Goal: Task Accomplishment & Management: Complete application form

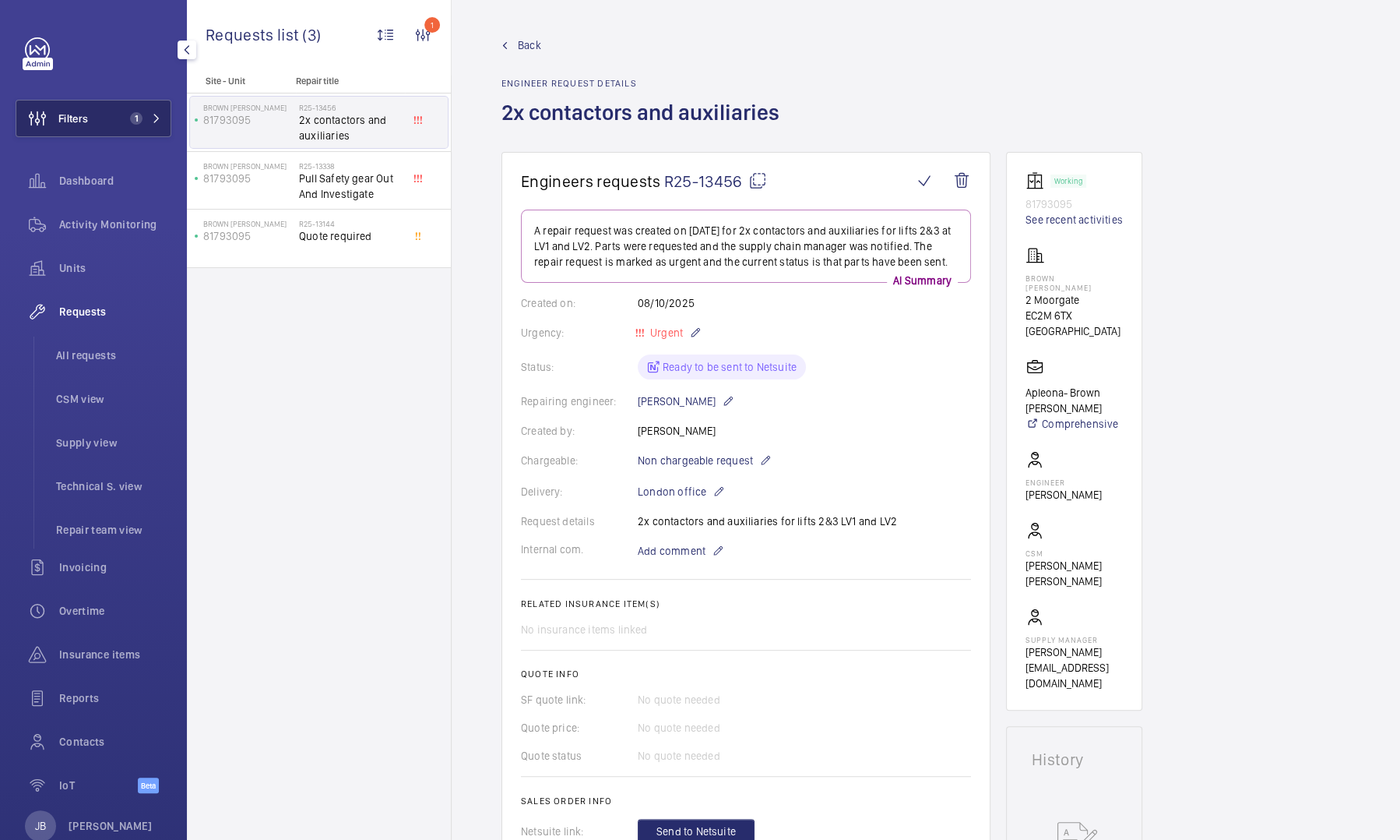
click at [87, 137] on span "Filters" at bounding box center [52, 119] width 72 height 38
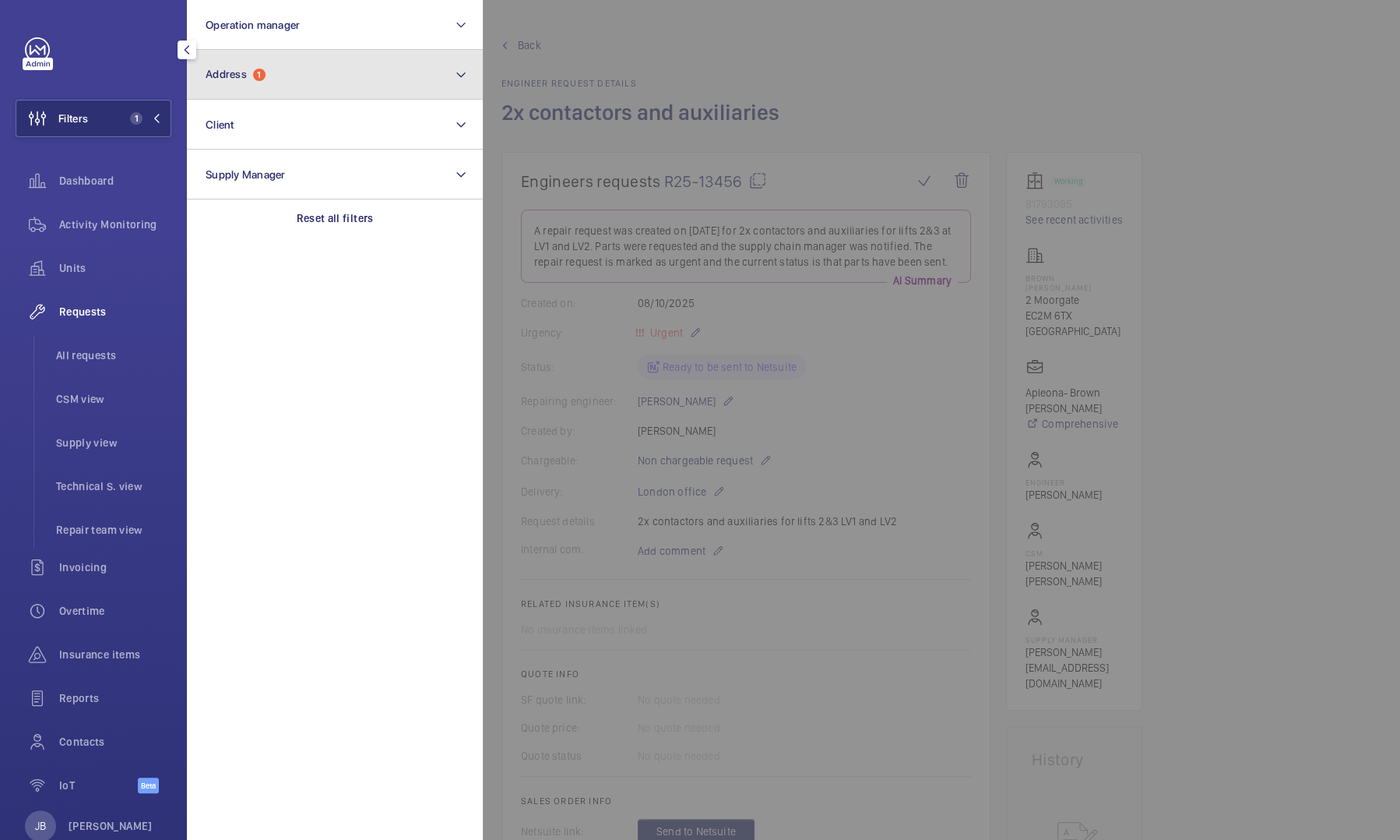
click at [317, 65] on button "Address 1" at bounding box center [335, 75] width 296 height 50
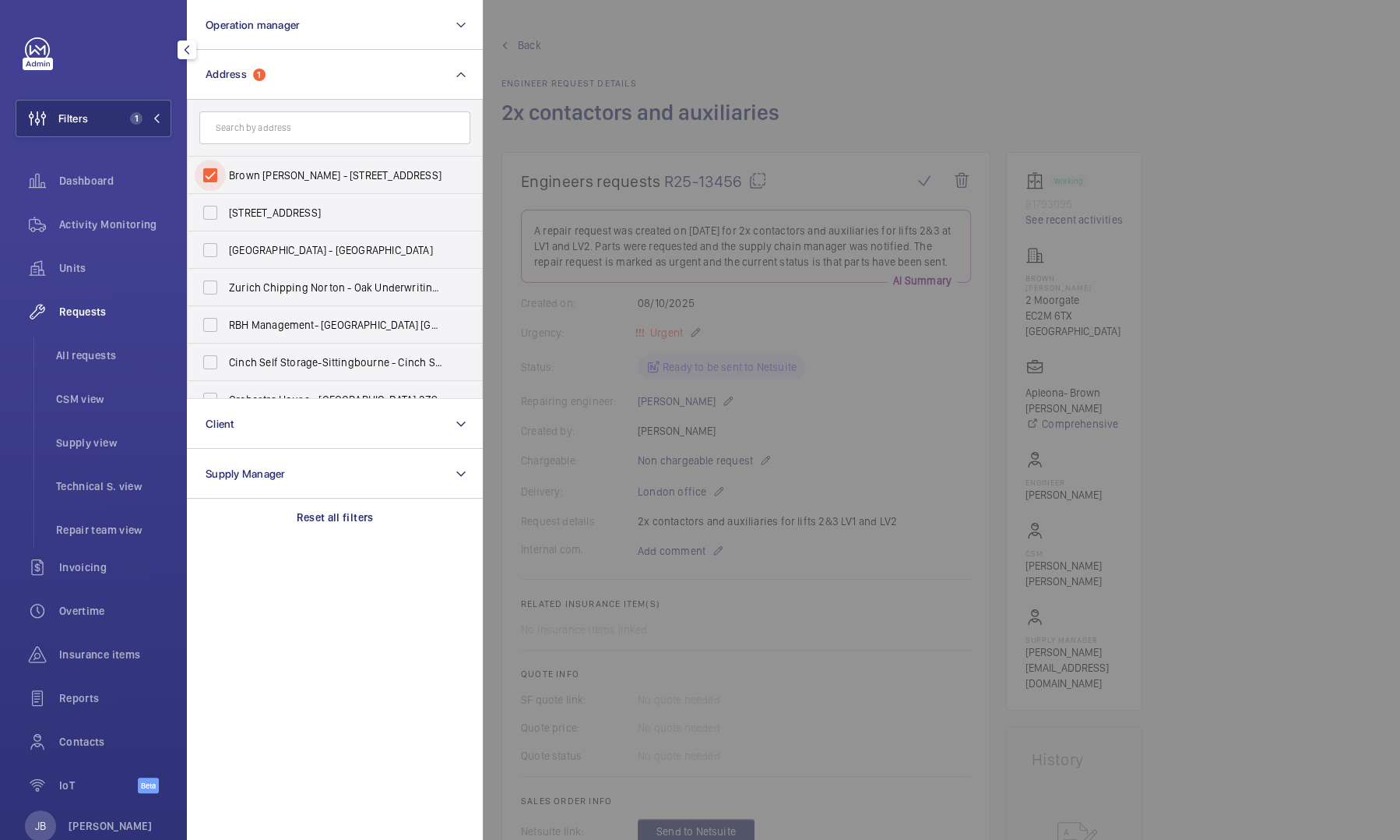
drag, startPoint x: 214, startPoint y: 169, endPoint x: 270, endPoint y: 124, distance: 71.8
click at [270, 124] on div "Brown Shipley - 2 Moorgate, LONDON EC2M 6TX 57 Clerkenwell Road - 57 Clerkenwel…" at bounding box center [335, 249] width 296 height 299
click at [91, 304] on span "Requests" at bounding box center [115, 312] width 113 height 16
click at [88, 316] on span "Requests" at bounding box center [115, 312] width 113 height 16
click at [94, 302] on div "Requests" at bounding box center [94, 312] width 155 height 38
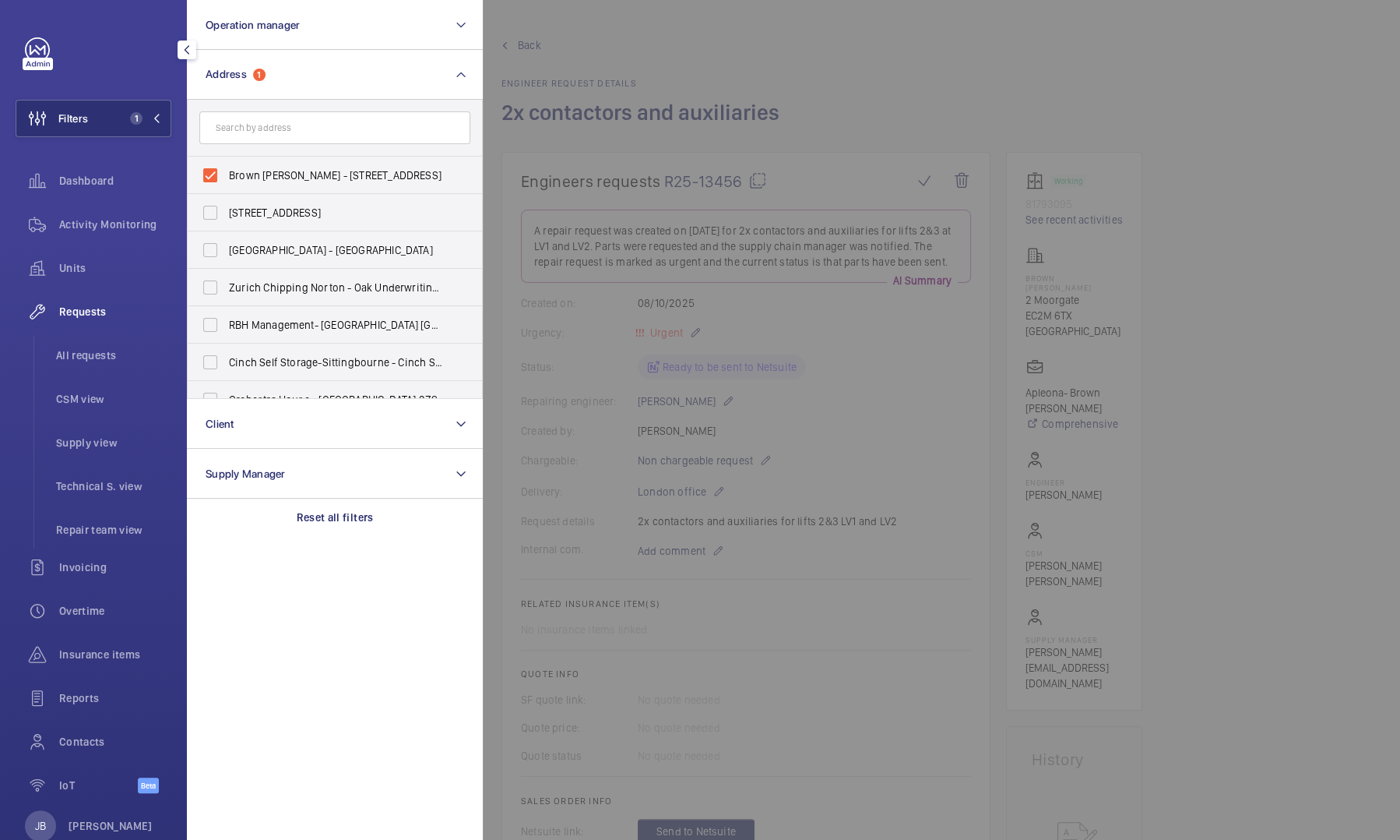
click at [791, 40] on div at bounding box center [1183, 420] width 1400 height 840
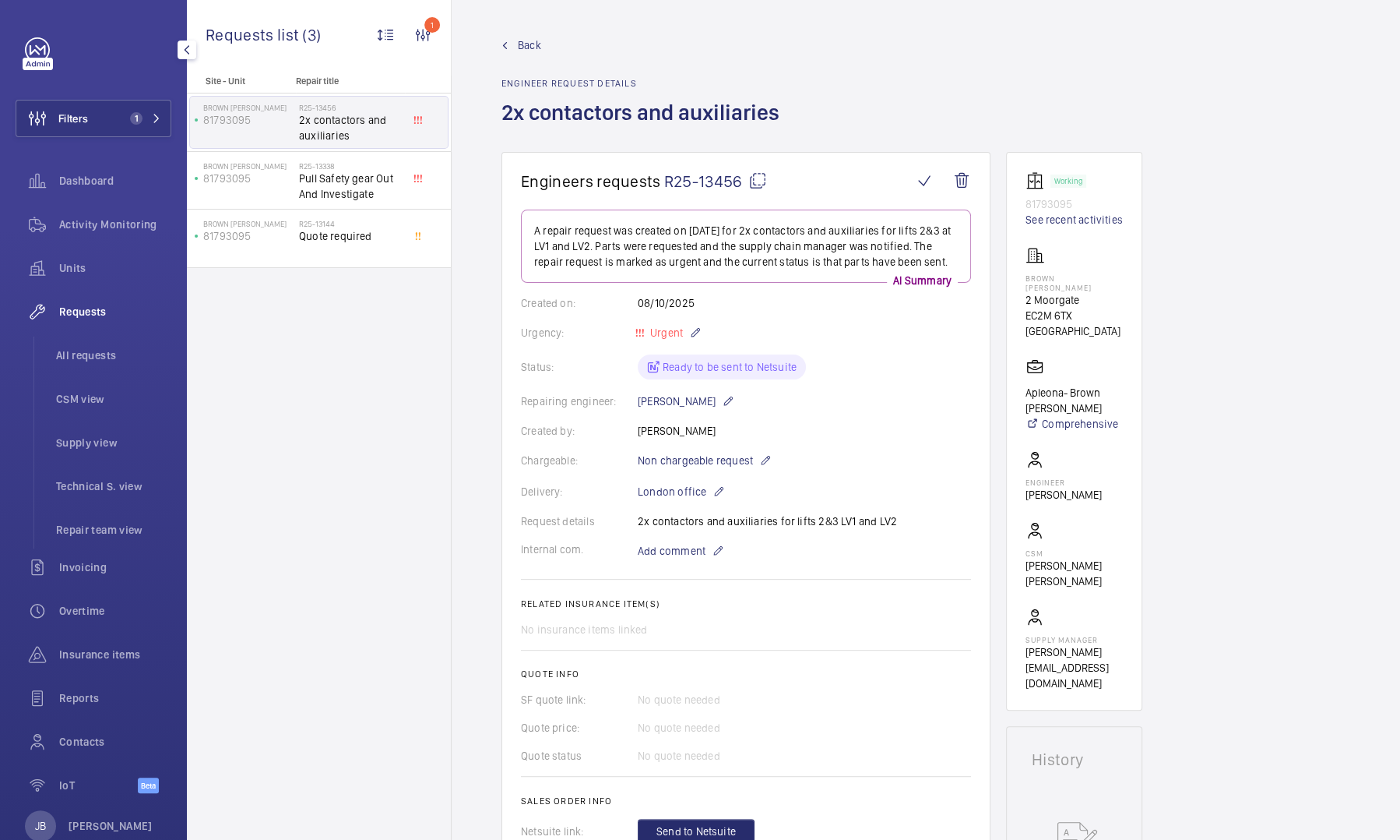
click at [530, 55] on div "Back Engineer request details 2x contactors and auxiliaries" at bounding box center [645, 95] width 287 height 115
click at [530, 49] on span "Back" at bounding box center [529, 46] width 23 height 16
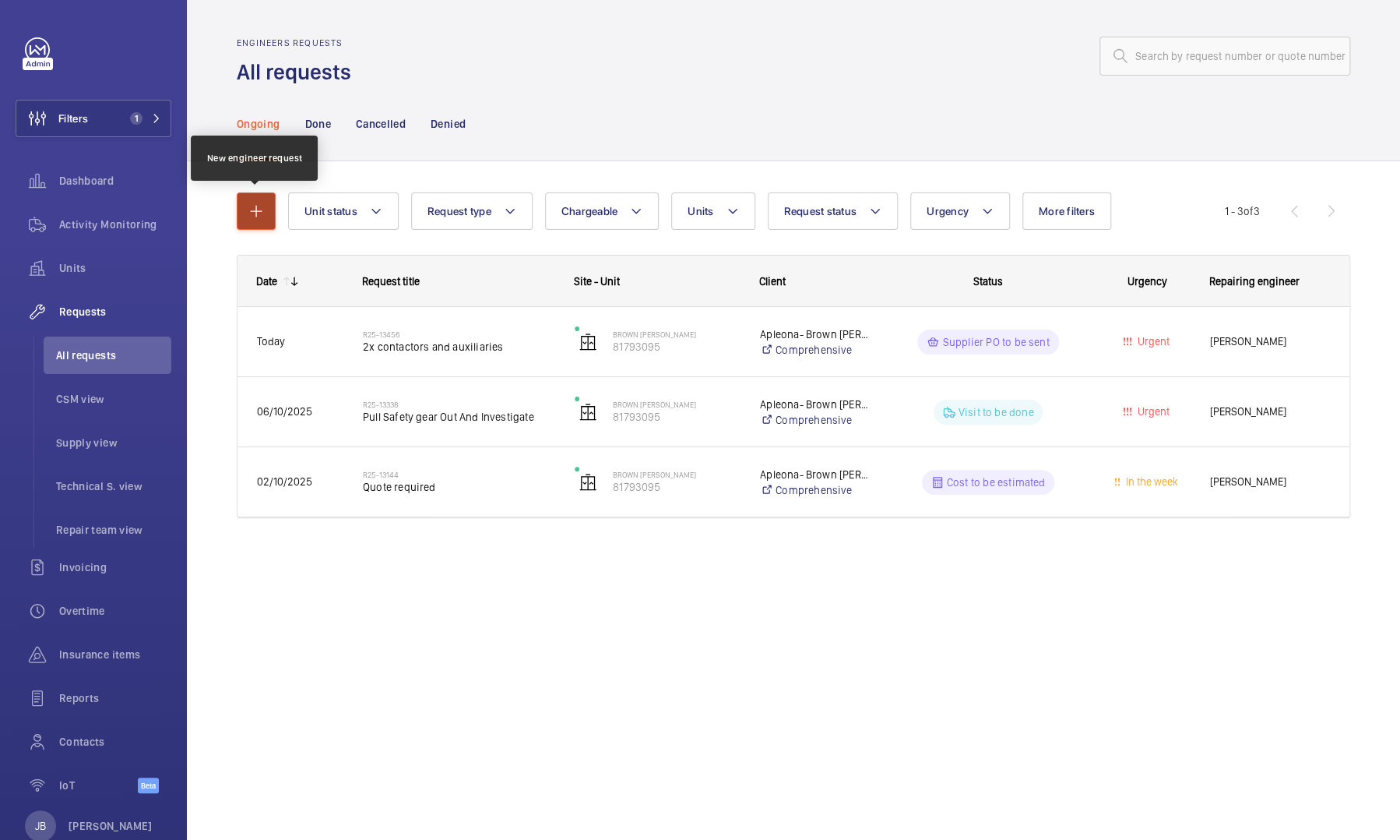
click at [252, 221] on button "button" at bounding box center [256, 211] width 39 height 38
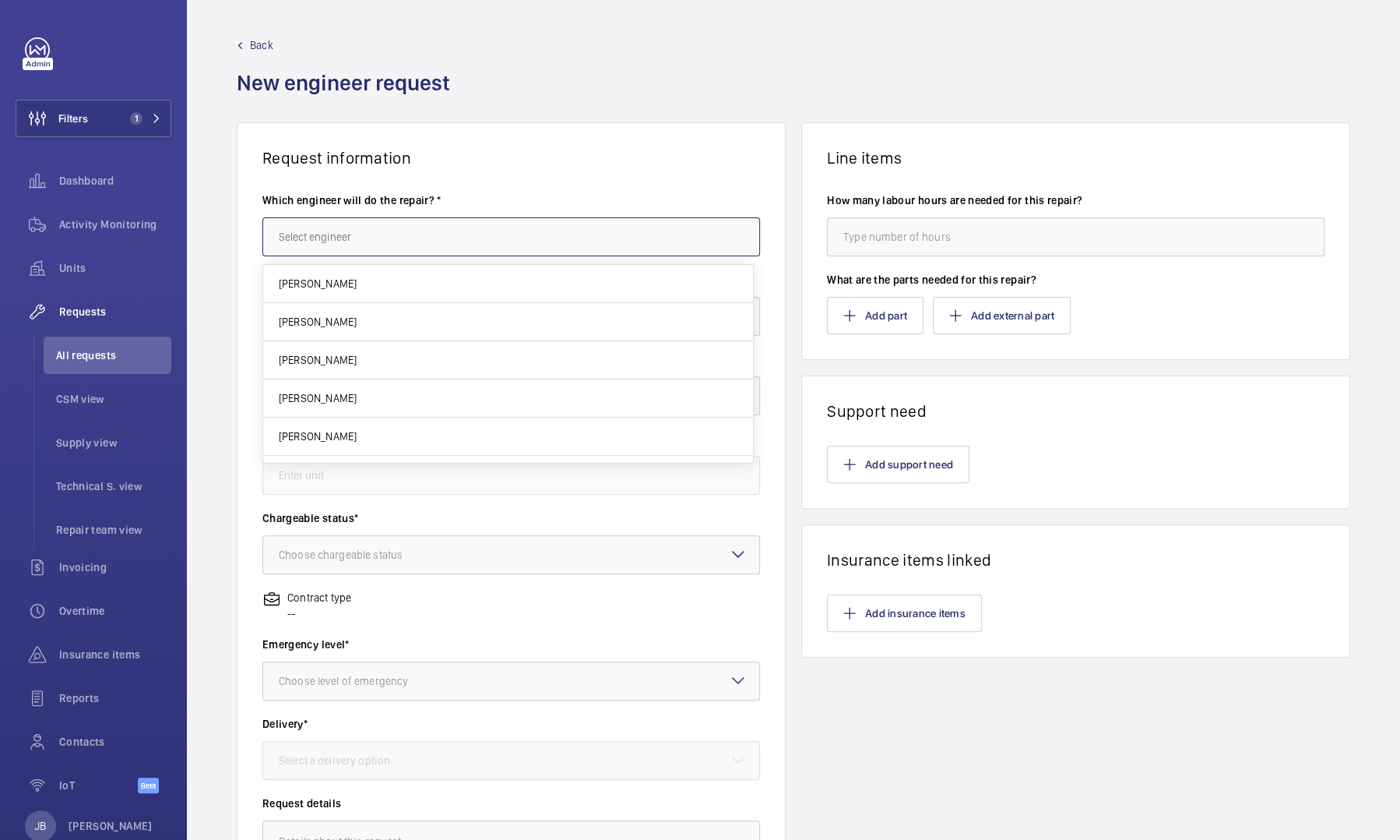
click at [346, 238] on input "text" at bounding box center [510, 236] width 497 height 39
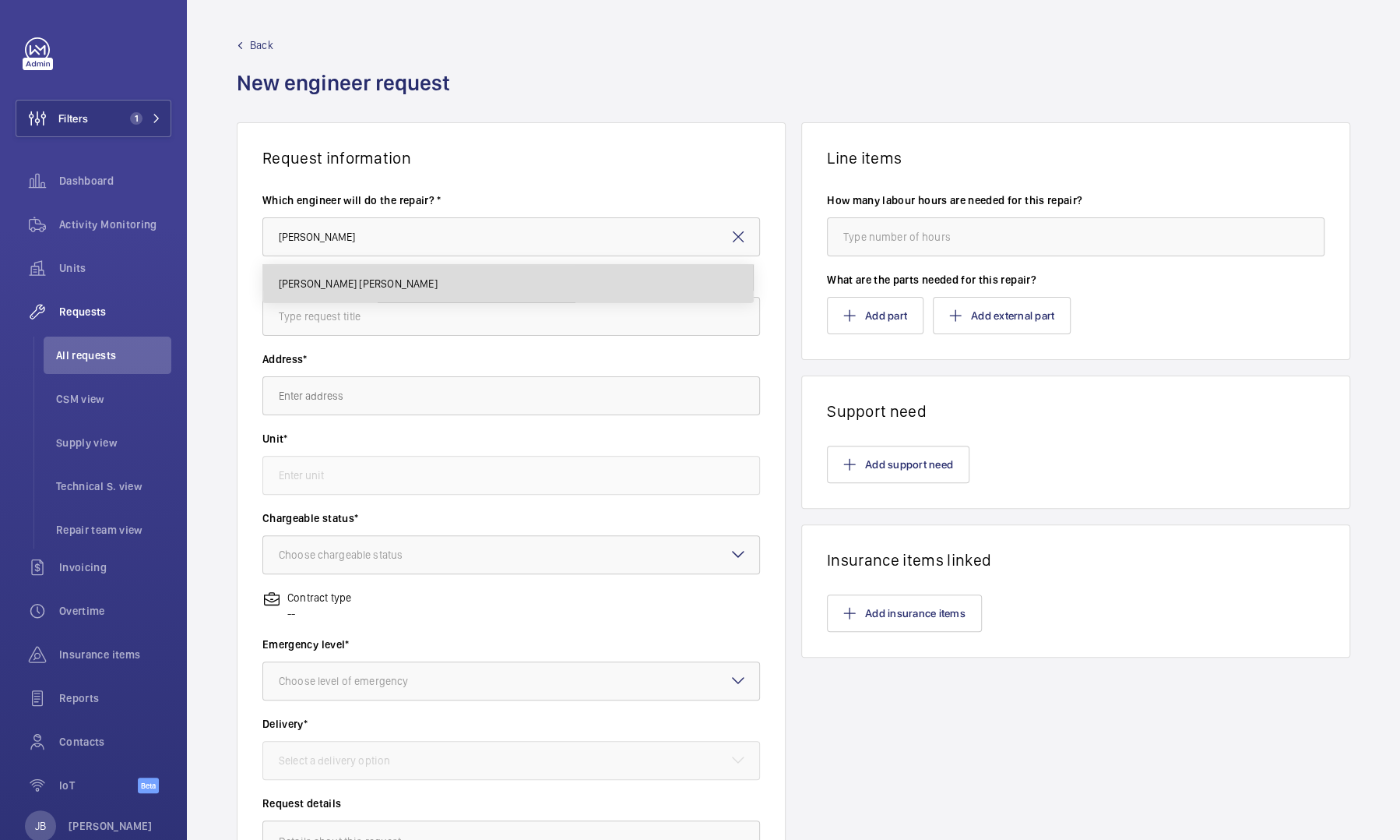
click at [368, 280] on span "Caine Bennett-Smith" at bounding box center [358, 284] width 158 height 16
type input "Caine Bennett-Smith"
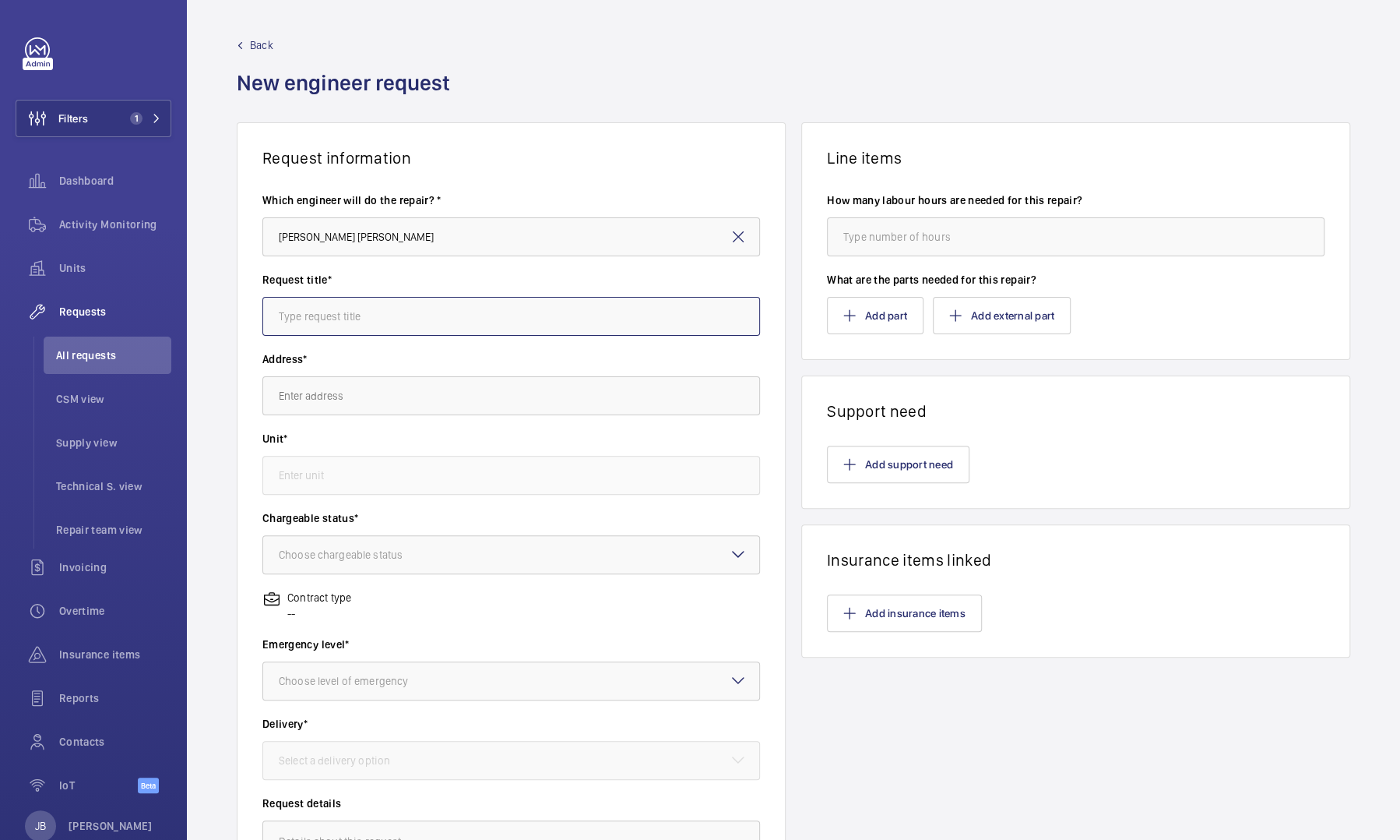
click at [352, 311] on input "text" at bounding box center [510, 316] width 497 height 39
type input "Buttons"
click at [364, 381] on input "text" at bounding box center [510, 396] width 497 height 39
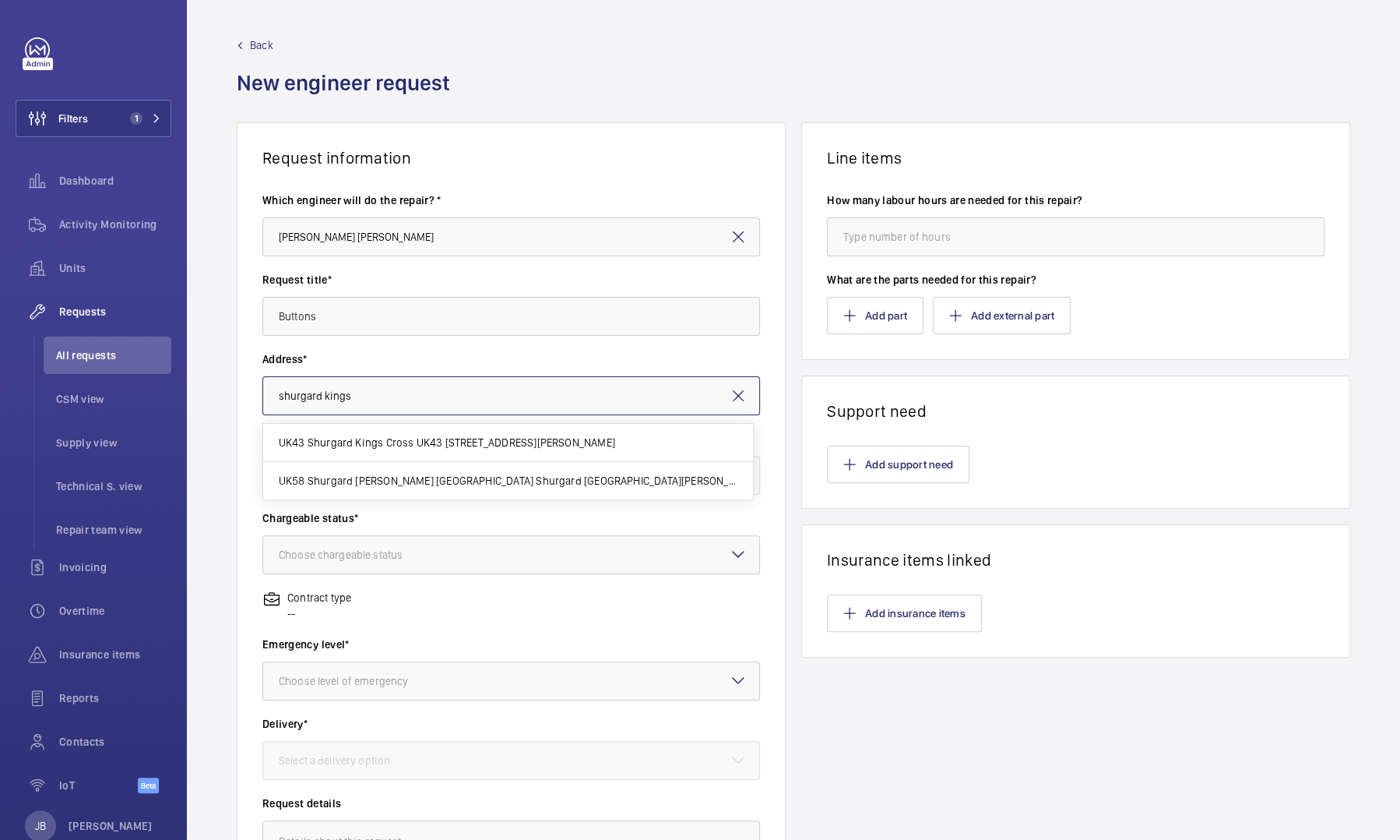
drag, startPoint x: 364, startPoint y: 381, endPoint x: 371, endPoint y: 388, distance: 9.9
click at [371, 388] on input "shurgard kings" at bounding box center [510, 396] width 497 height 39
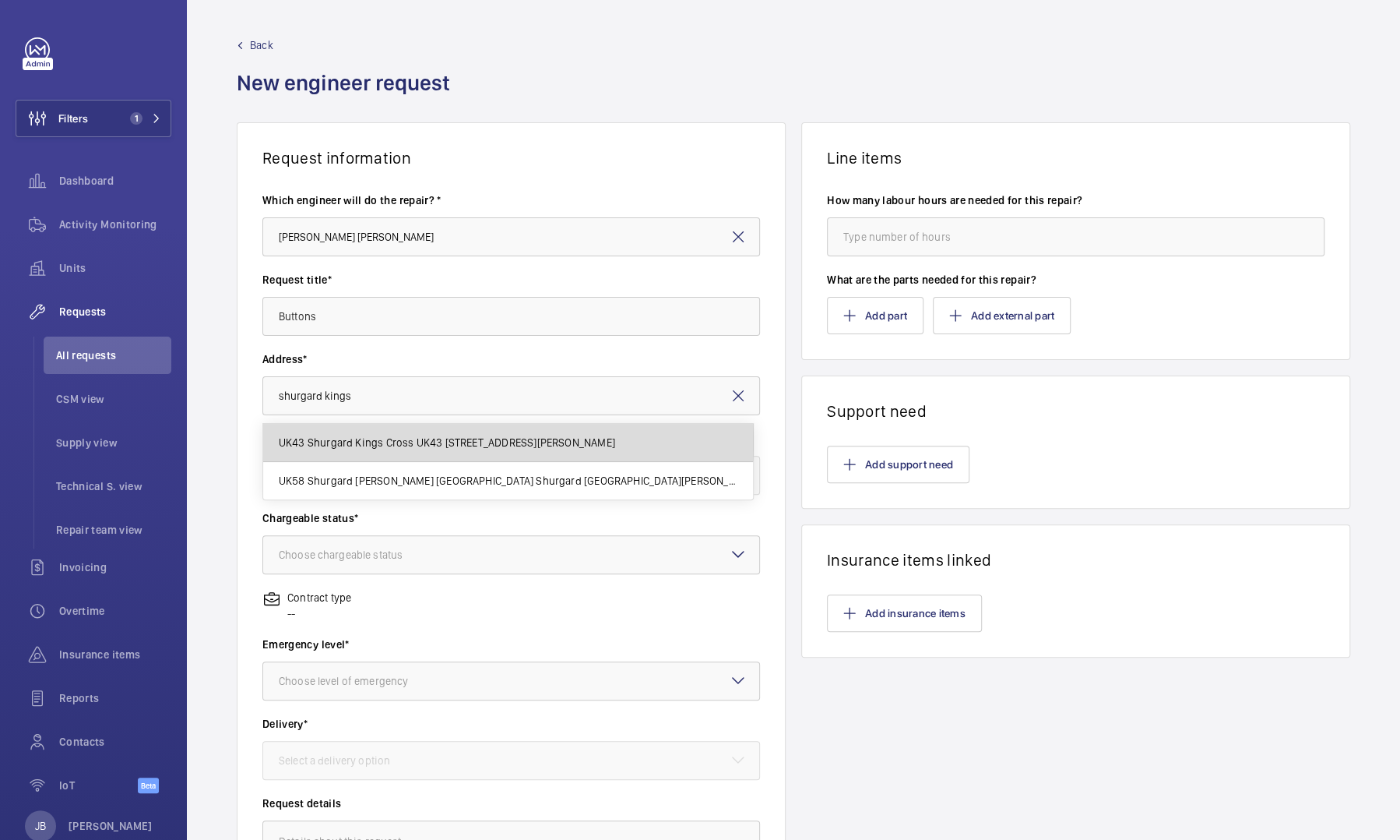
click at [389, 440] on span "UK43 Shurgard Kings Cross UK43 Shurgard Kings Cross - Brandon Rd, N7 9AA LONDON" at bounding box center [447, 442] width 337 height 16
type input "UK43 Shurgard Kings Cross UK43 Shurgard Kings Cross - Brandon Rd, N7 9AA LONDON"
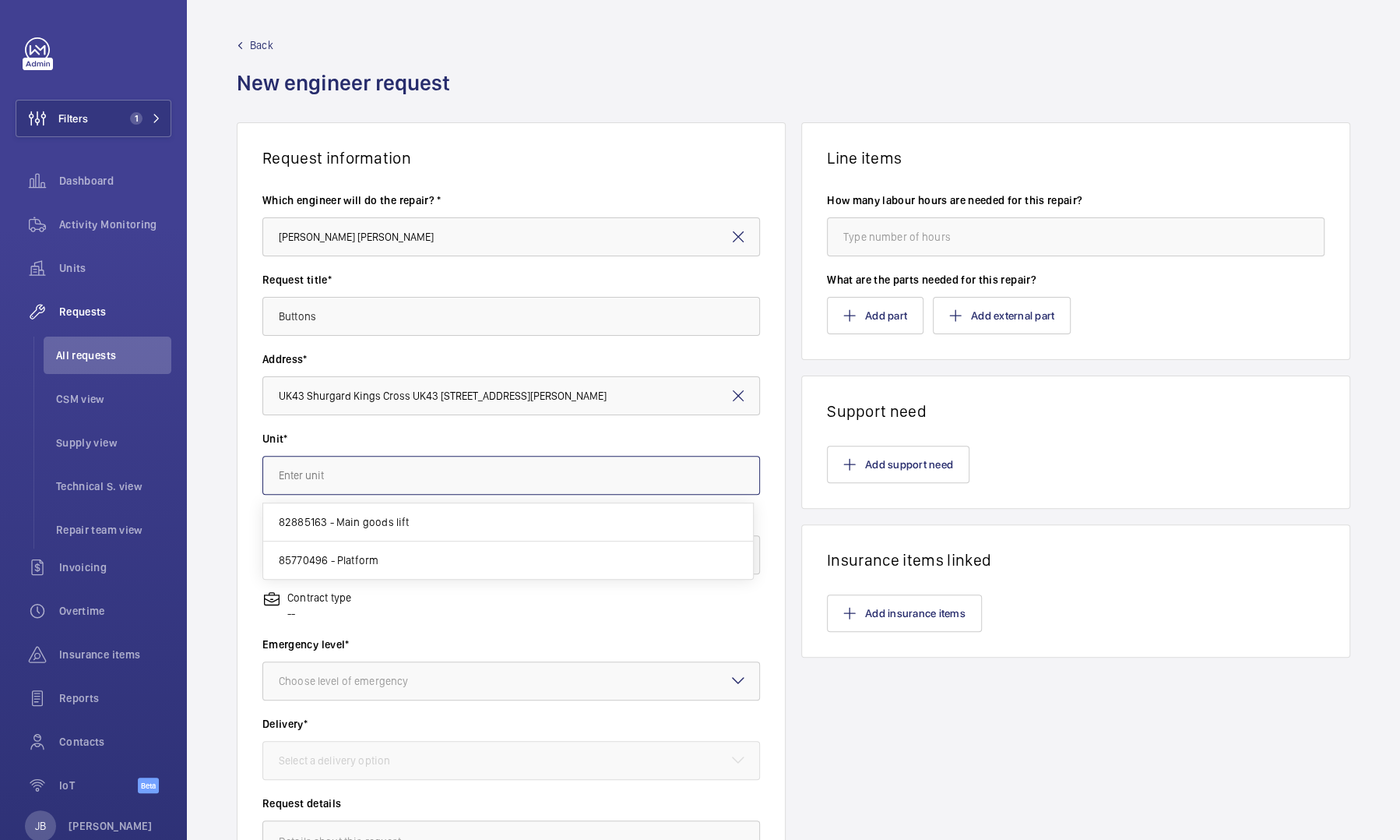
click at [372, 487] on input "text" at bounding box center [510, 474] width 497 height 39
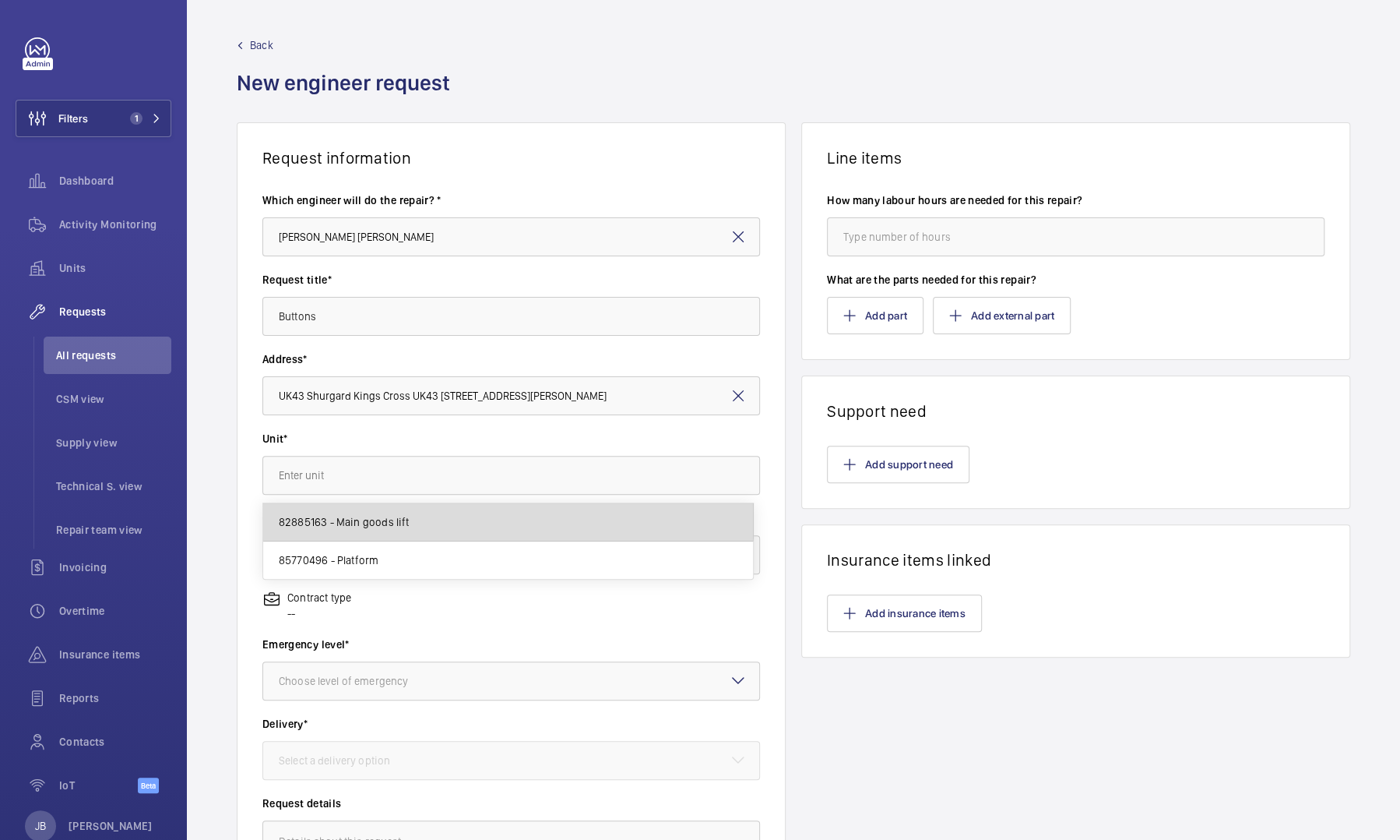
click at [480, 516] on mat-option "82885163 - Main goods lift" at bounding box center [508, 522] width 490 height 38
type input "82885163 - Main goods lift"
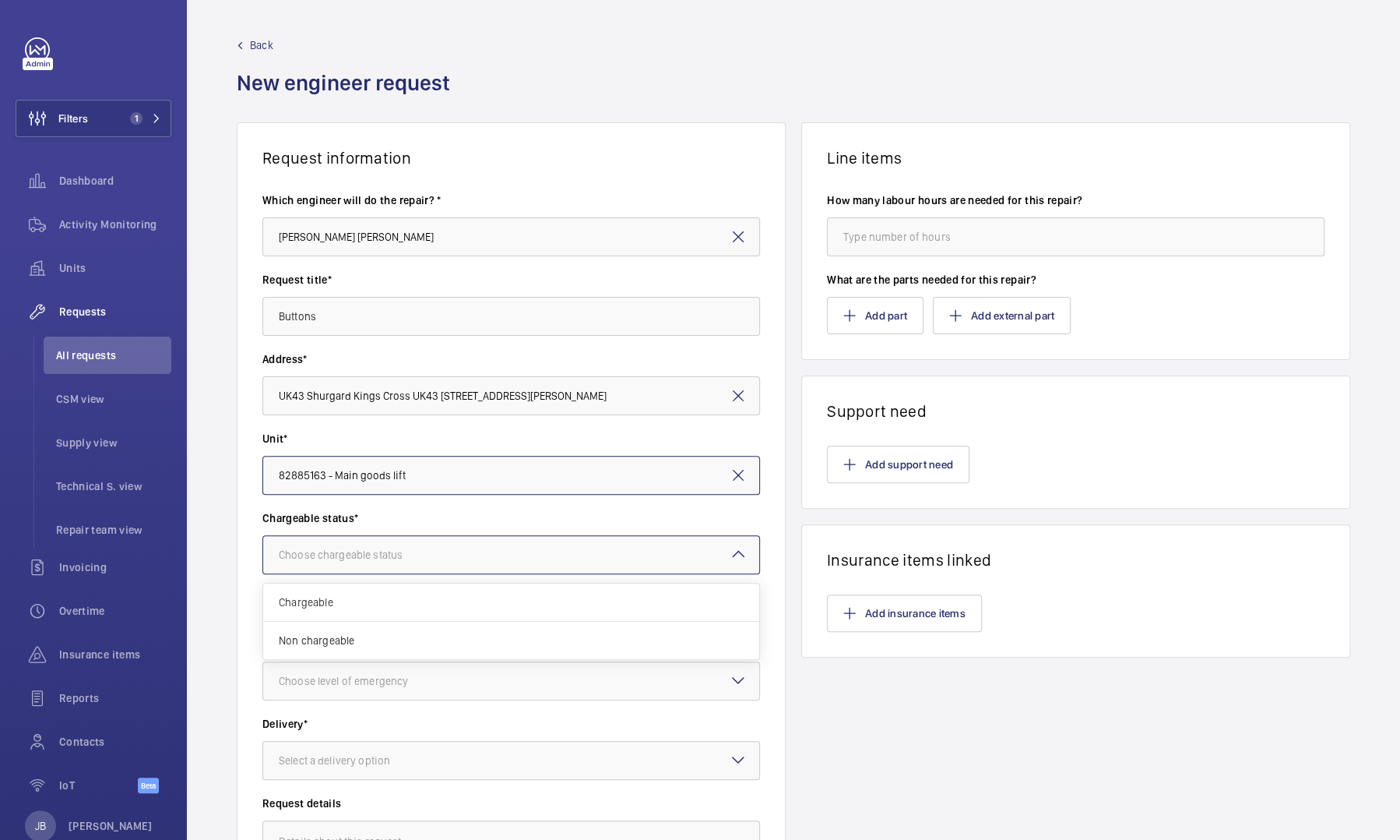
click at [441, 539] on div at bounding box center [511, 555] width 496 height 38
click at [352, 640] on span "Non chargeable" at bounding box center [511, 641] width 465 height 16
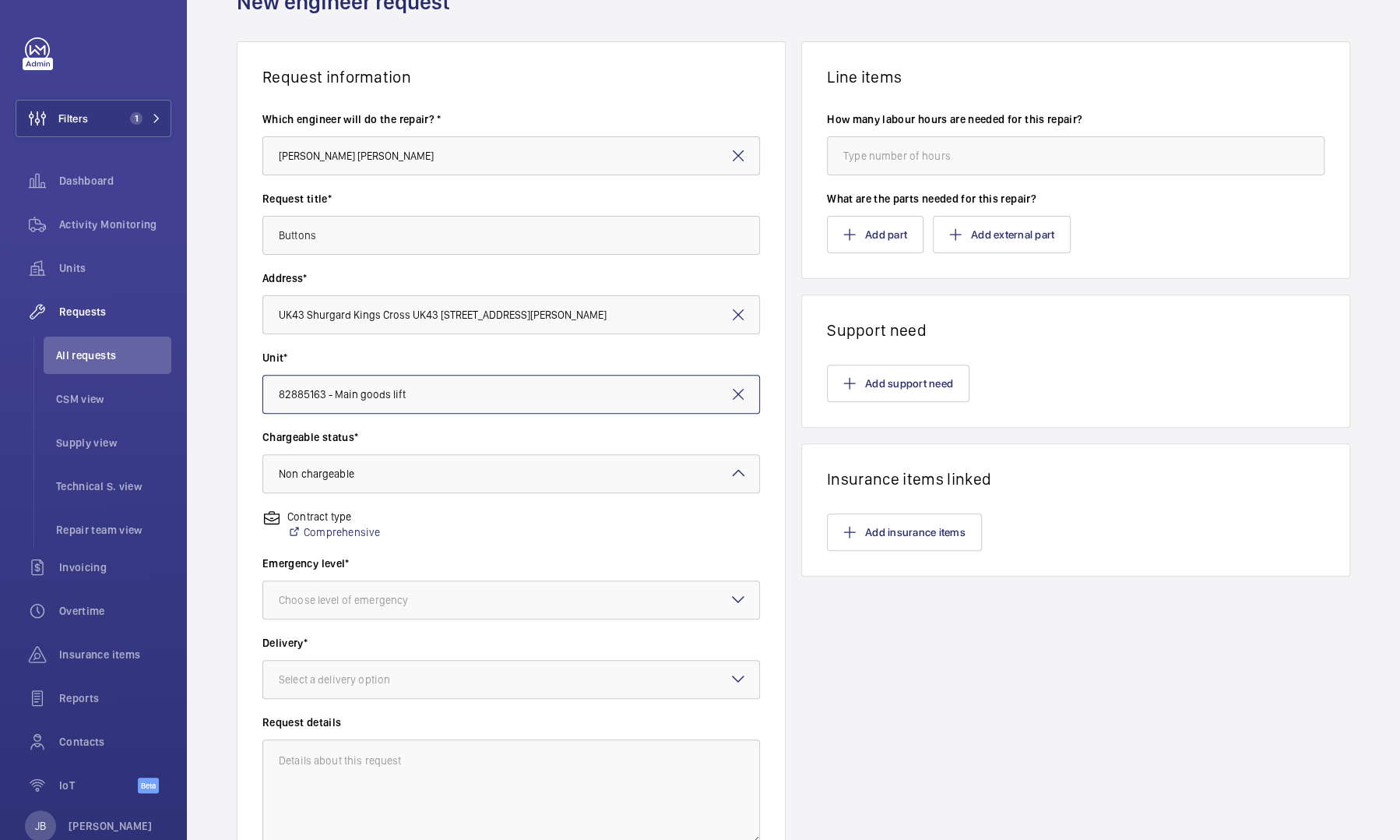
scroll to position [221, 0]
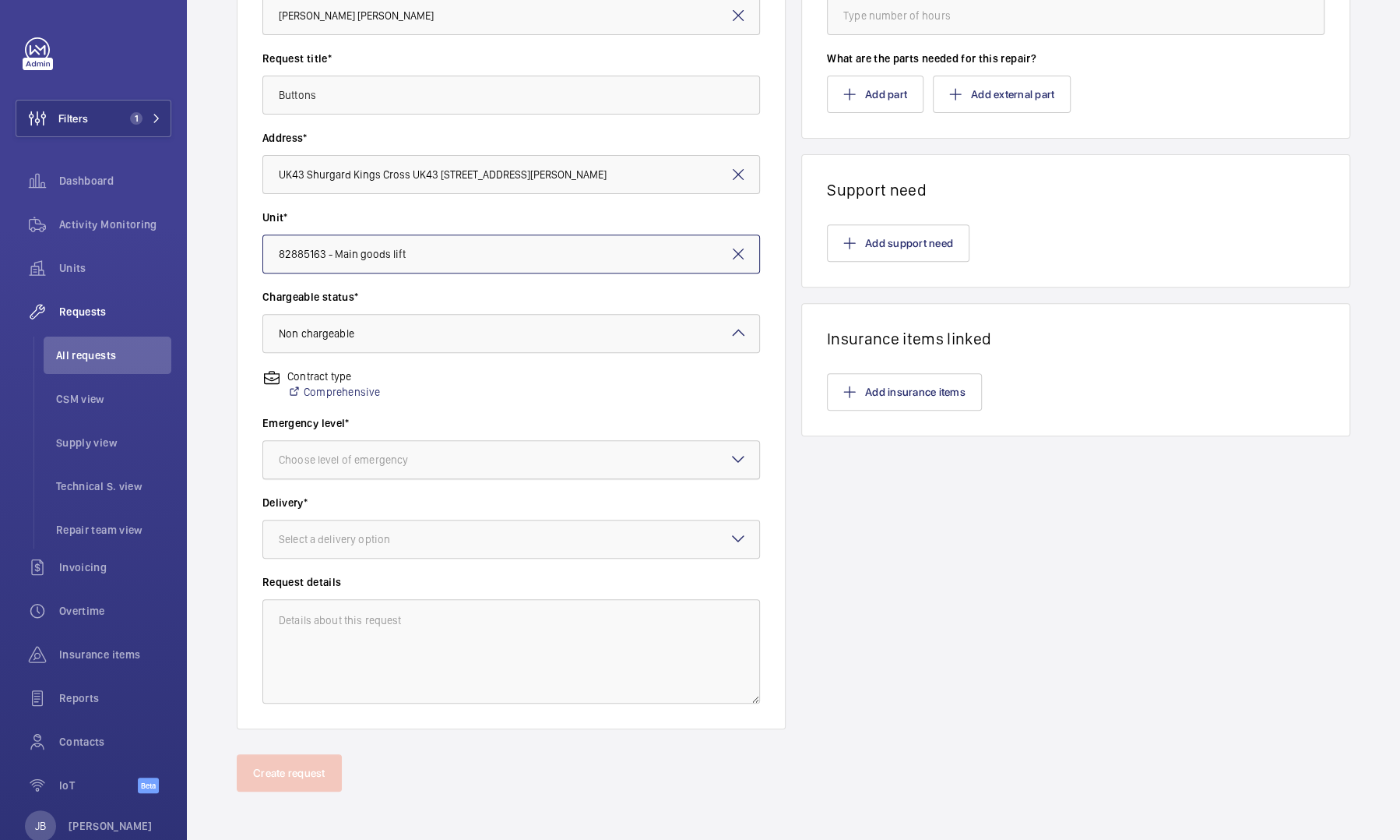
click at [719, 473] on div at bounding box center [511, 459] width 496 height 38
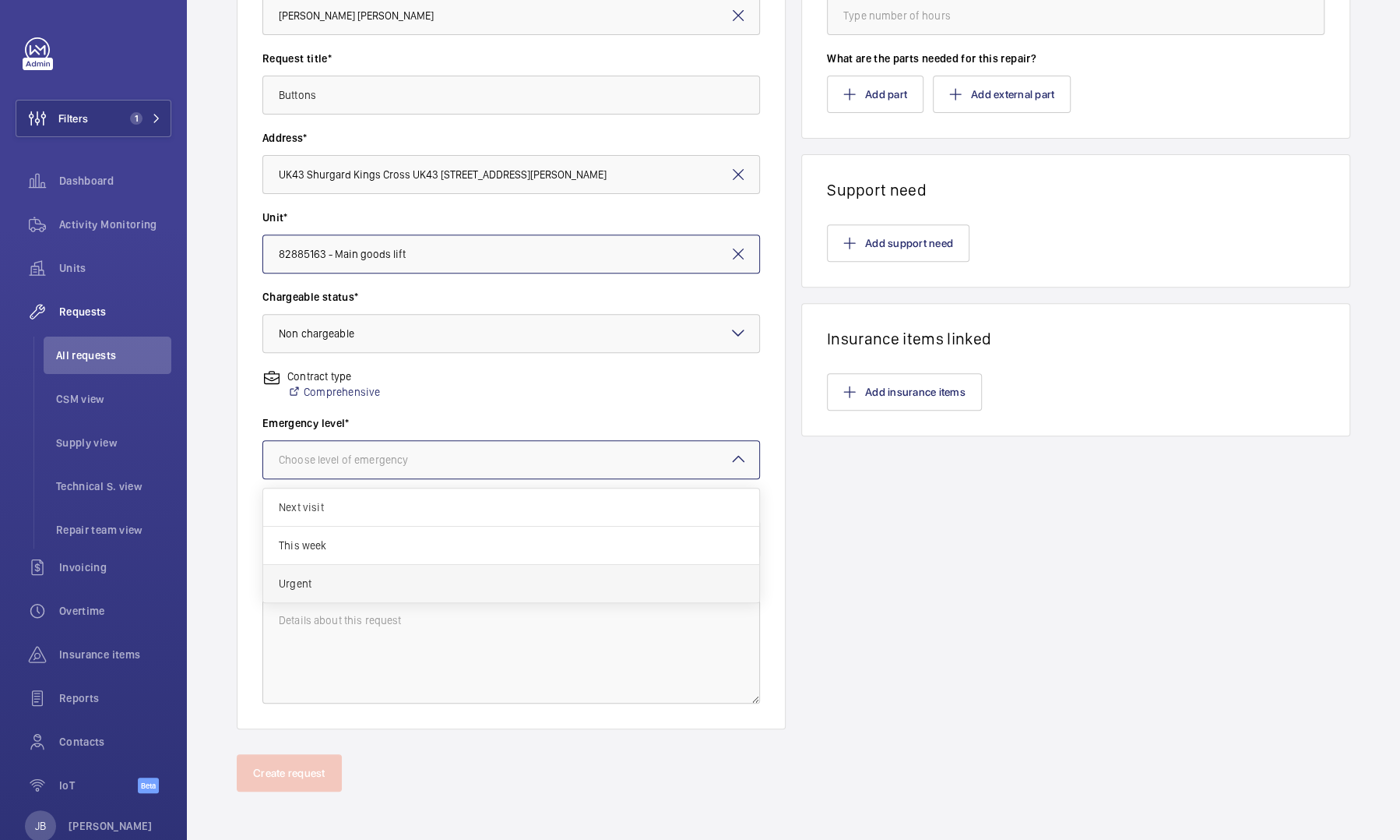
click at [302, 592] on div "Urgent" at bounding box center [511, 584] width 496 height 38
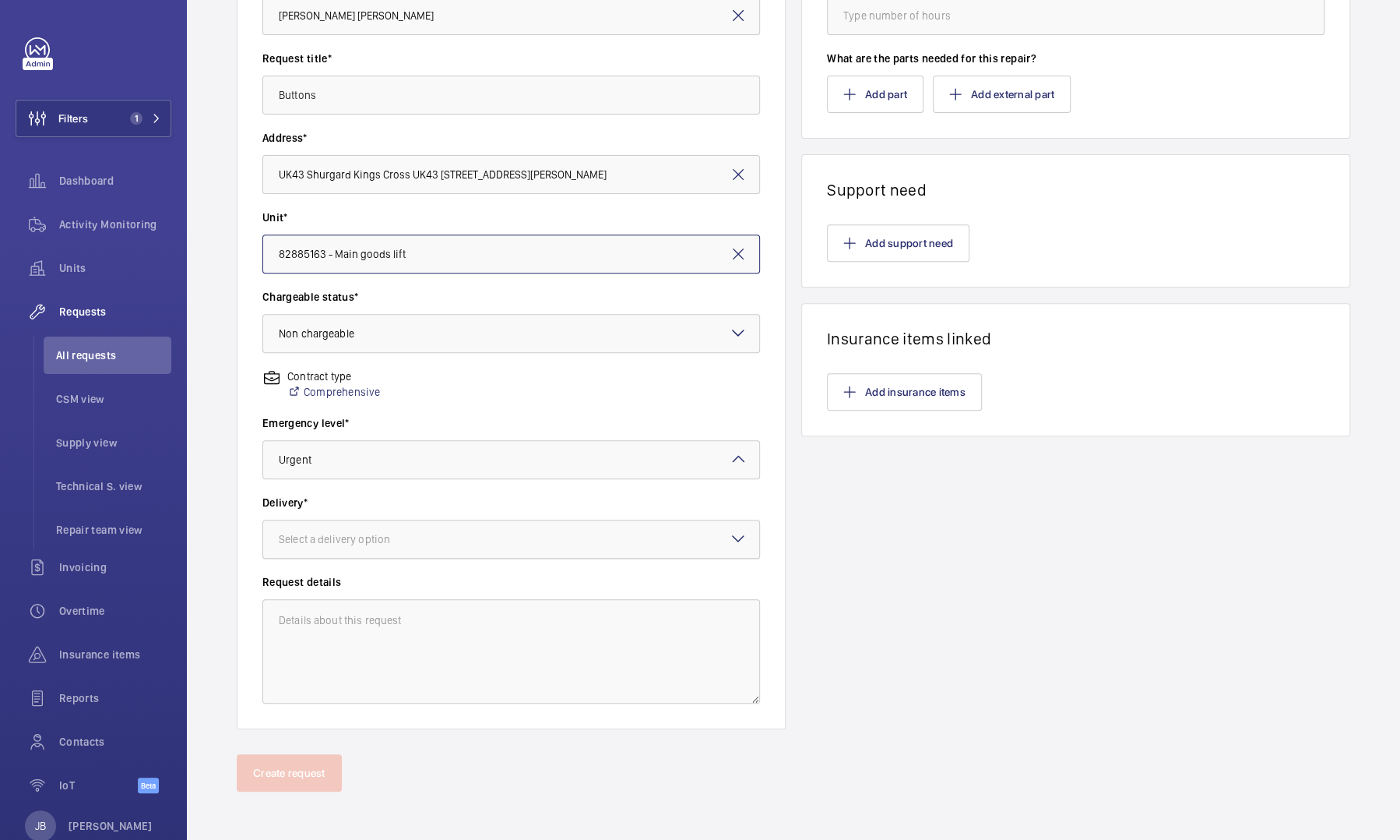
click at [738, 549] on div at bounding box center [511, 539] width 496 height 38
click at [345, 626] on span "On site" at bounding box center [511, 625] width 465 height 16
click at [564, 664] on textarea at bounding box center [510, 651] width 497 height 105
click at [284, 614] on textarea "buttons" at bounding box center [510, 651] width 497 height 105
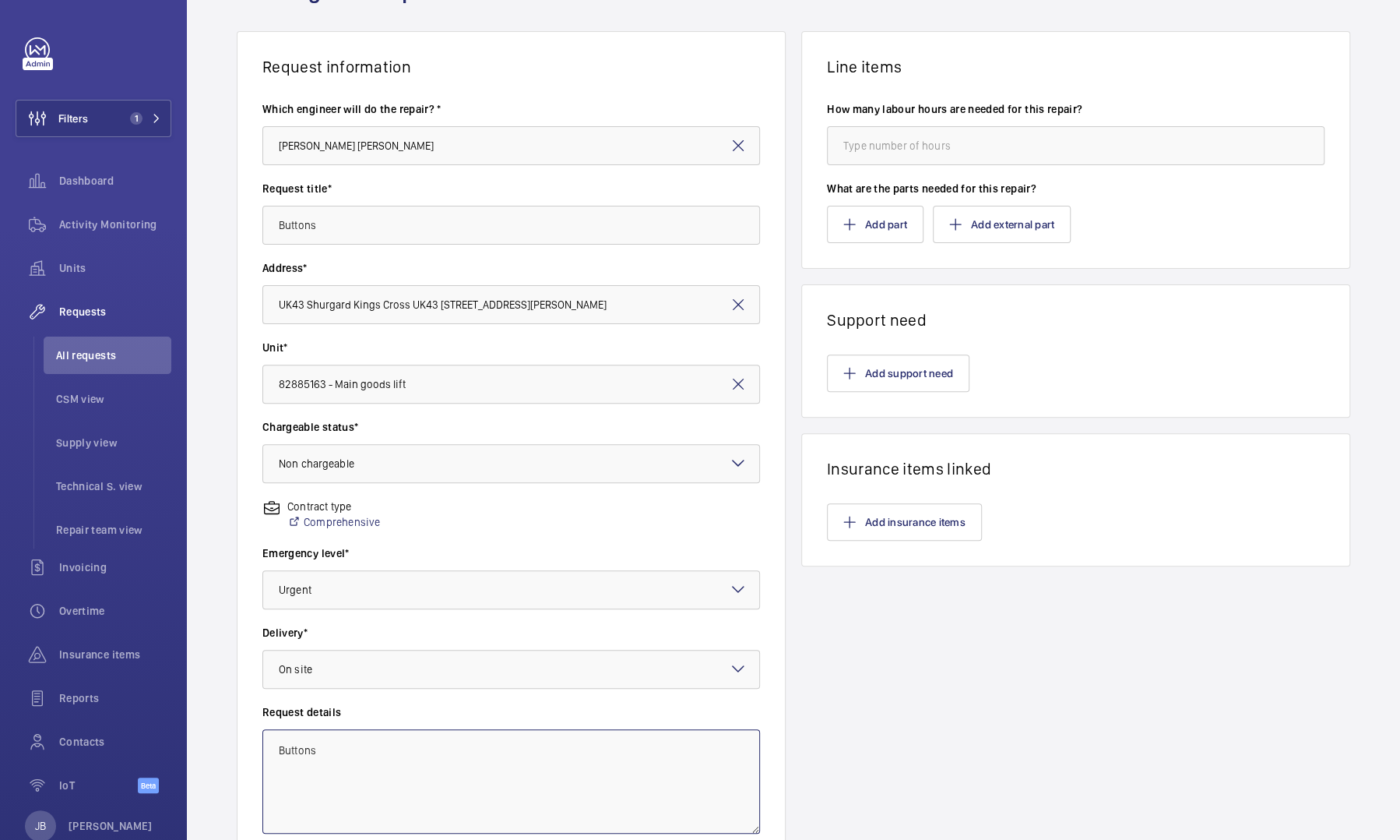
scroll to position [0, 0]
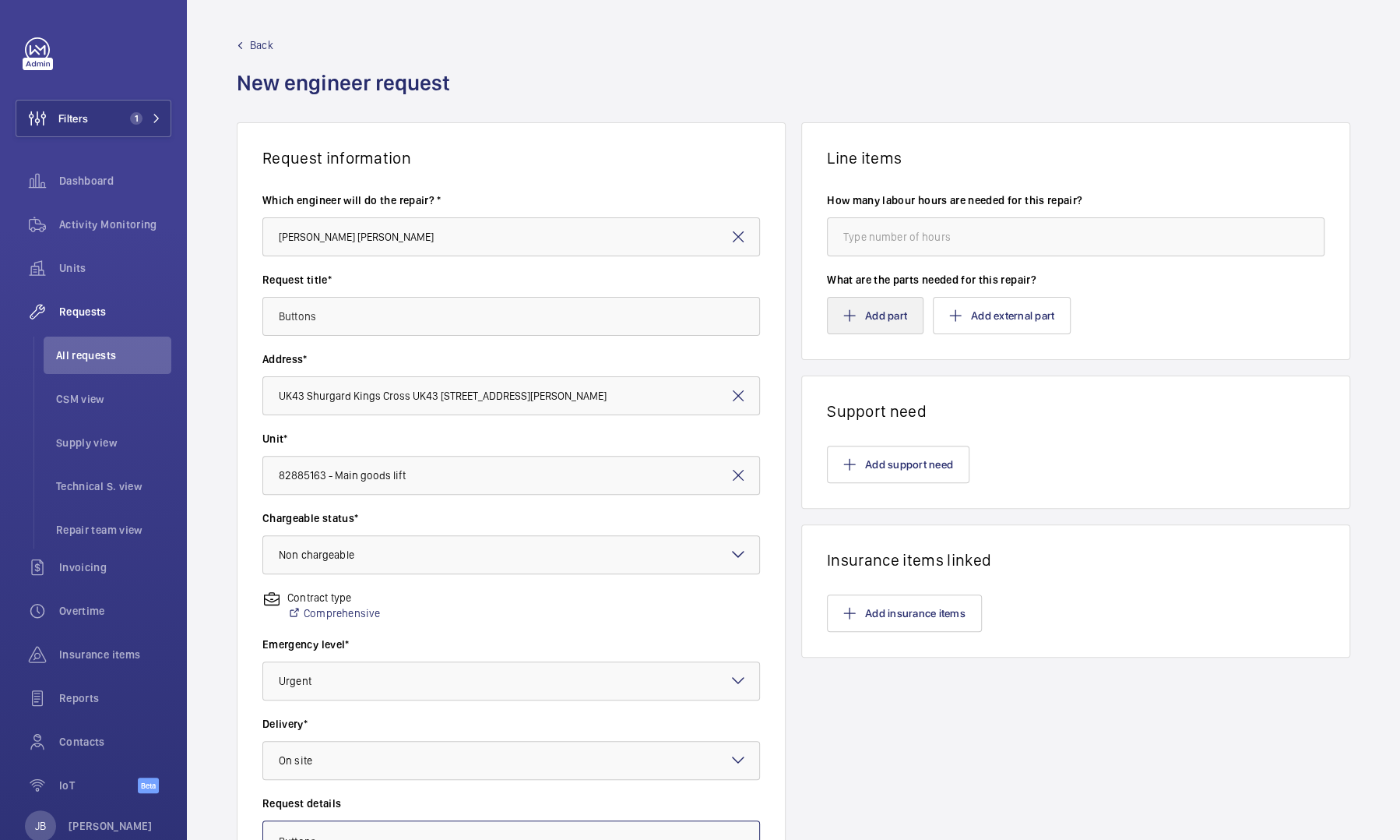
type textarea "Buttons"
click at [872, 322] on button "Add part" at bounding box center [875, 316] width 97 height 38
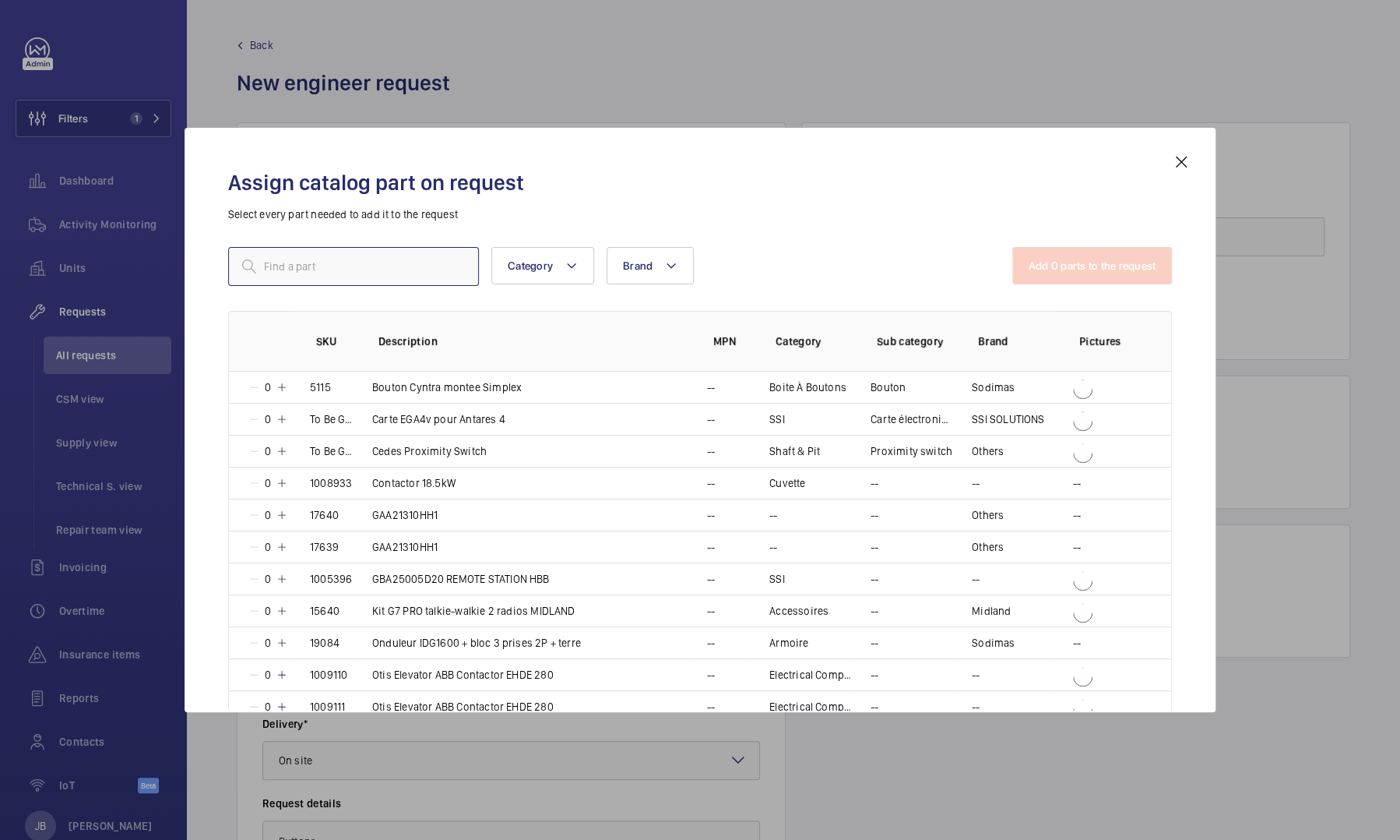
click at [405, 256] on input "text" at bounding box center [354, 266] width 251 height 39
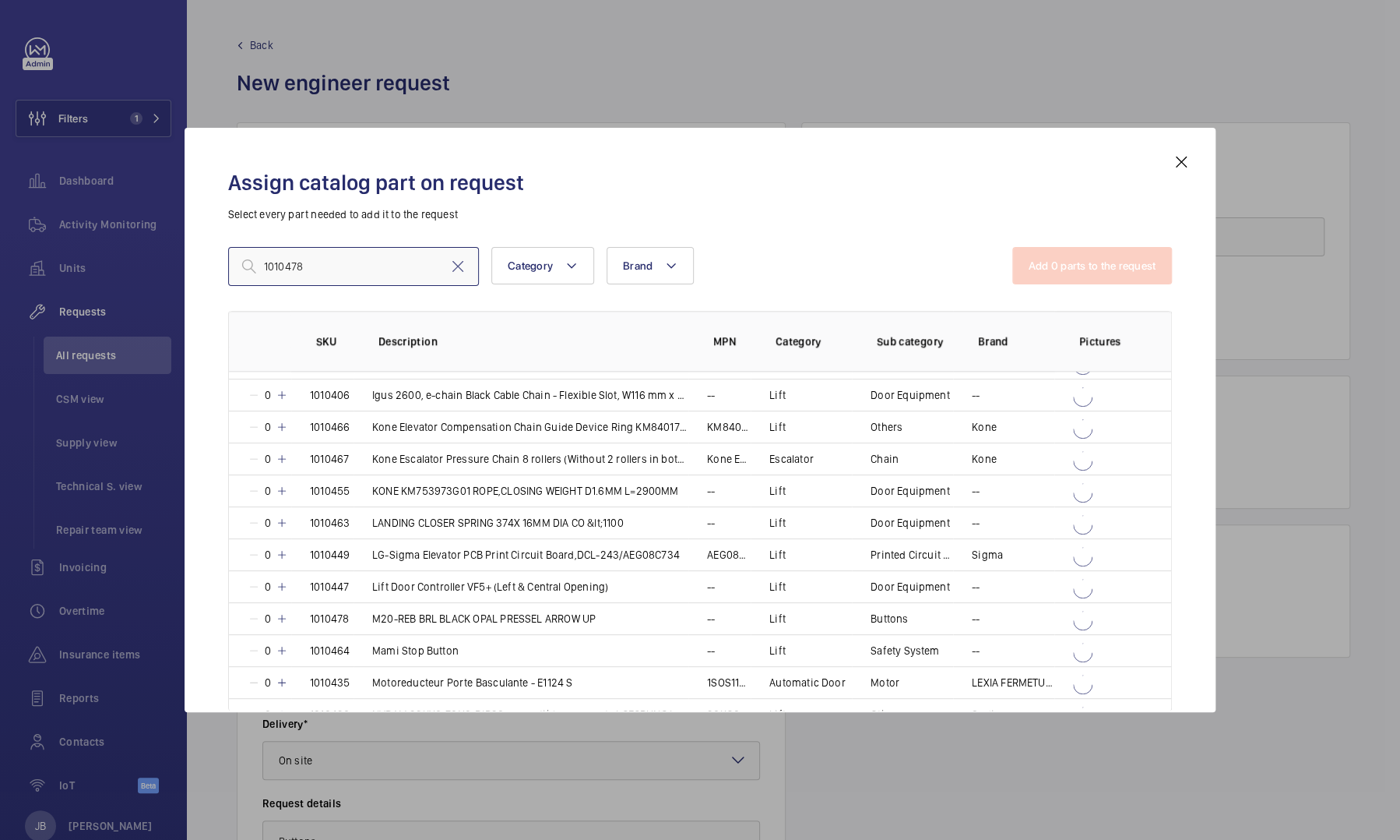
scroll to position [1077, 0]
type input "1010478"
click at [651, 608] on td "M20-REB BRL BLACK OPAL PRESSEL ARROW UP" at bounding box center [521, 619] width 335 height 32
click at [1093, 273] on button "Add 1 parts to the request" at bounding box center [1093, 266] width 158 height 38
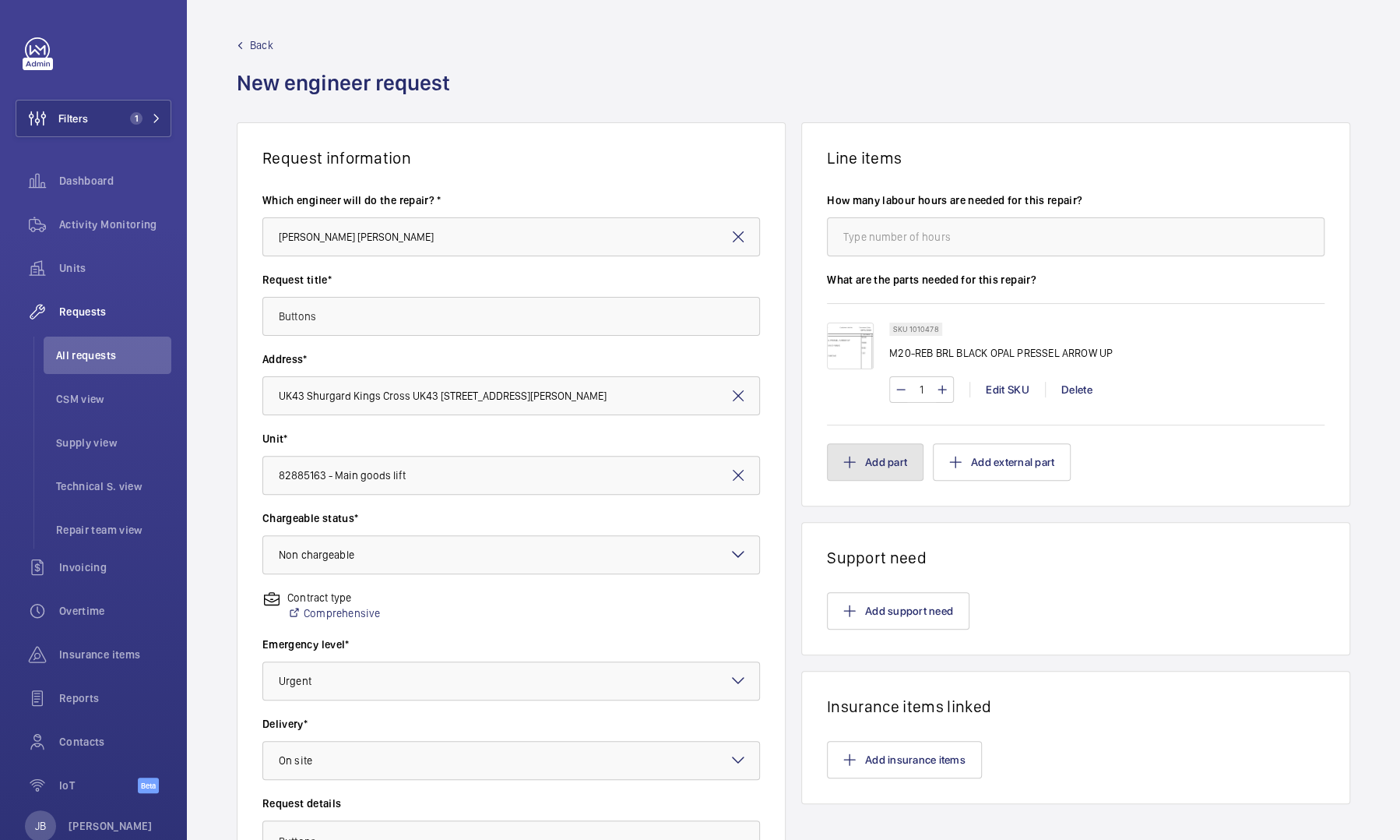
click at [877, 473] on button "Add part" at bounding box center [875, 462] width 97 height 38
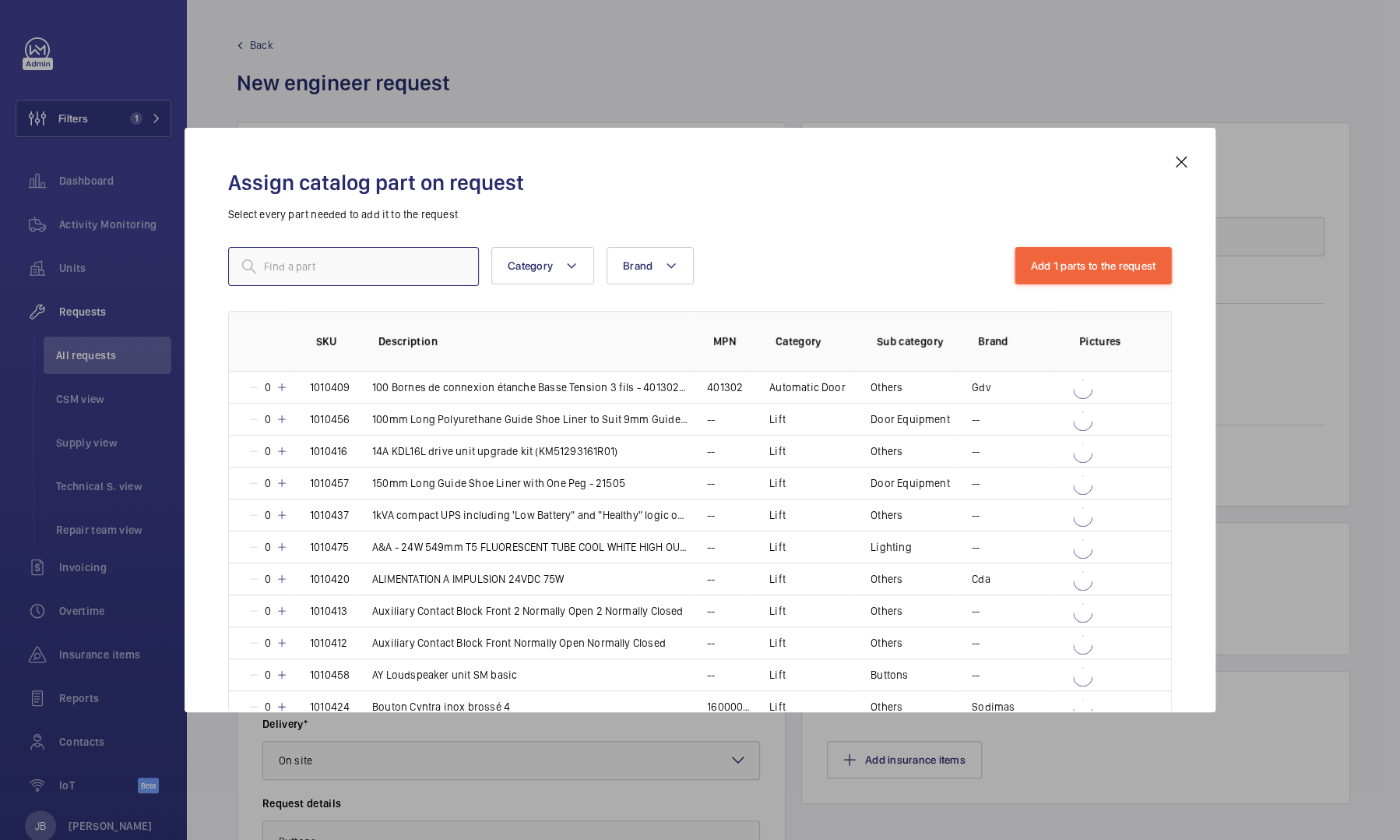
click at [362, 271] on input "text" at bounding box center [354, 266] width 251 height 39
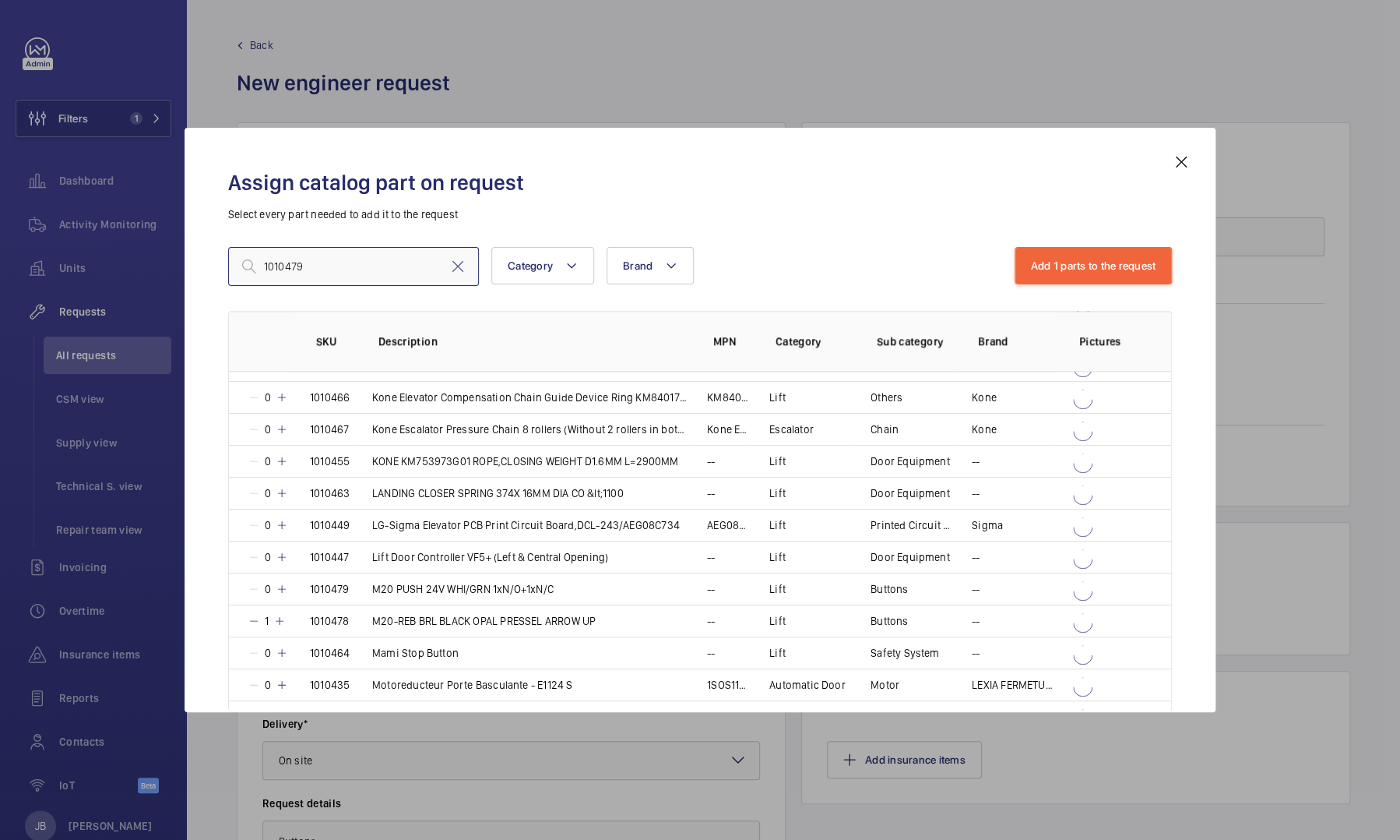
scroll to position [1175, 0]
type input "1010479"
click at [545, 581] on p "M20 PUSH 24V WHI/GRN 1xN/O+1xN/C" at bounding box center [463, 586] width 181 height 16
click at [1093, 278] on button "Add 2 parts to the request" at bounding box center [1093, 266] width 159 height 38
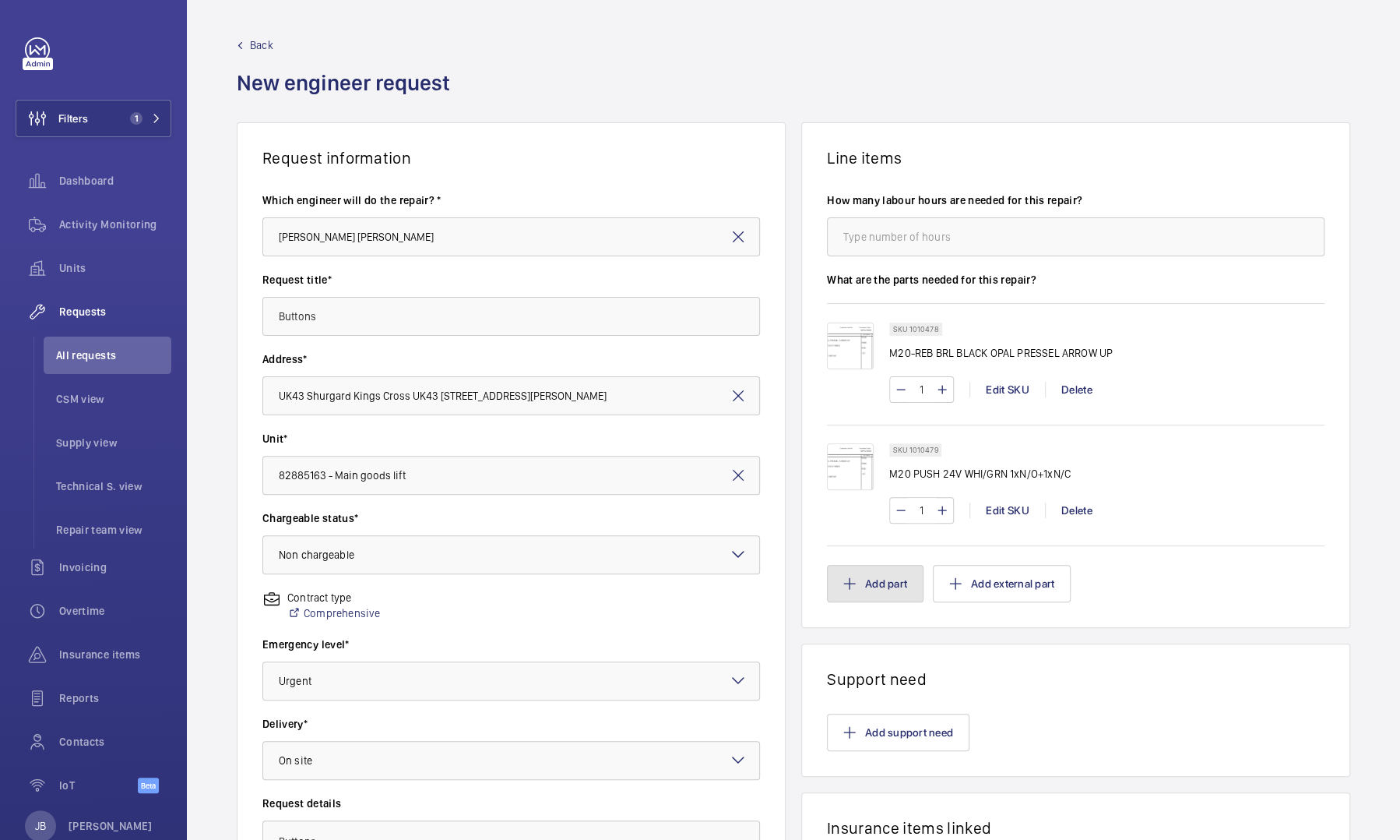
click at [874, 583] on button "Add part" at bounding box center [875, 584] width 97 height 38
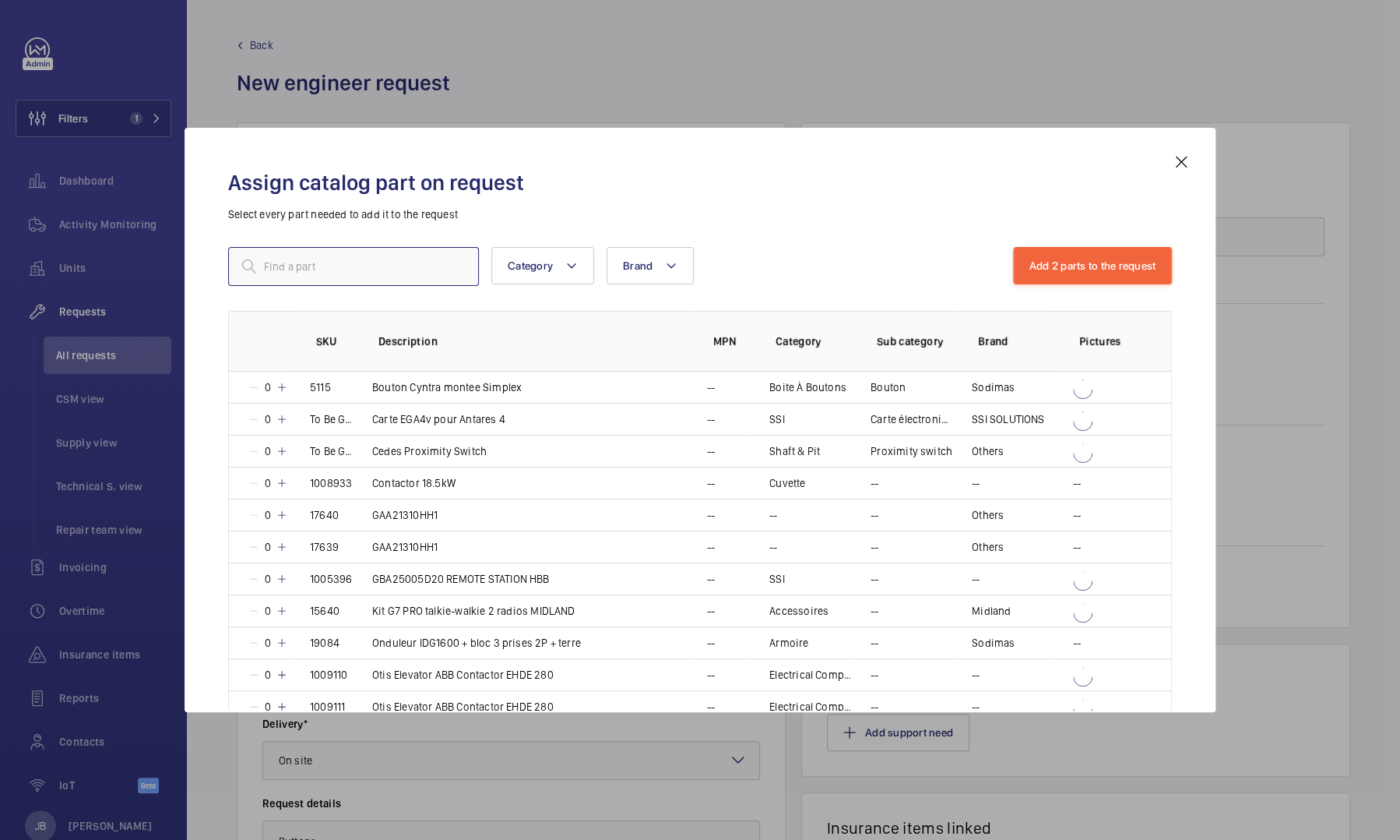
click at [376, 268] on input "text" at bounding box center [354, 266] width 251 height 39
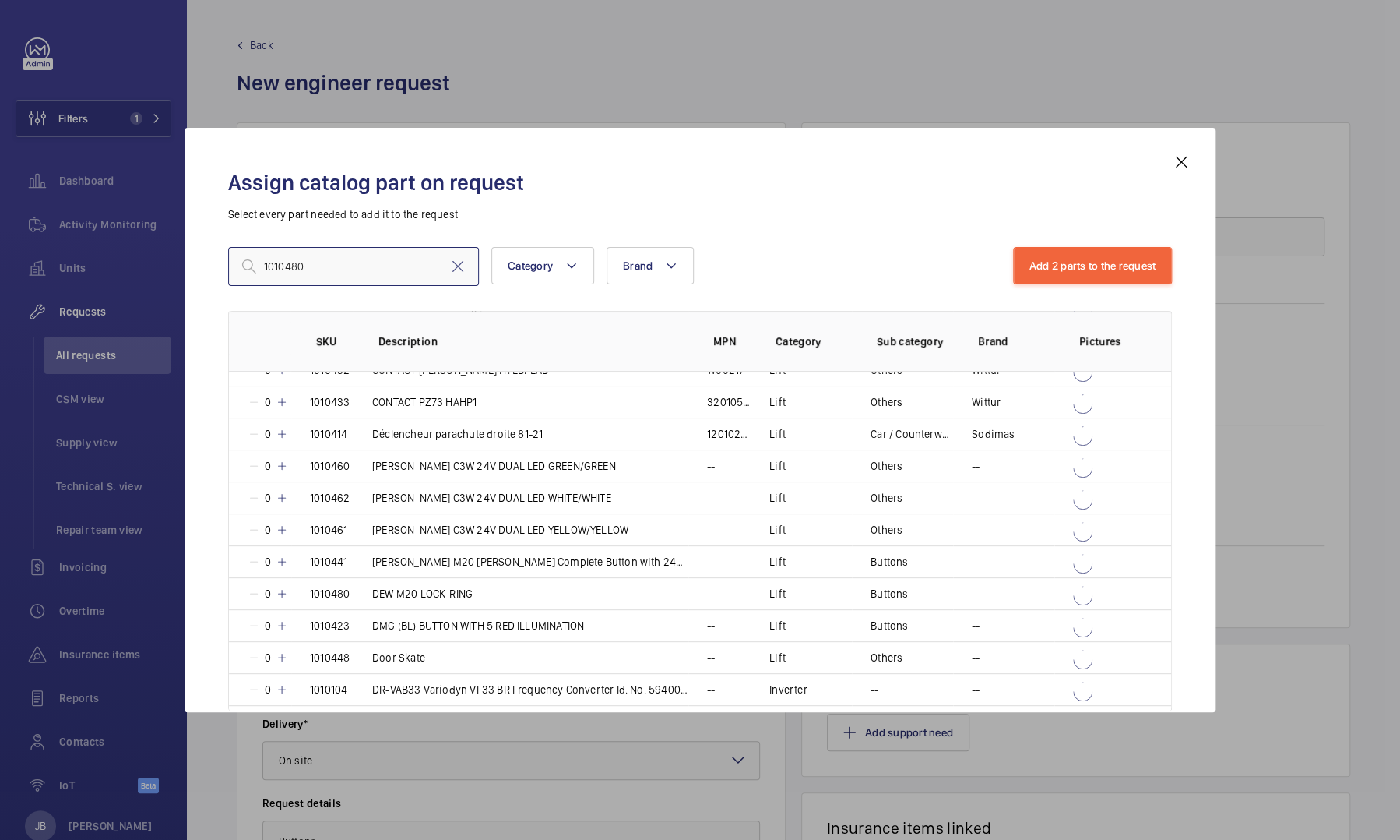
scroll to position [640, 0]
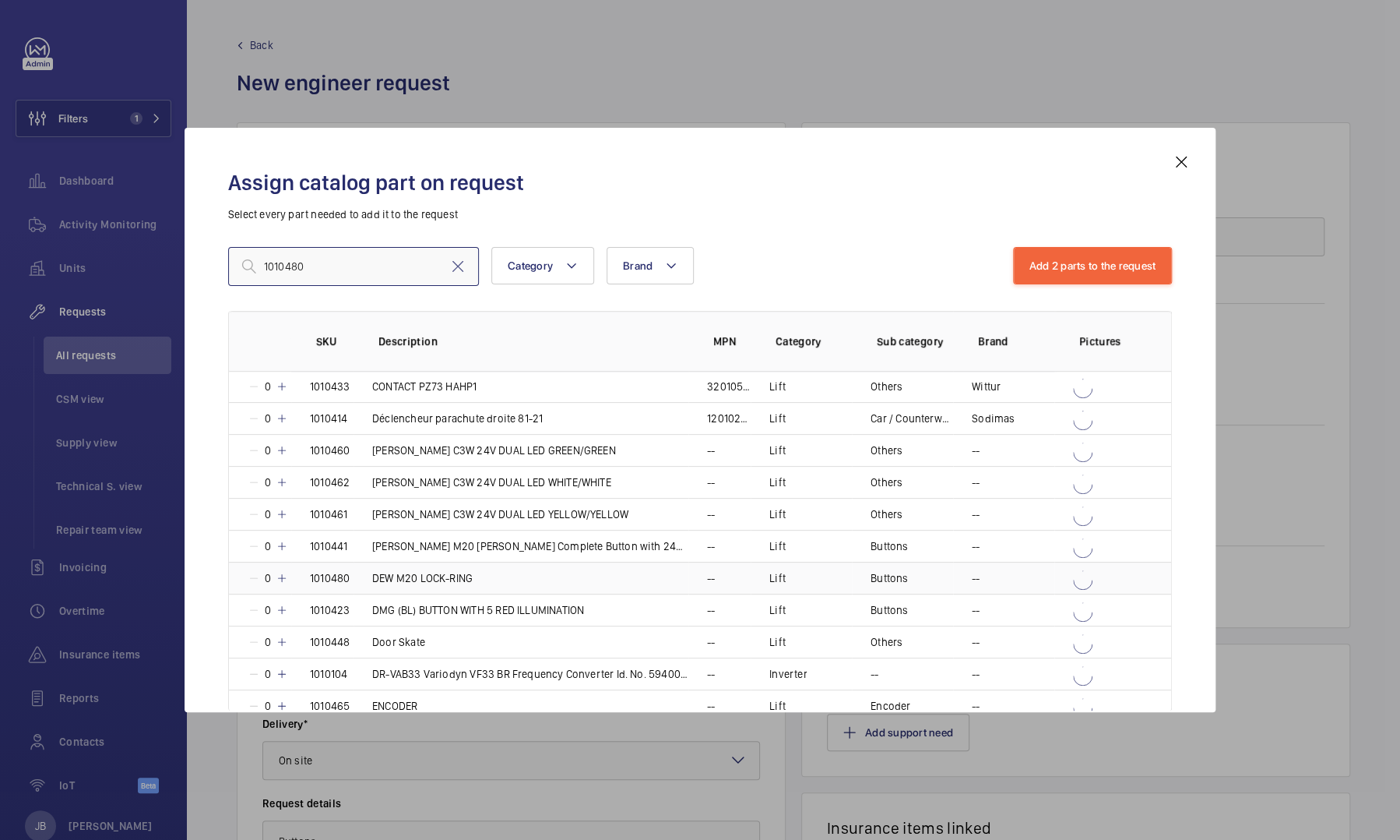
type input "1010480"
click at [460, 580] on p "DEW M20 LOCK-RING" at bounding box center [422, 578] width 101 height 16
click at [1057, 279] on button "Add 3 parts to the request" at bounding box center [1093, 266] width 159 height 38
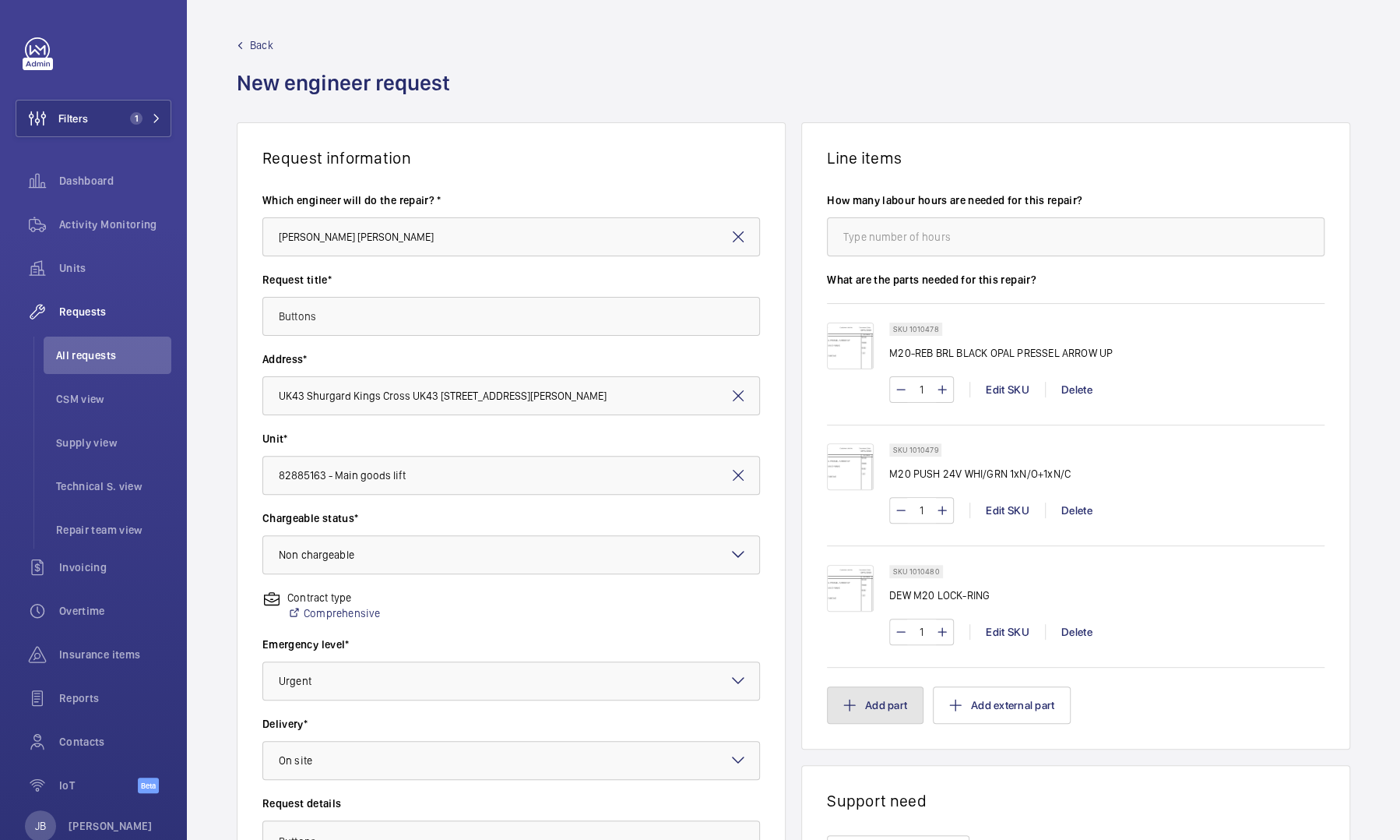
click at [867, 700] on button "Add part" at bounding box center [875, 705] width 97 height 38
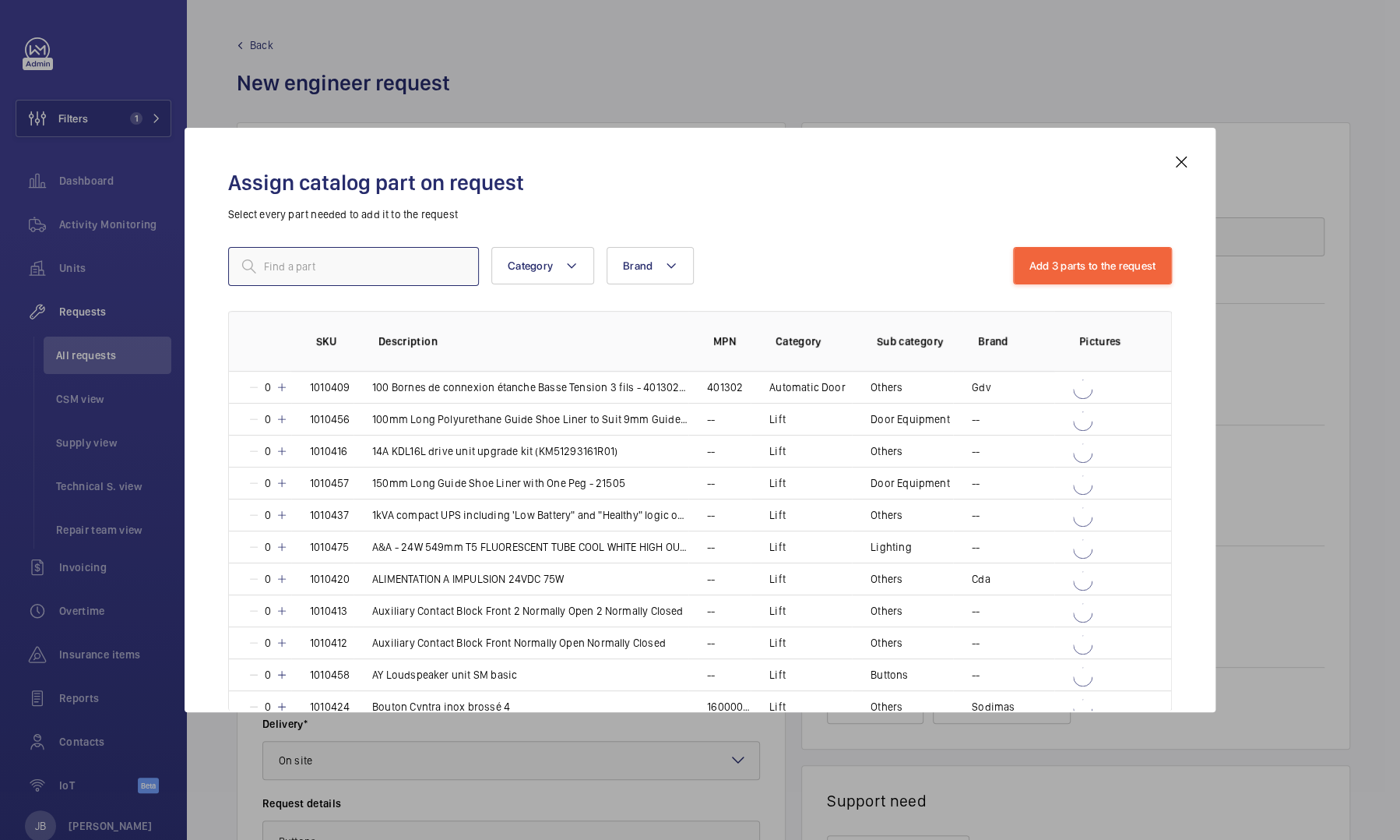
click at [367, 283] on input "text" at bounding box center [354, 266] width 251 height 39
click at [337, 273] on input "text" at bounding box center [354, 266] width 251 height 39
click at [1182, 162] on mat-icon at bounding box center [1181, 161] width 19 height 19
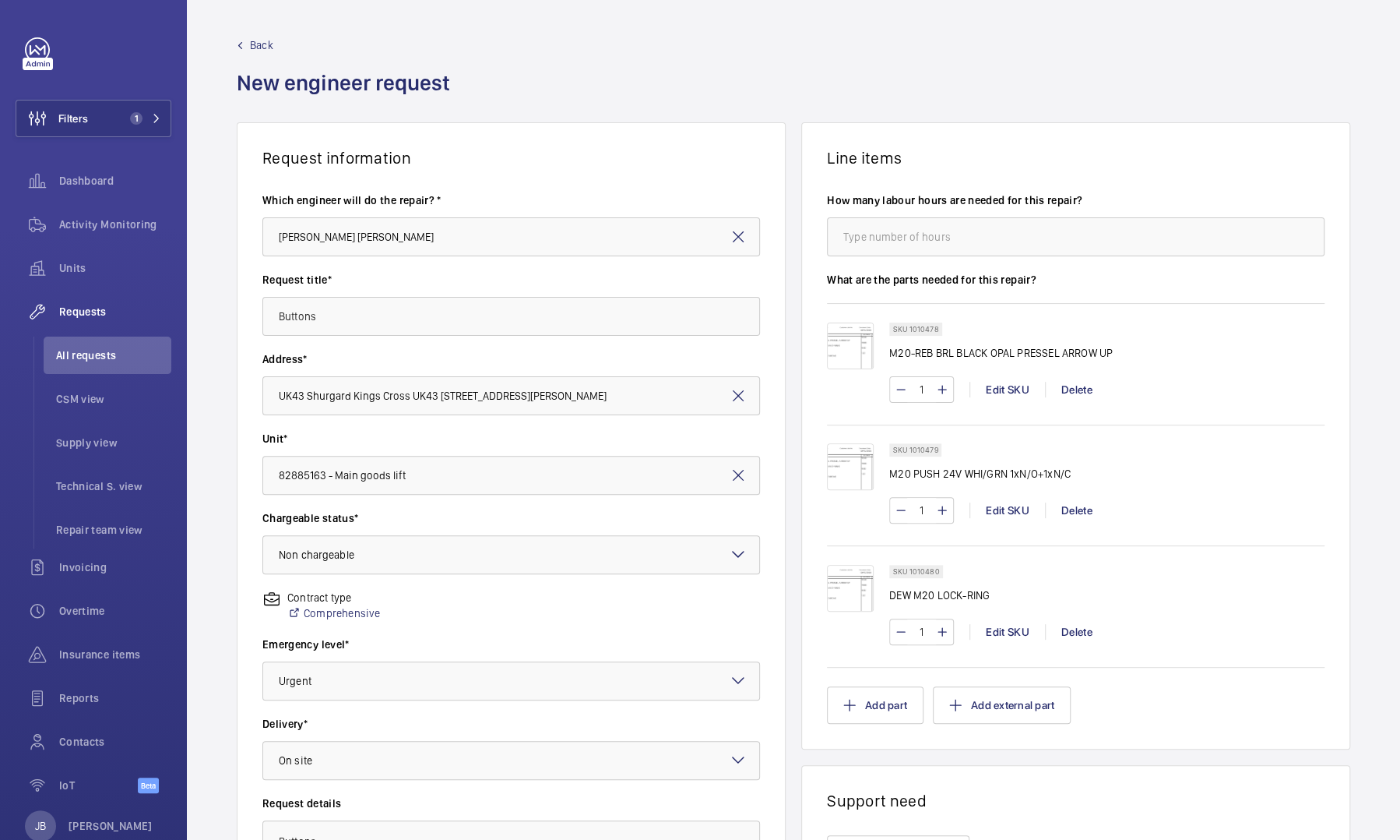
scroll to position [233, 0]
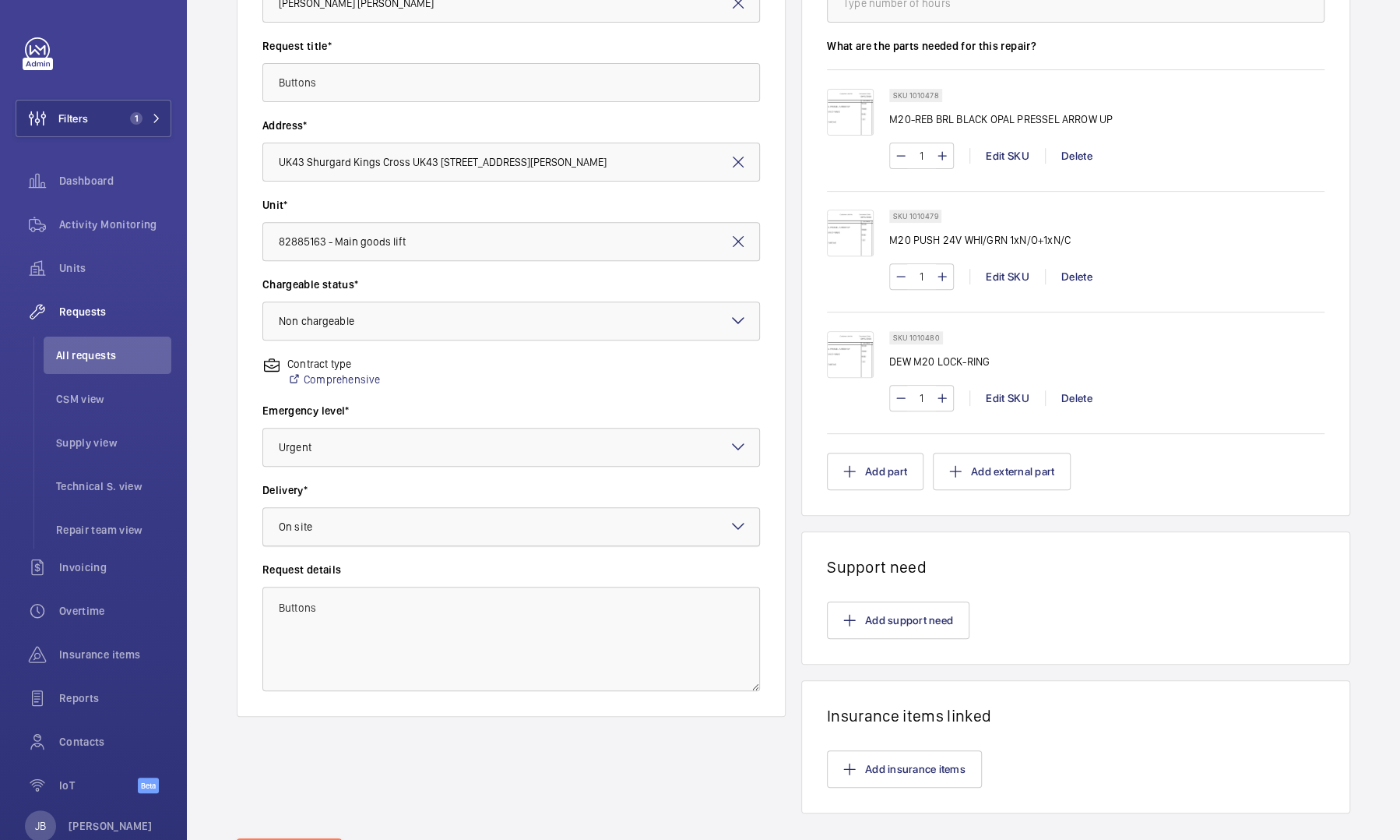
click at [719, 533] on div "Select a delivery option × On site ×" at bounding box center [510, 526] width 497 height 39
click at [435, 594] on div "London office" at bounding box center [511, 604] width 496 height 38
click at [736, 319] on mat-icon at bounding box center [738, 320] width 19 height 19
click at [736, 780] on div "Request information Which engineer will do the repair? * Caine Bennett-Smith Re…" at bounding box center [511, 351] width 549 height 925
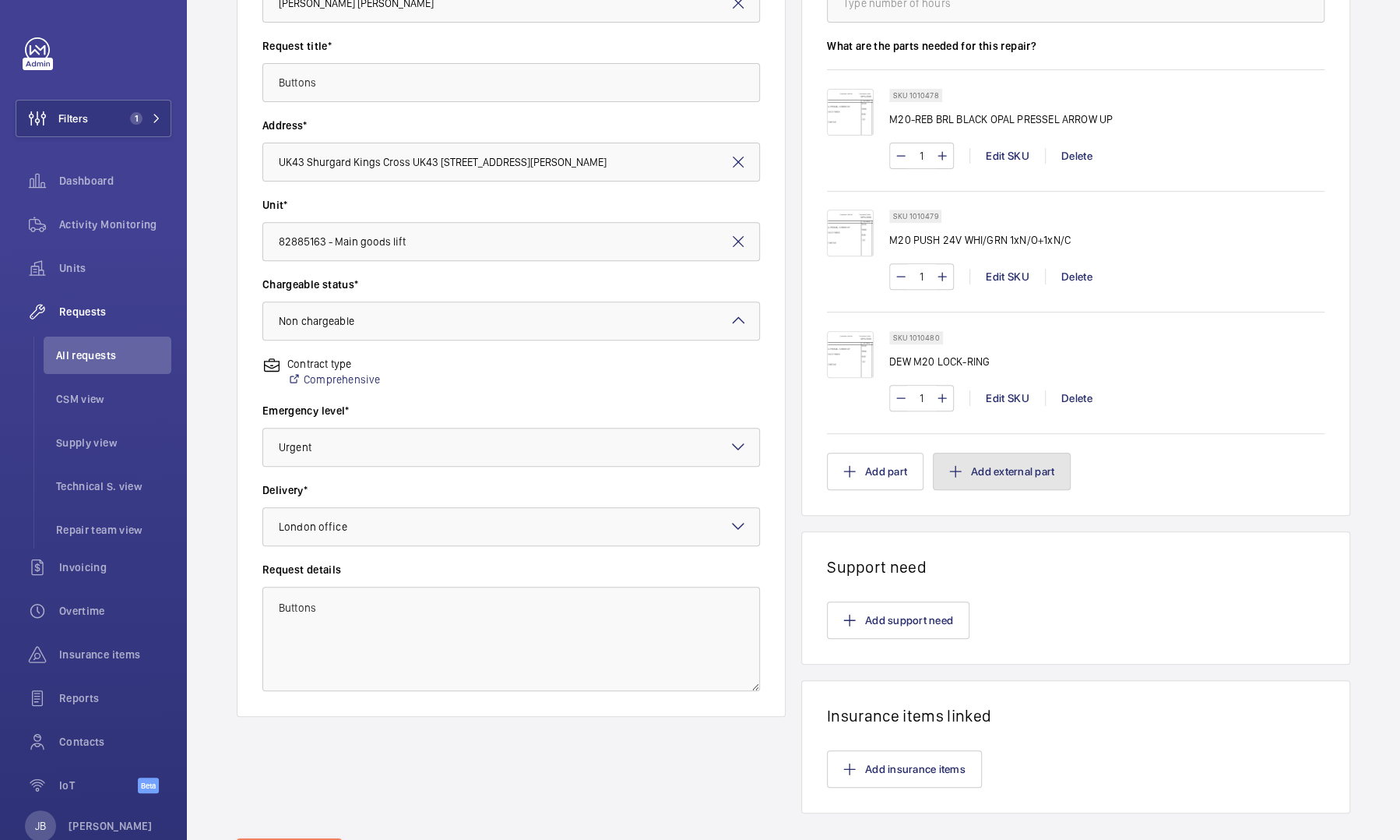
click at [1010, 473] on button "Add external part" at bounding box center [1001, 471] width 138 height 38
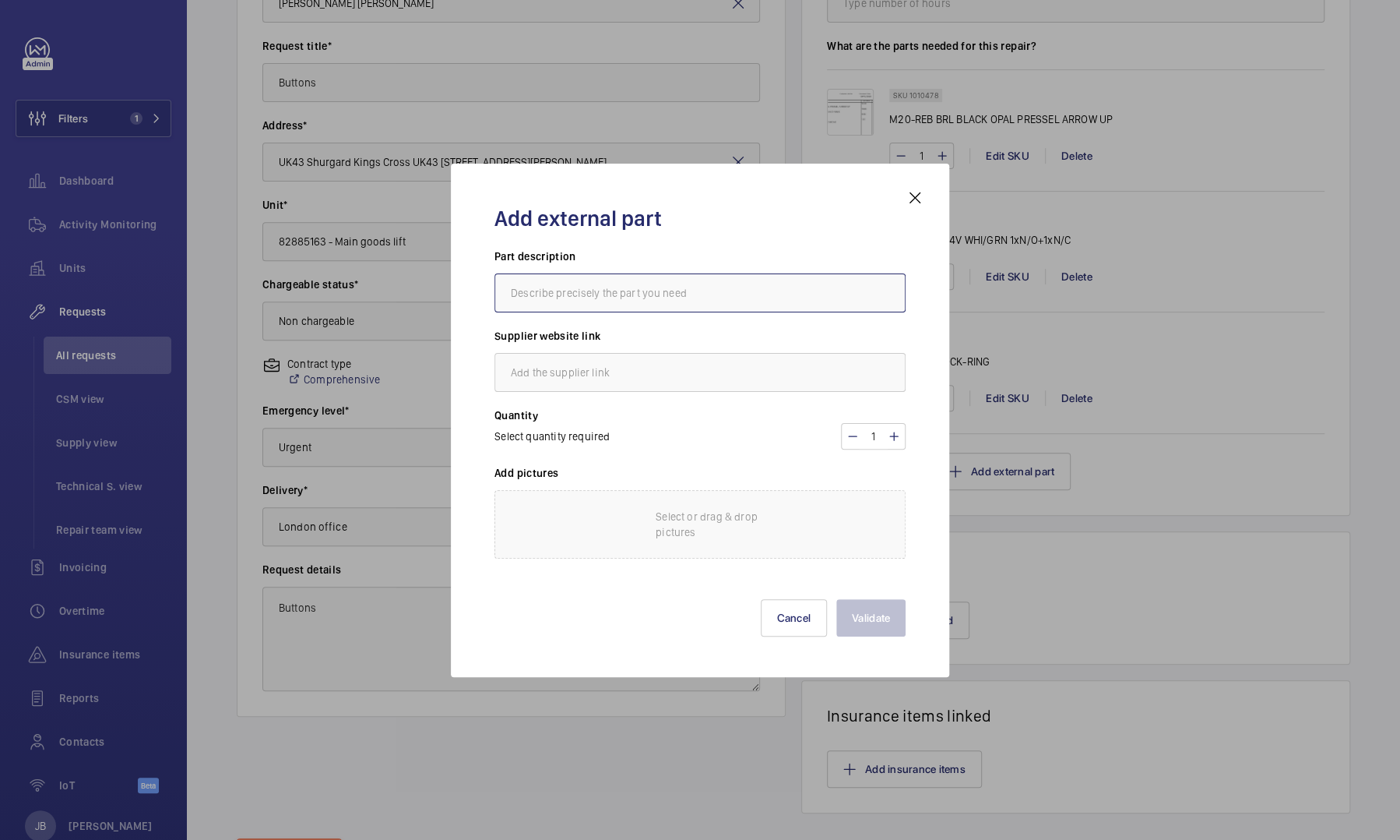
click at [736, 296] on input "text" at bounding box center [700, 292] width 412 height 39
type input "Dew M20 Dezel"
click at [684, 378] on input "text" at bounding box center [700, 372] width 412 height 39
click at [733, 373] on input "text" at bounding box center [700, 372] width 412 height 39
type input "na"
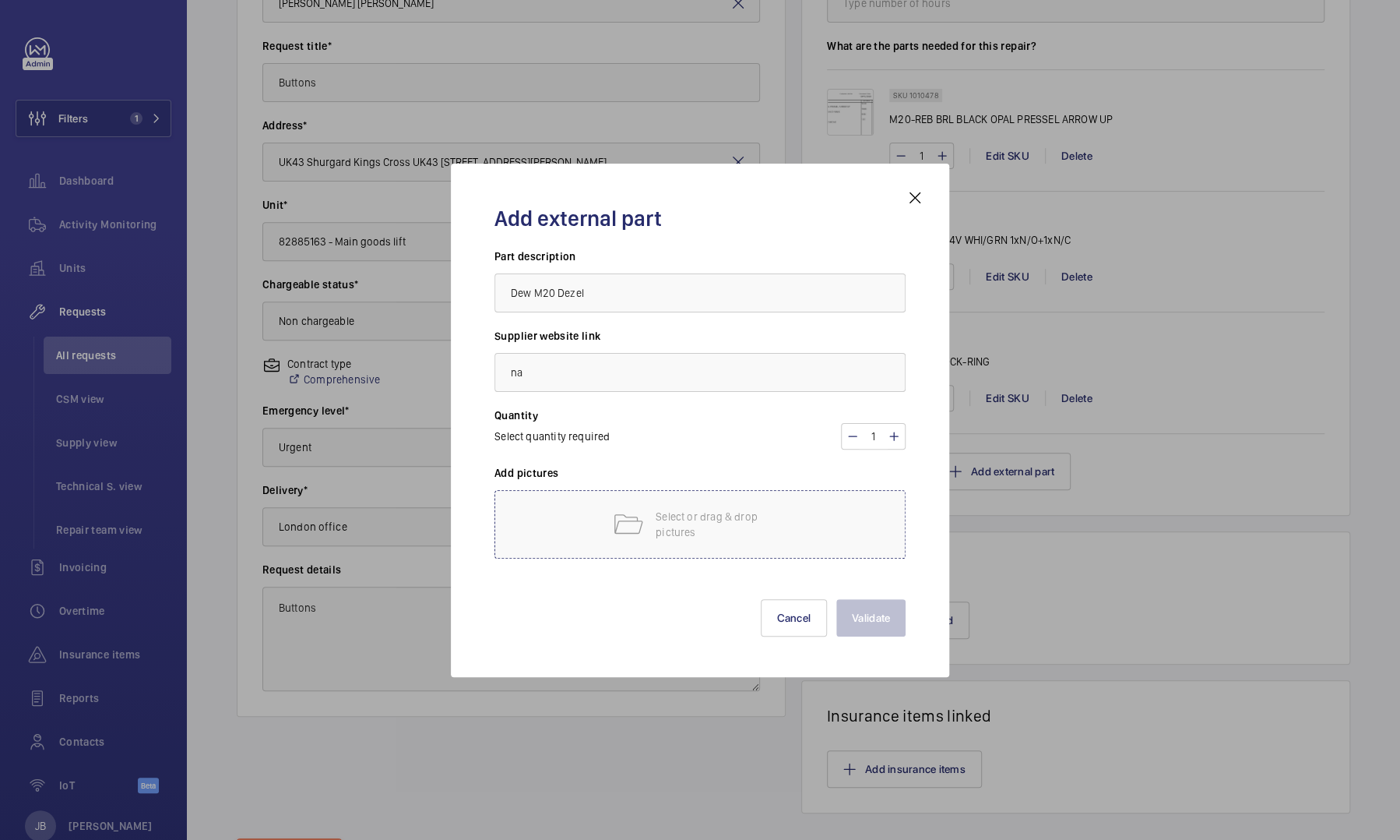
click at [650, 522] on div "Select or drag & drop pictures" at bounding box center [700, 524] width 412 height 69
click at [918, 191] on mat-icon at bounding box center [915, 197] width 19 height 19
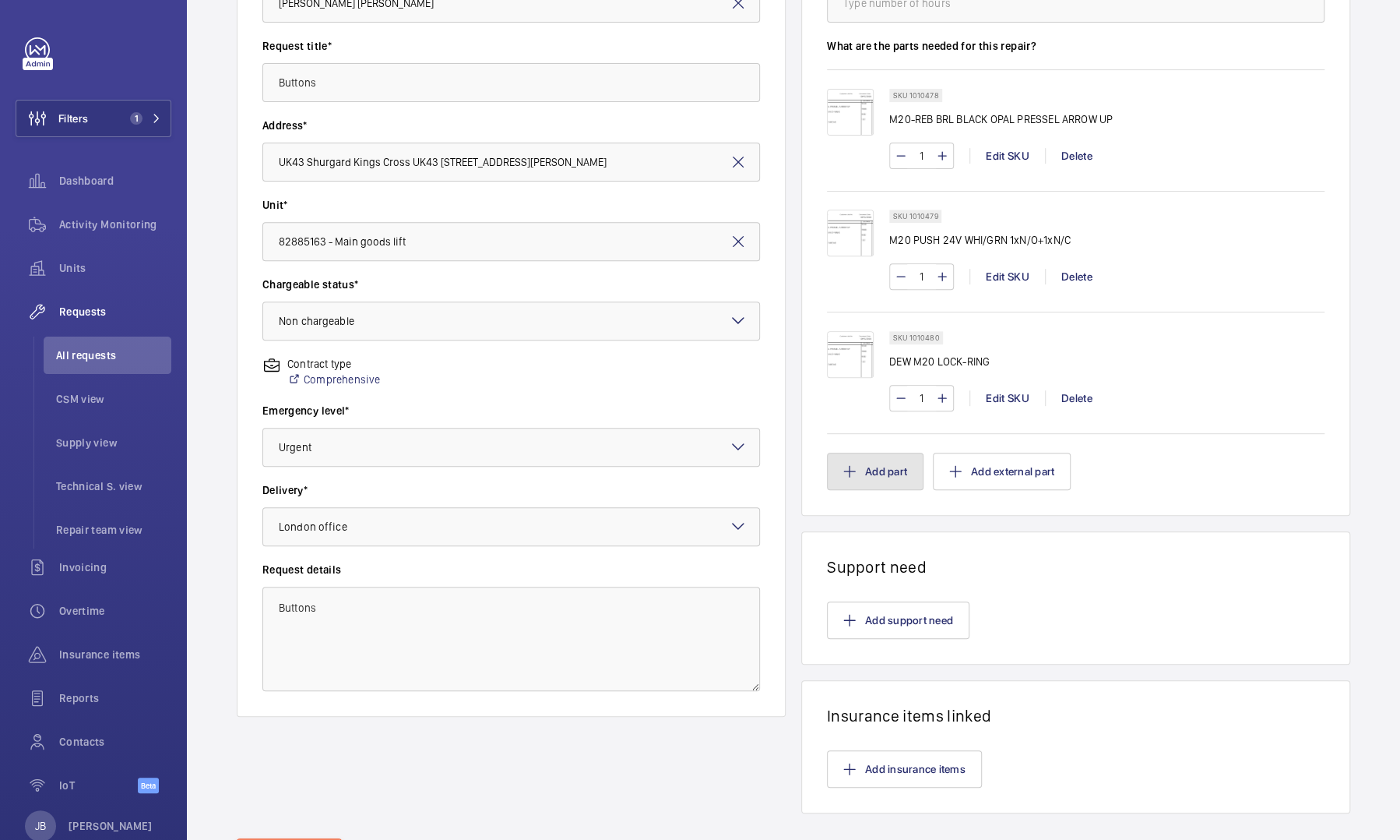
click at [862, 474] on button "Add part" at bounding box center [875, 471] width 97 height 38
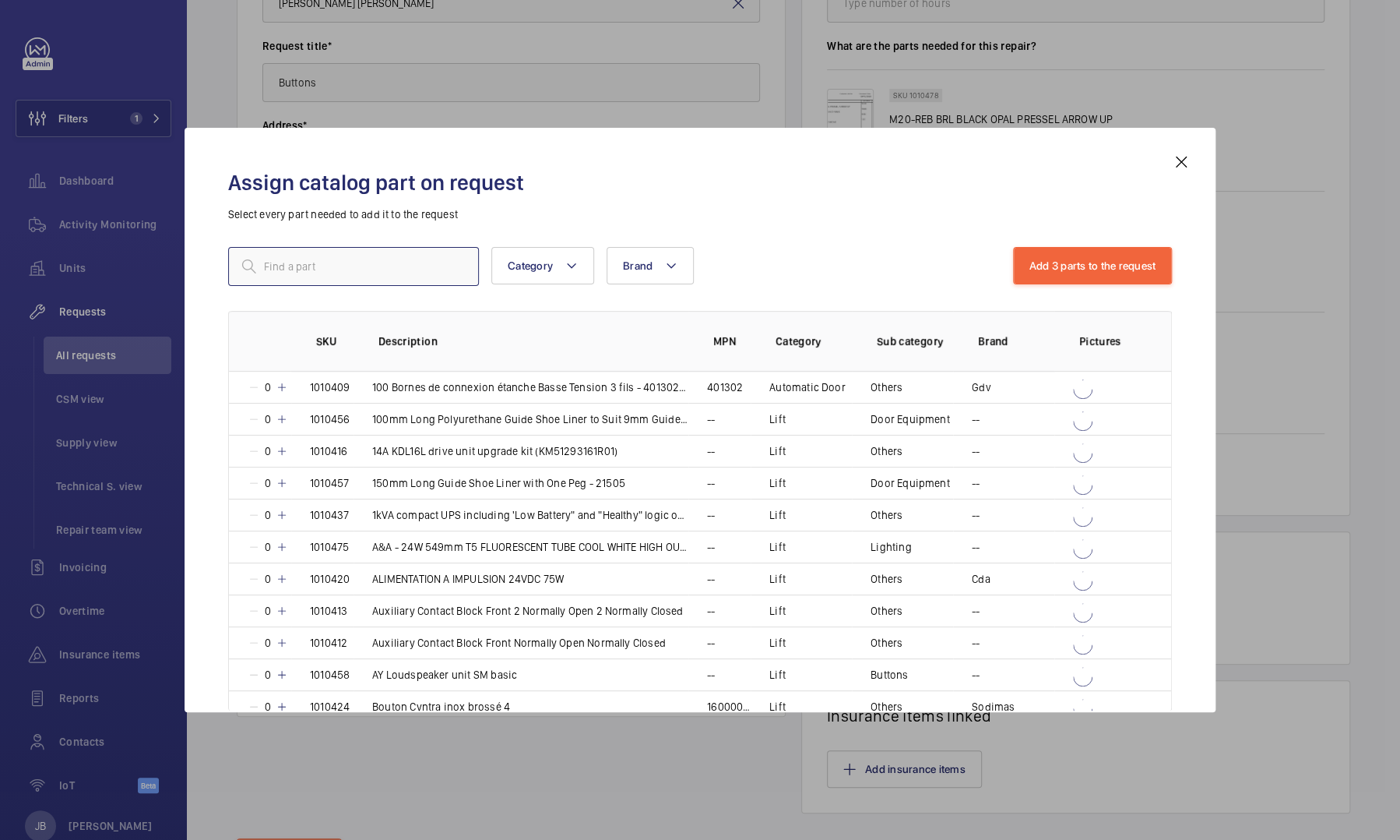
click at [324, 261] on input "text" at bounding box center [354, 266] width 251 height 39
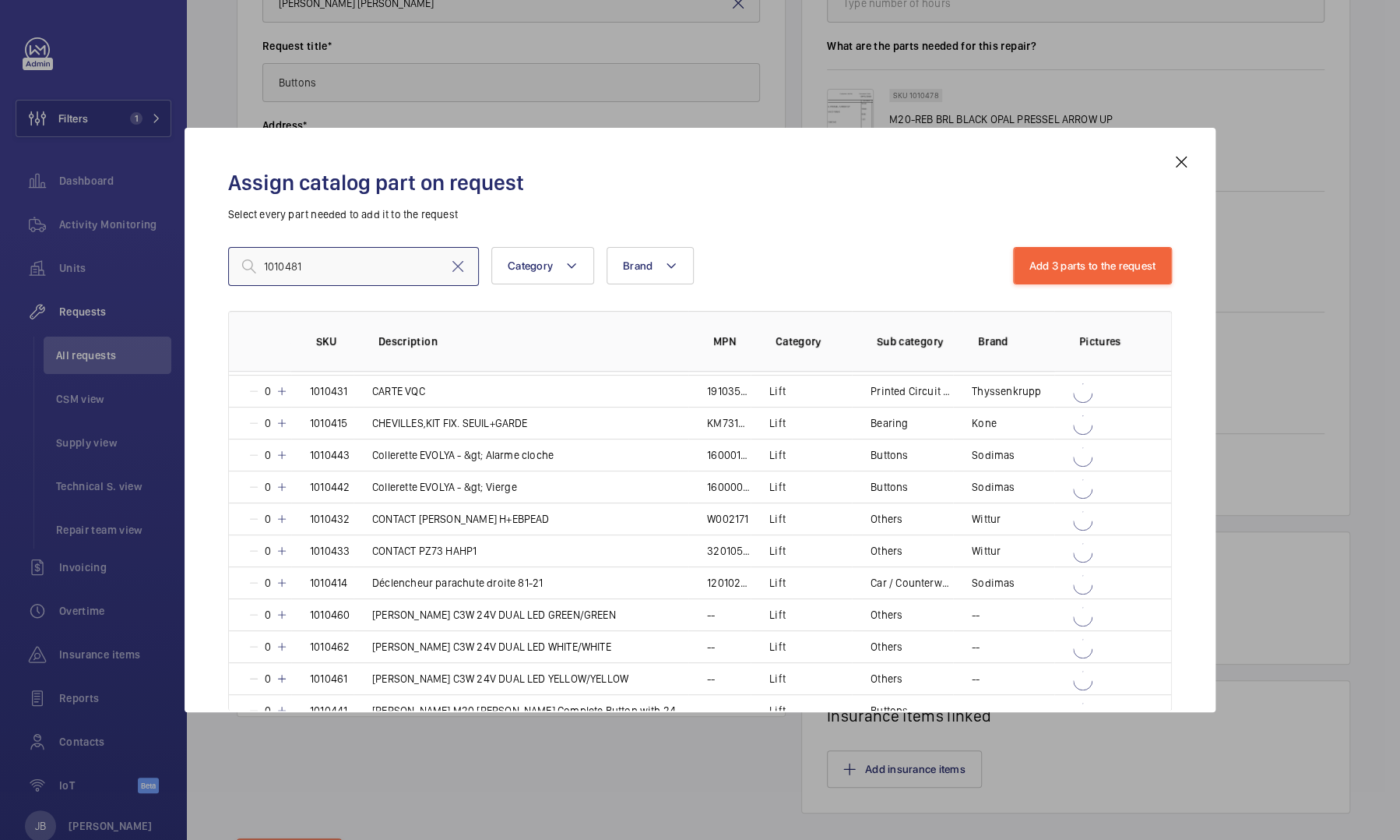
scroll to position [562, 0]
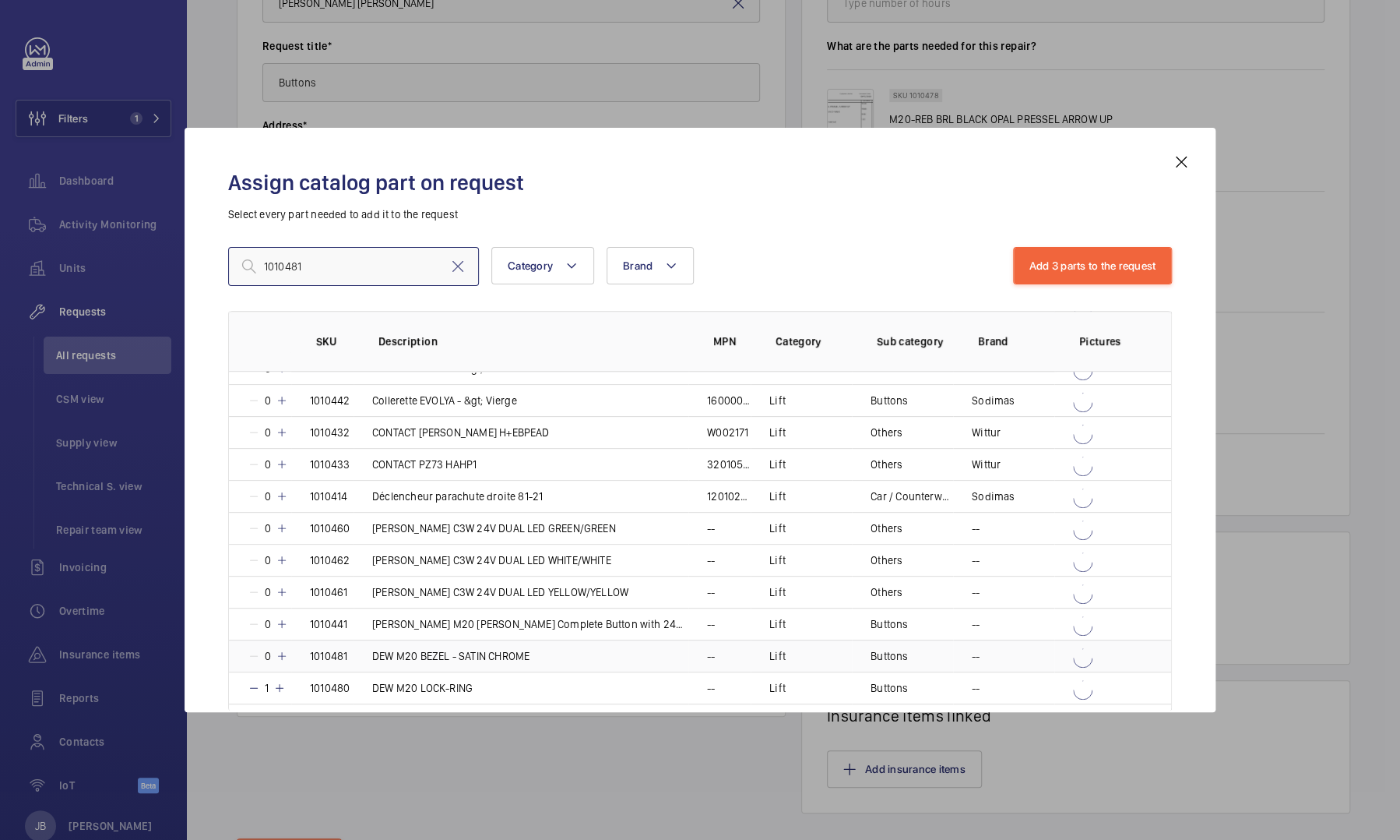
type input "1010481"
click at [526, 651] on p "DEW M20 BEZEL - SATIN CHROME" at bounding box center [451, 656] width 157 height 16
click at [1116, 265] on button "Add 4 parts to the request" at bounding box center [1092, 266] width 160 height 38
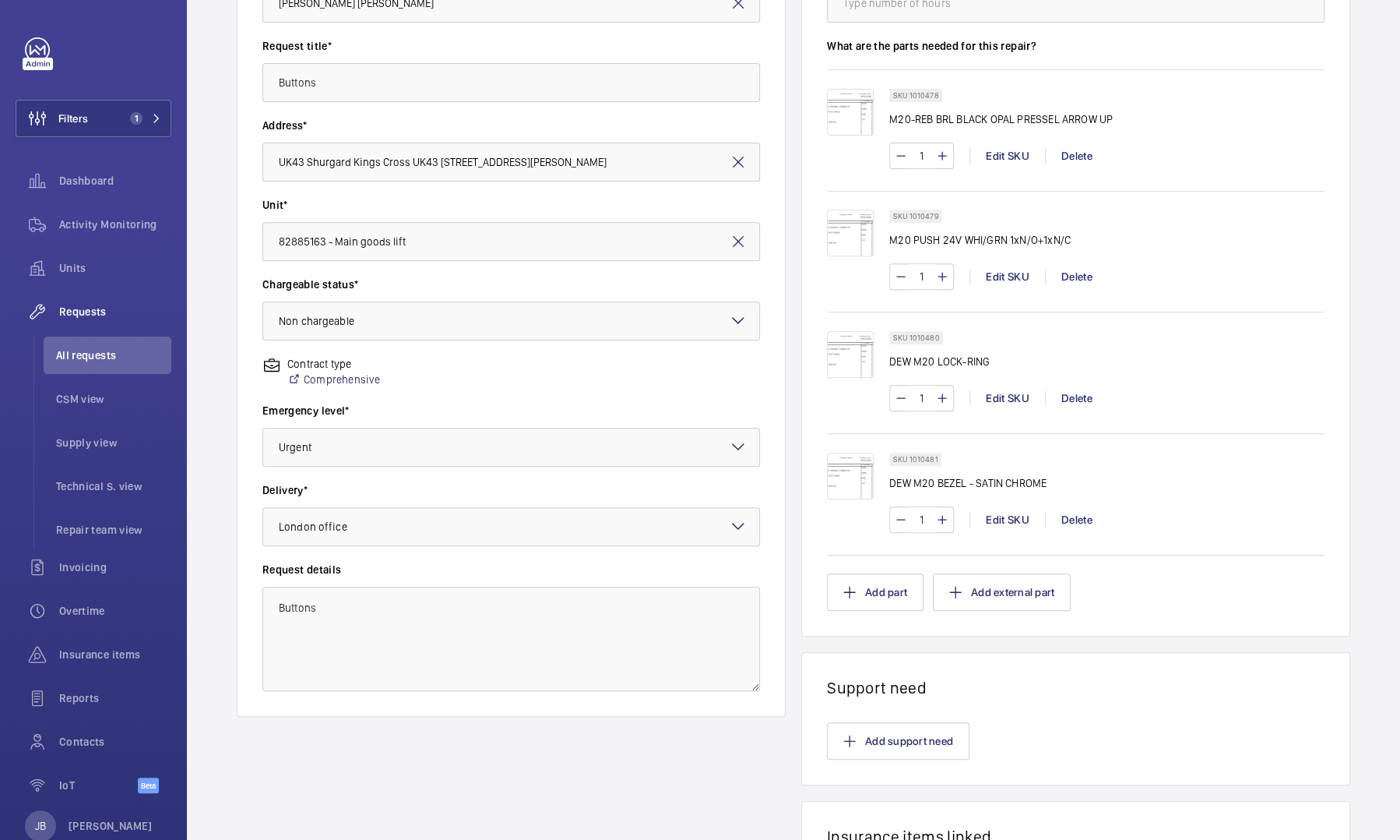
scroll to position [433, 0]
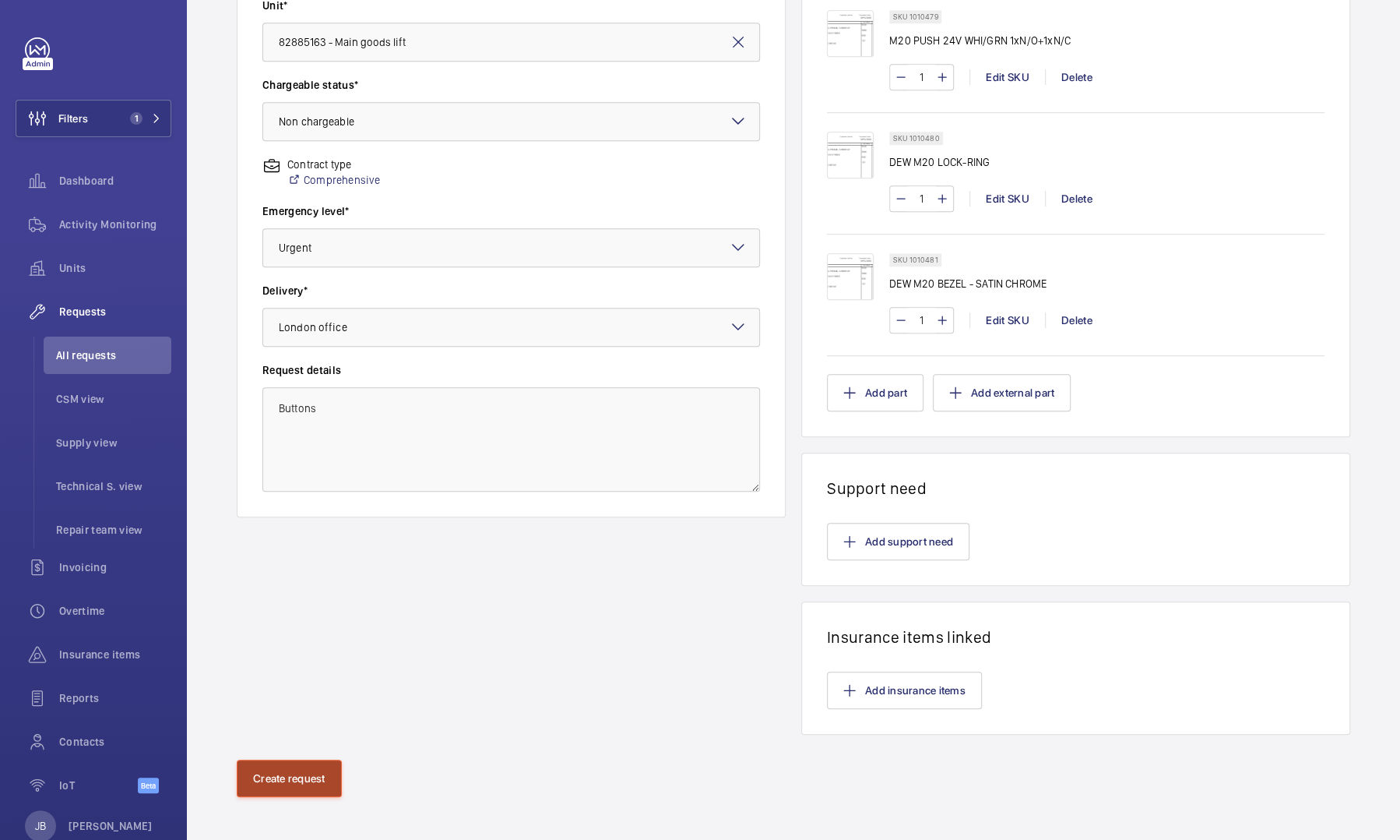
click at [266, 767] on button "Create request" at bounding box center [290, 778] width 106 height 38
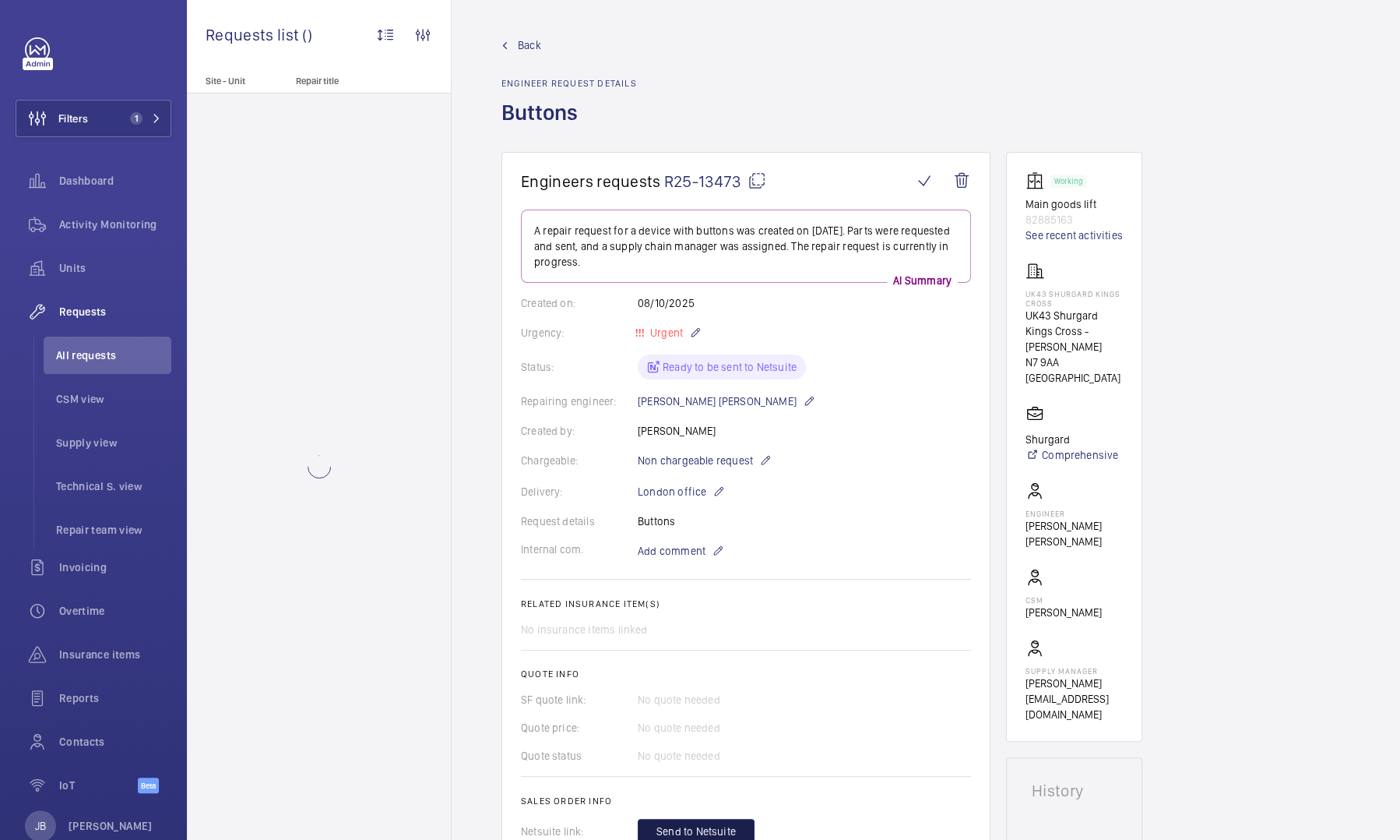
click at [691, 823] on span "Send to Netsuite" at bounding box center [697, 831] width 80 height 16
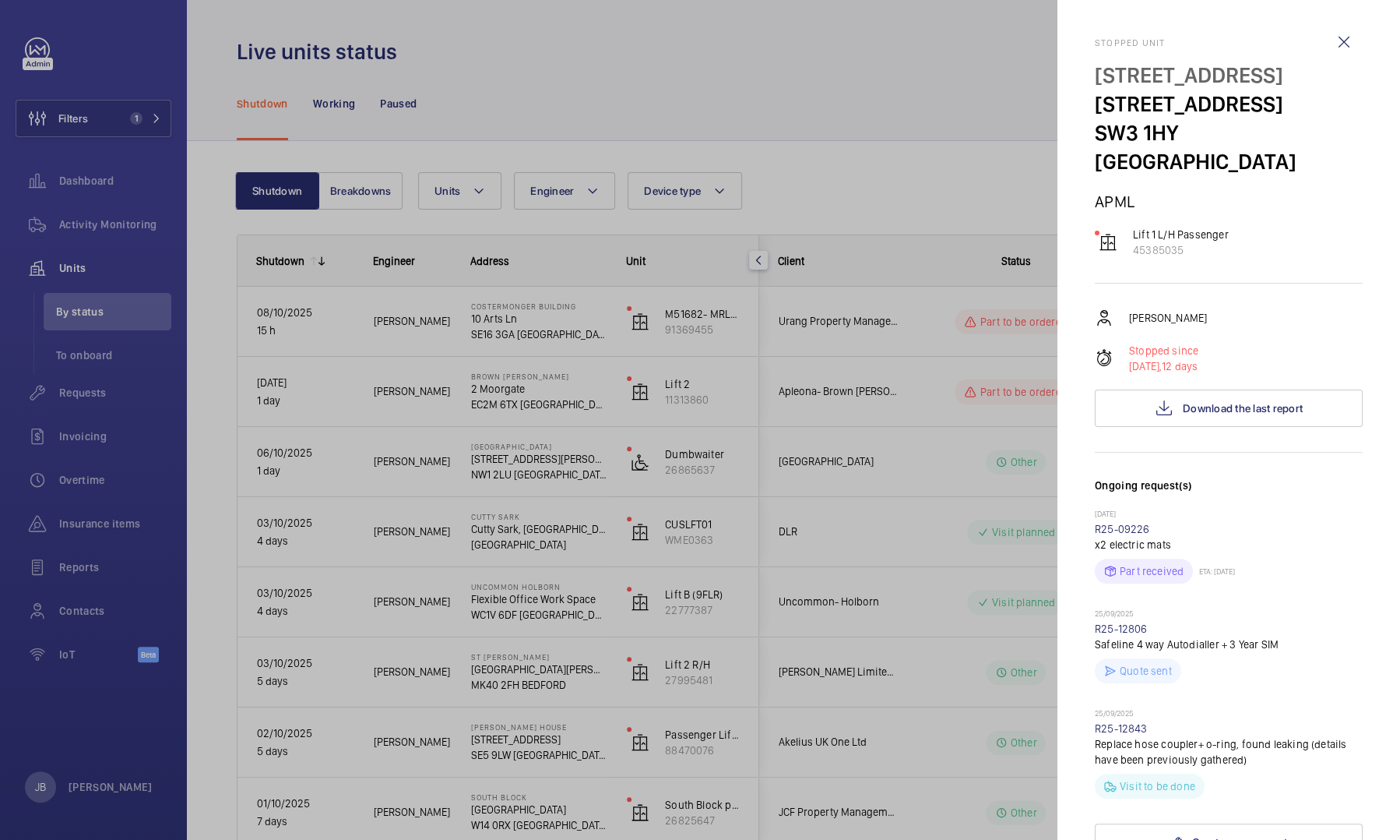
scroll to position [593, 0]
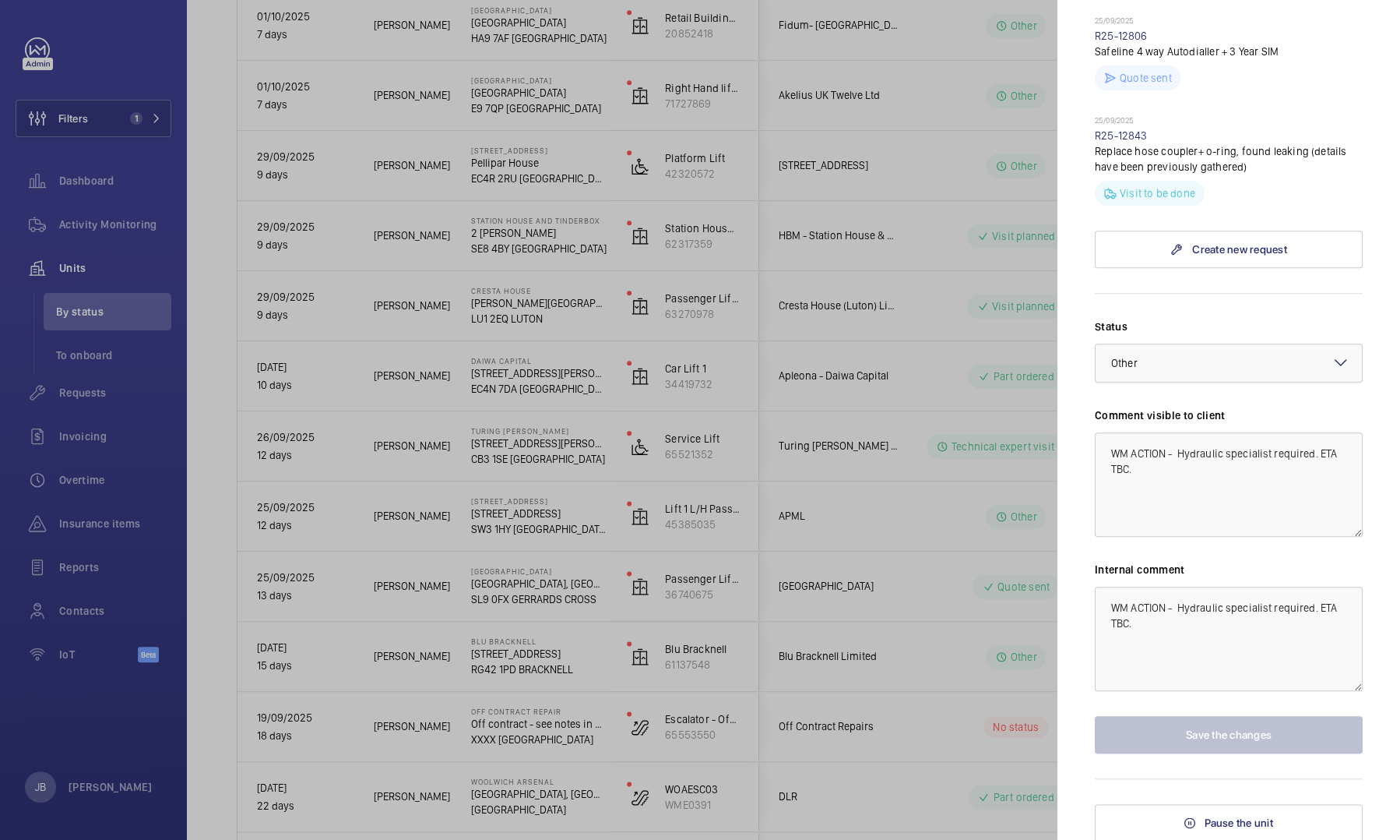
click at [91, 223] on div at bounding box center [700, 420] width 1400 height 840
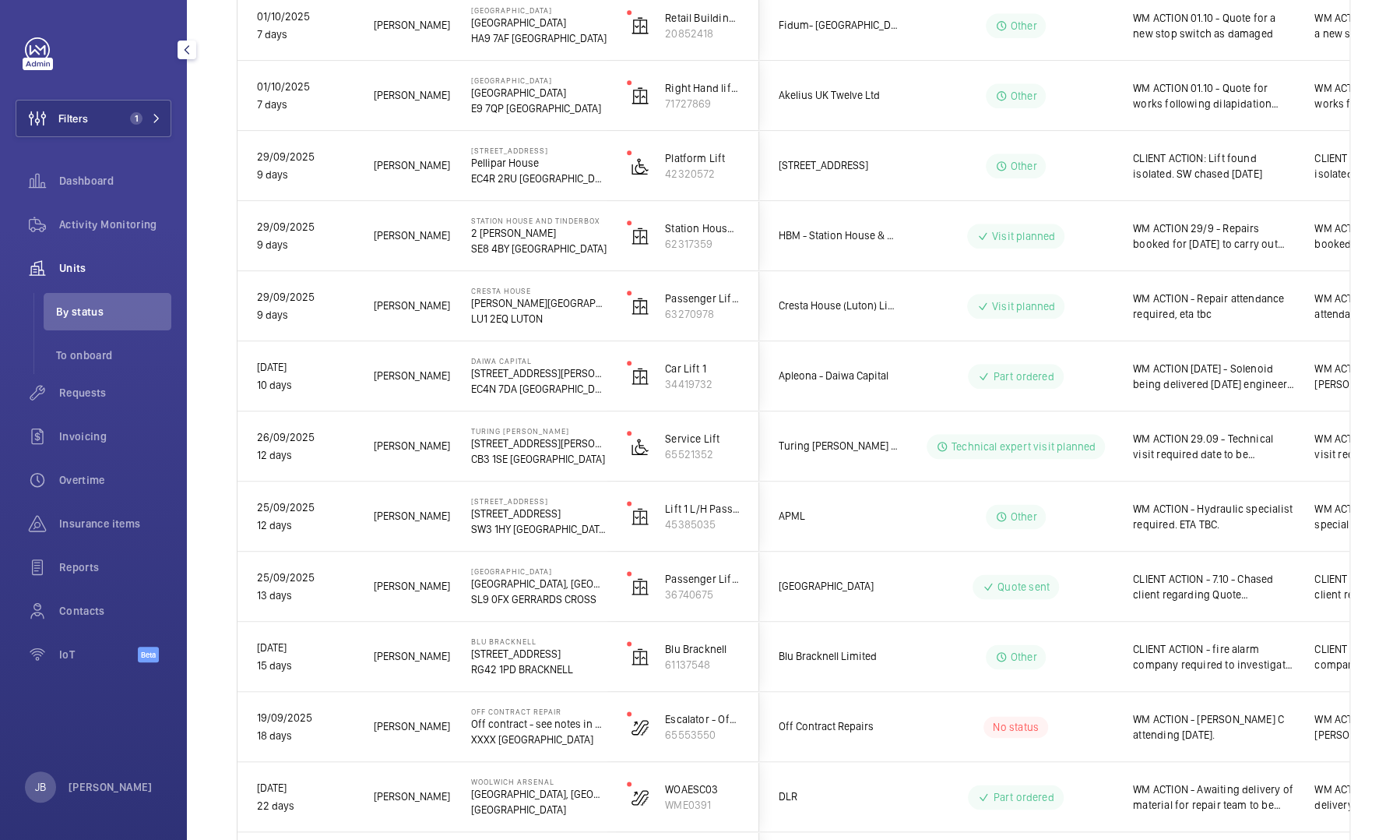
click at [91, 223] on span "Activity Monitoring" at bounding box center [115, 224] width 113 height 16
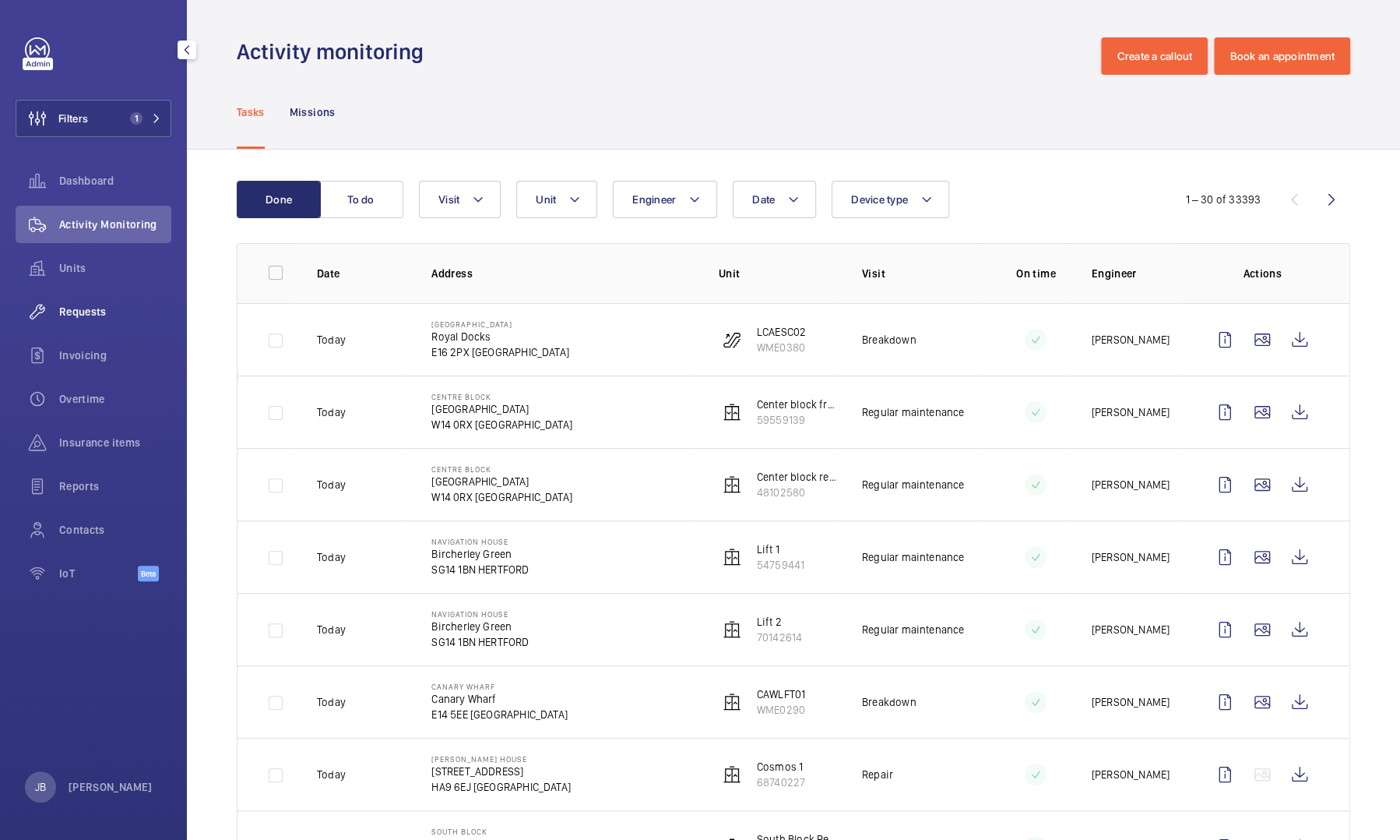
click at [84, 321] on div "Requests" at bounding box center [94, 312] width 155 height 38
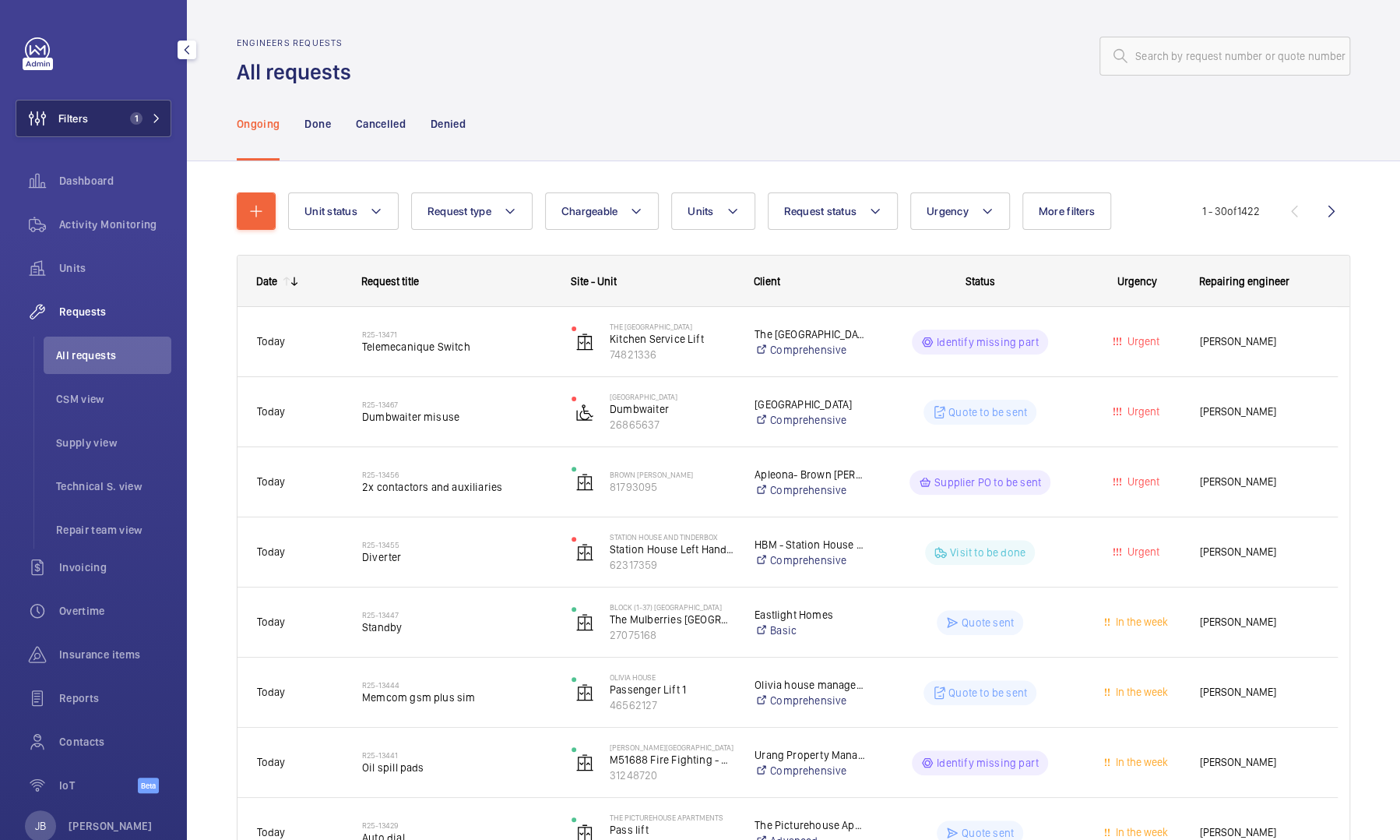
click at [109, 123] on button "Filters 1" at bounding box center [94, 119] width 155 height 38
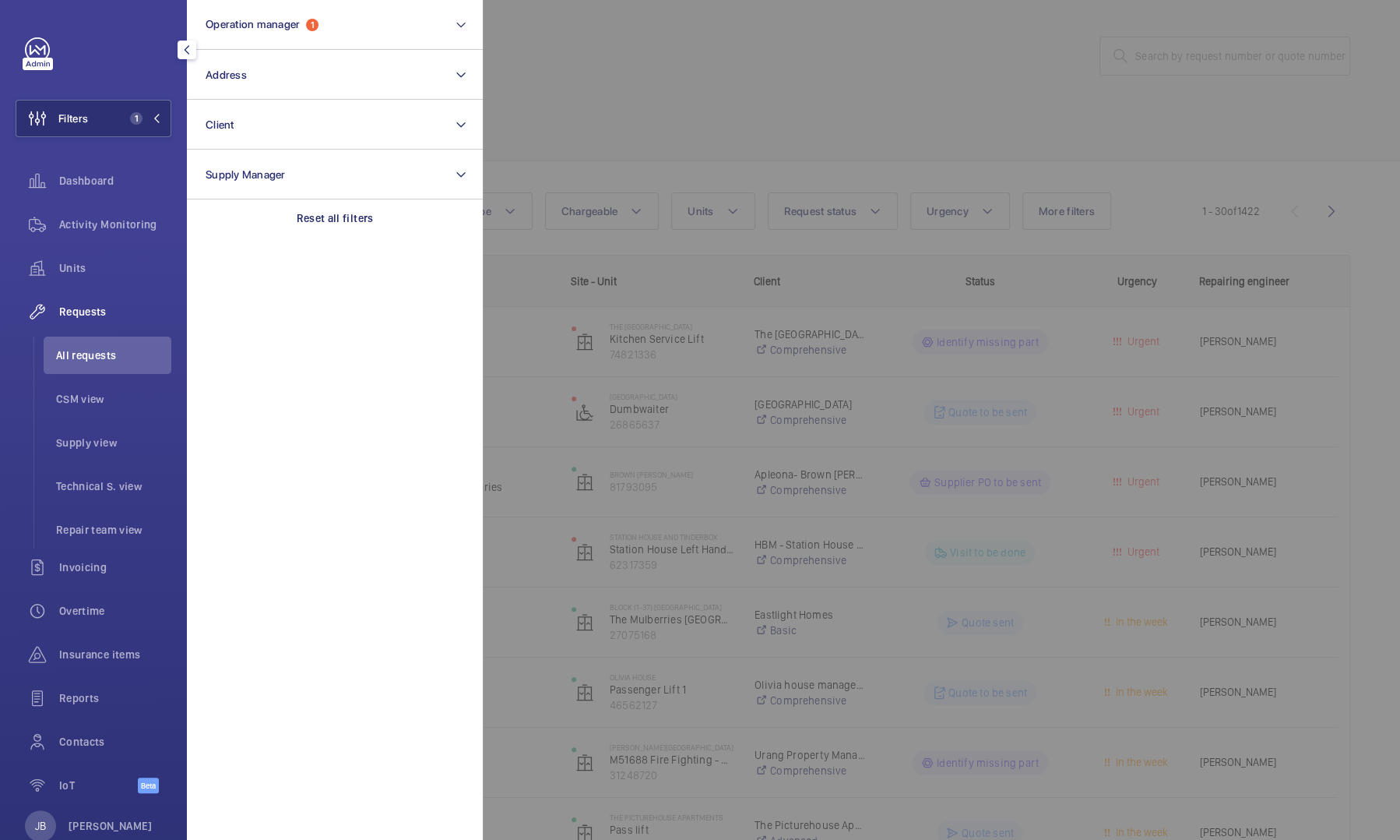
click at [686, 129] on div at bounding box center [1183, 420] width 1400 height 840
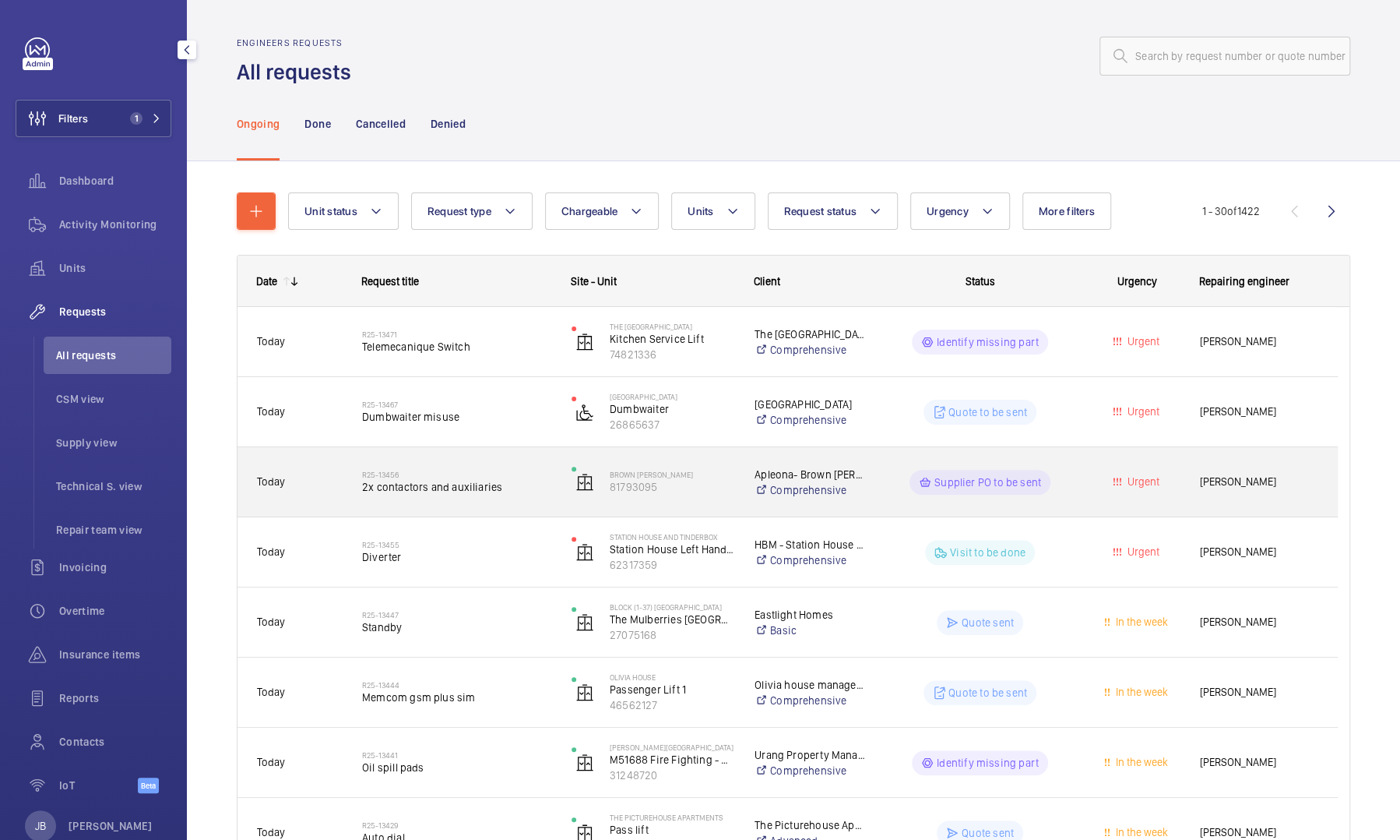
click at [908, 485] on wm-front-pills-cell "Supplier PO to be sent" at bounding box center [980, 481] width 189 height 25
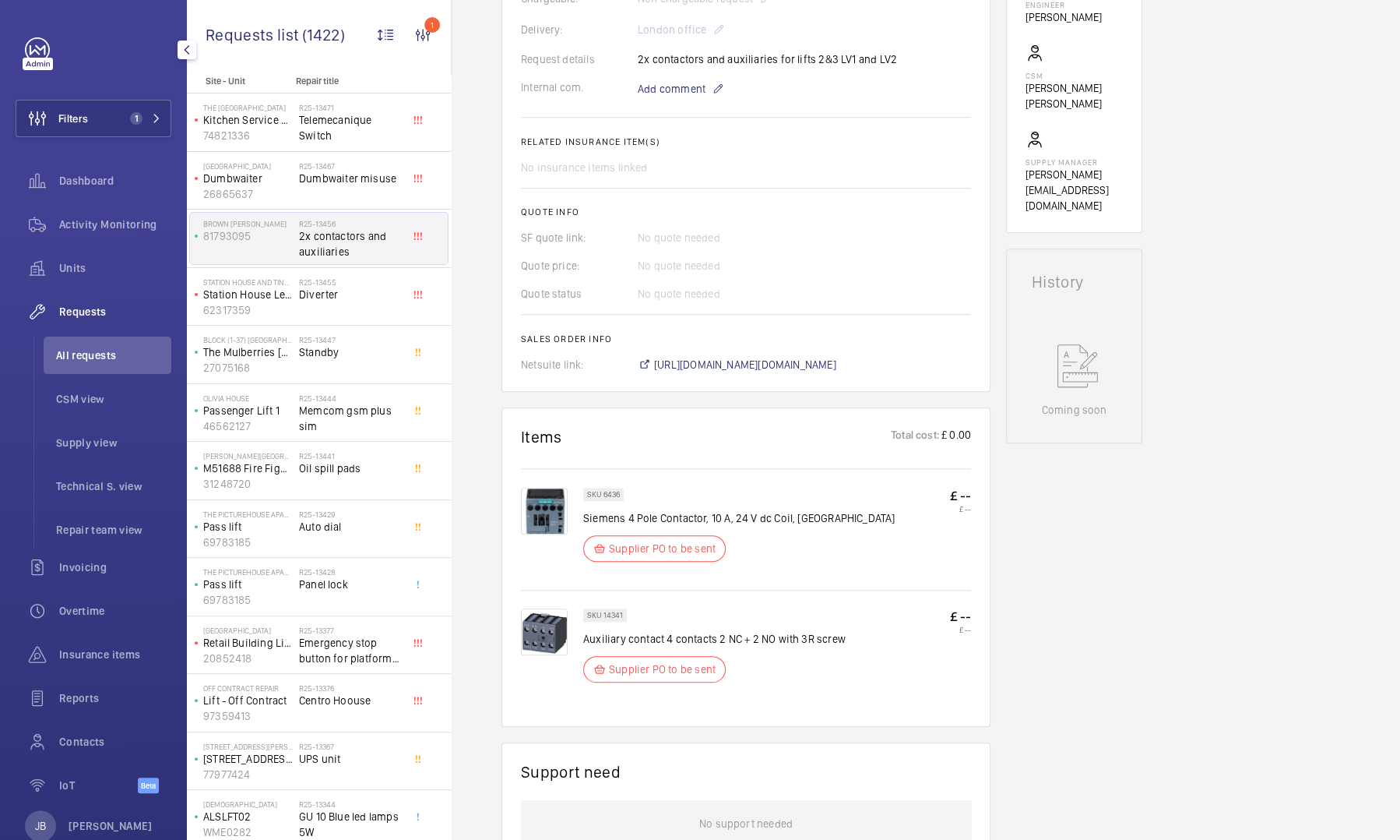
scroll to position [480, 0]
click at [785, 370] on span "[URL][DOMAIN_NAME][DOMAIN_NAME]" at bounding box center [745, 363] width 182 height 16
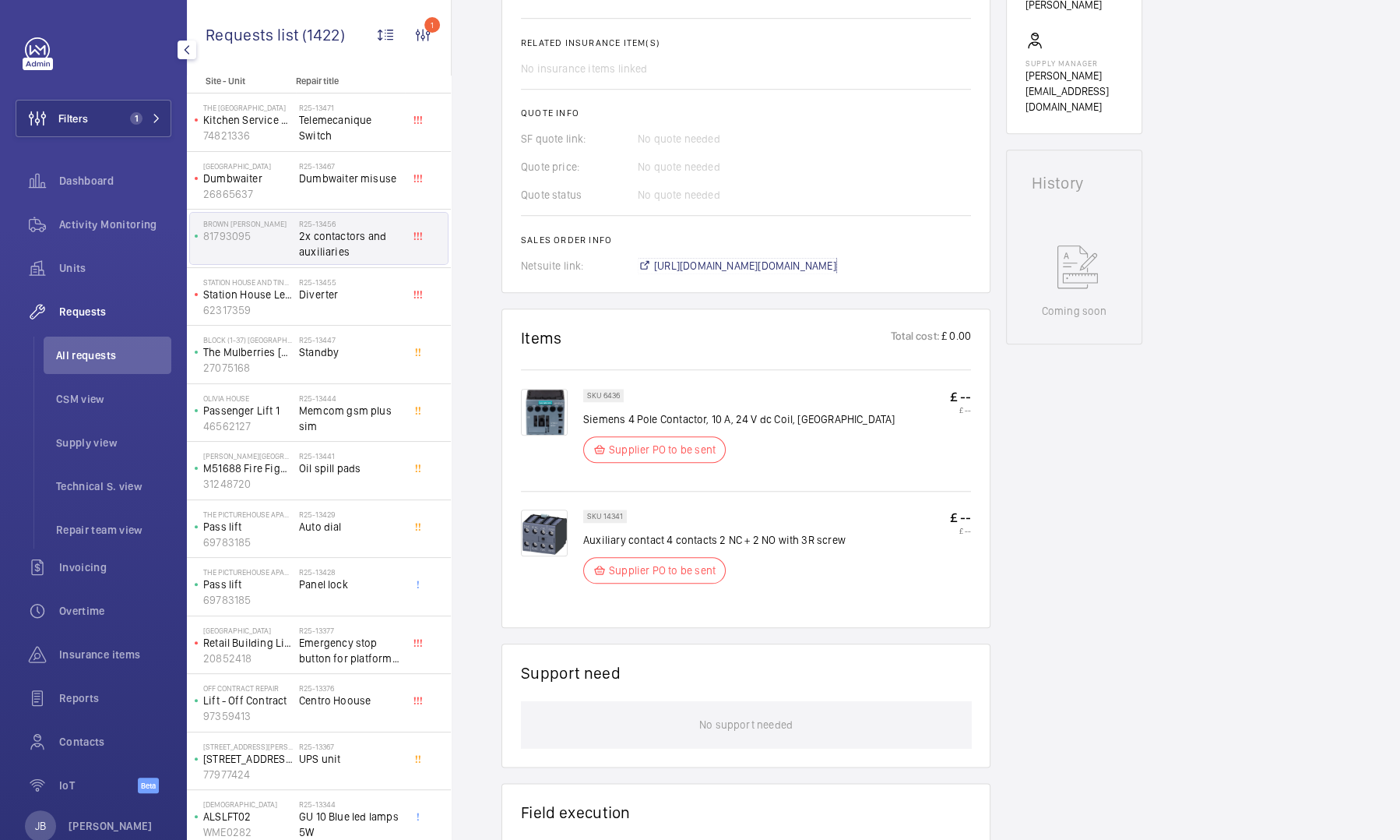
scroll to position [579, 0]
drag, startPoint x: 629, startPoint y: 515, endPoint x: 586, endPoint y: 514, distance: 43.0
click at [586, 514] on wm-front-pills "SKU 14341" at bounding box center [609, 513] width 53 height 13
click at [593, 540] on p "Auxiliary contact 4 contacts 2 NC + 2 NO with 3R screw" at bounding box center [713, 538] width 262 height 16
drag, startPoint x: 581, startPoint y: 537, endPoint x: 840, endPoint y: 539, distance: 259.0
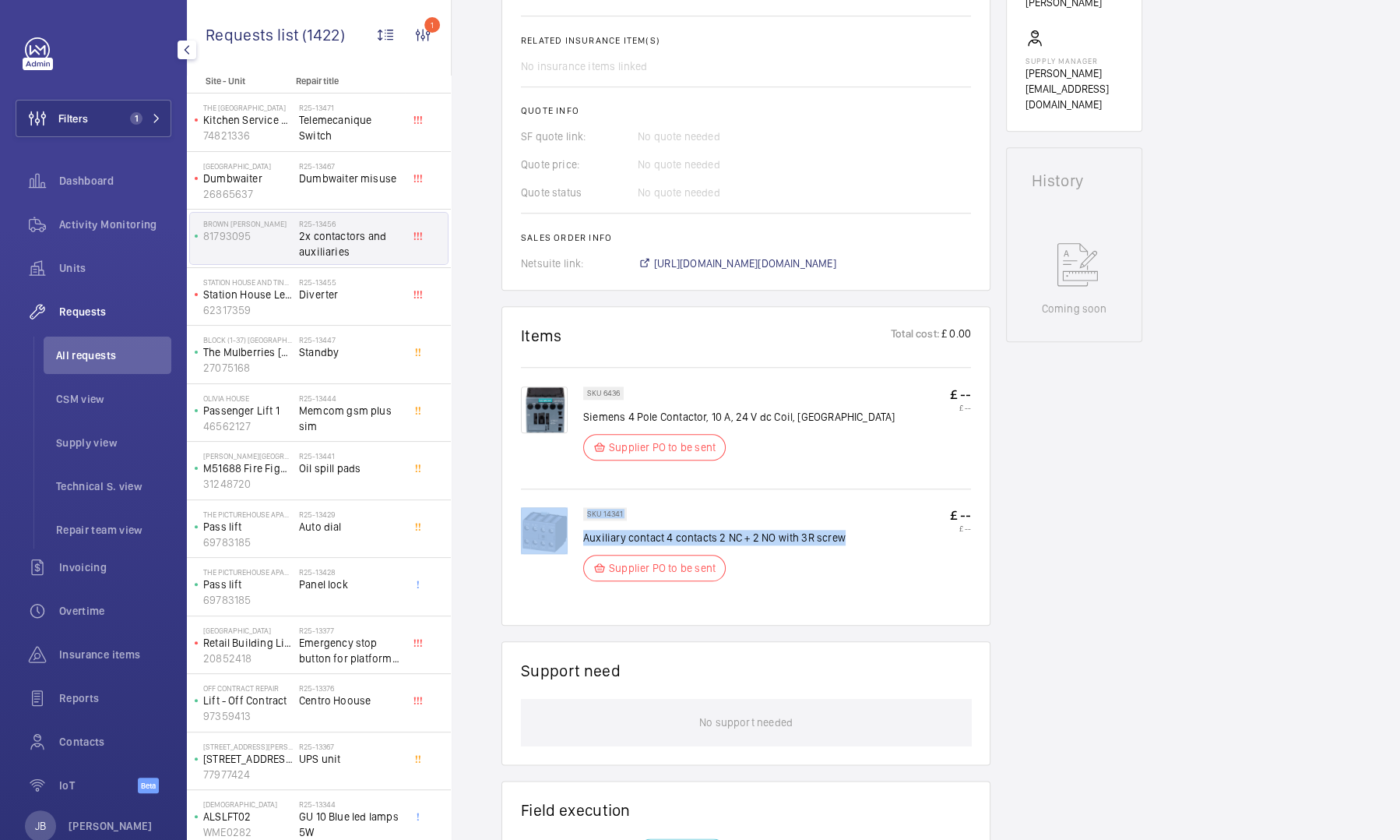
click at [840, 539] on div "SKU 14341 Auxiliary contact 4 contacts 2 NC + 2 NO with 3R screw Supplier PO to…" at bounding box center [746, 556] width 450 height 99
copy div "SKU 14341 Auxiliary contact 4 contacts 2 NC + 2 NO with 3R screw"
click at [548, 533] on img at bounding box center [544, 530] width 47 height 47
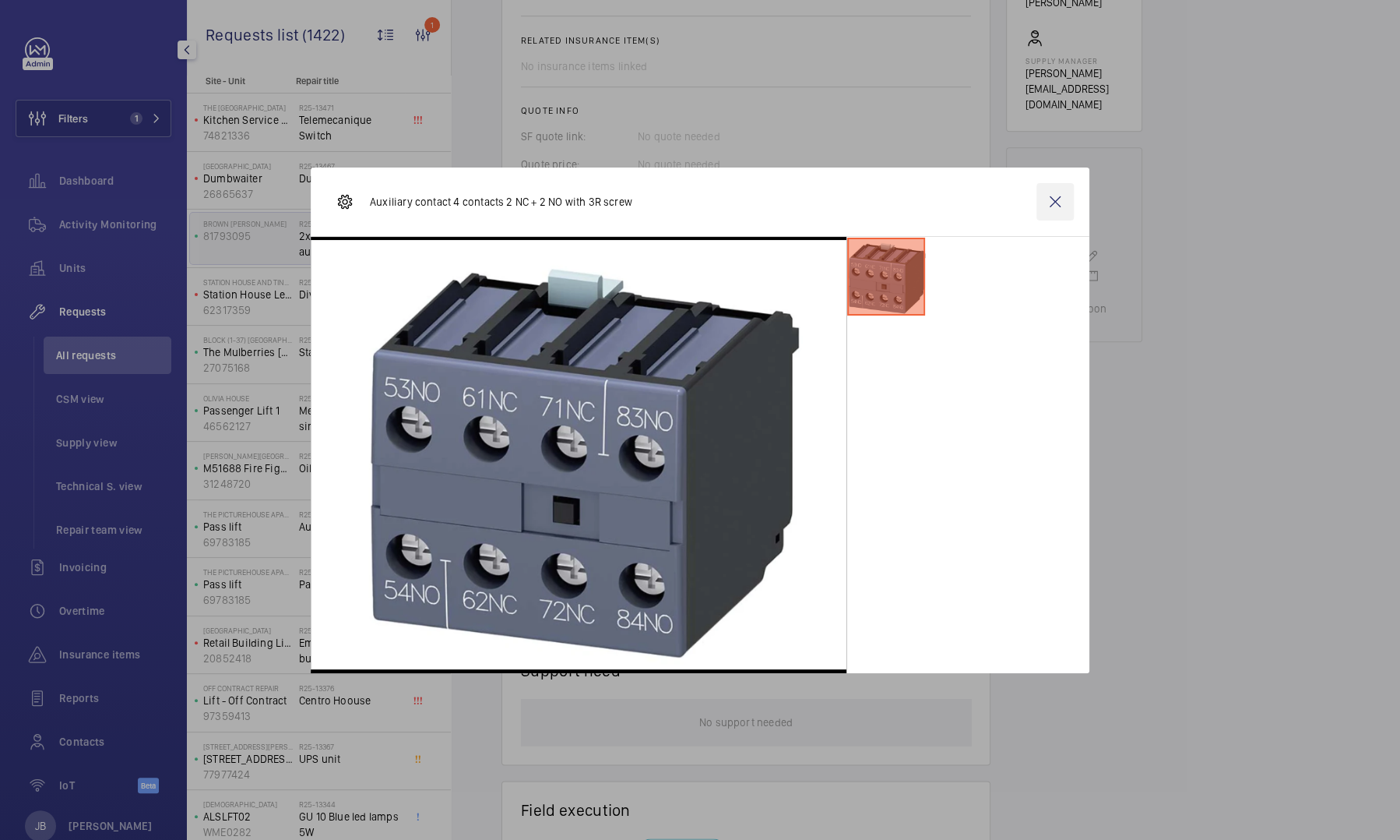
click at [1051, 210] on wm-front-icon-button at bounding box center [1055, 202] width 38 height 38
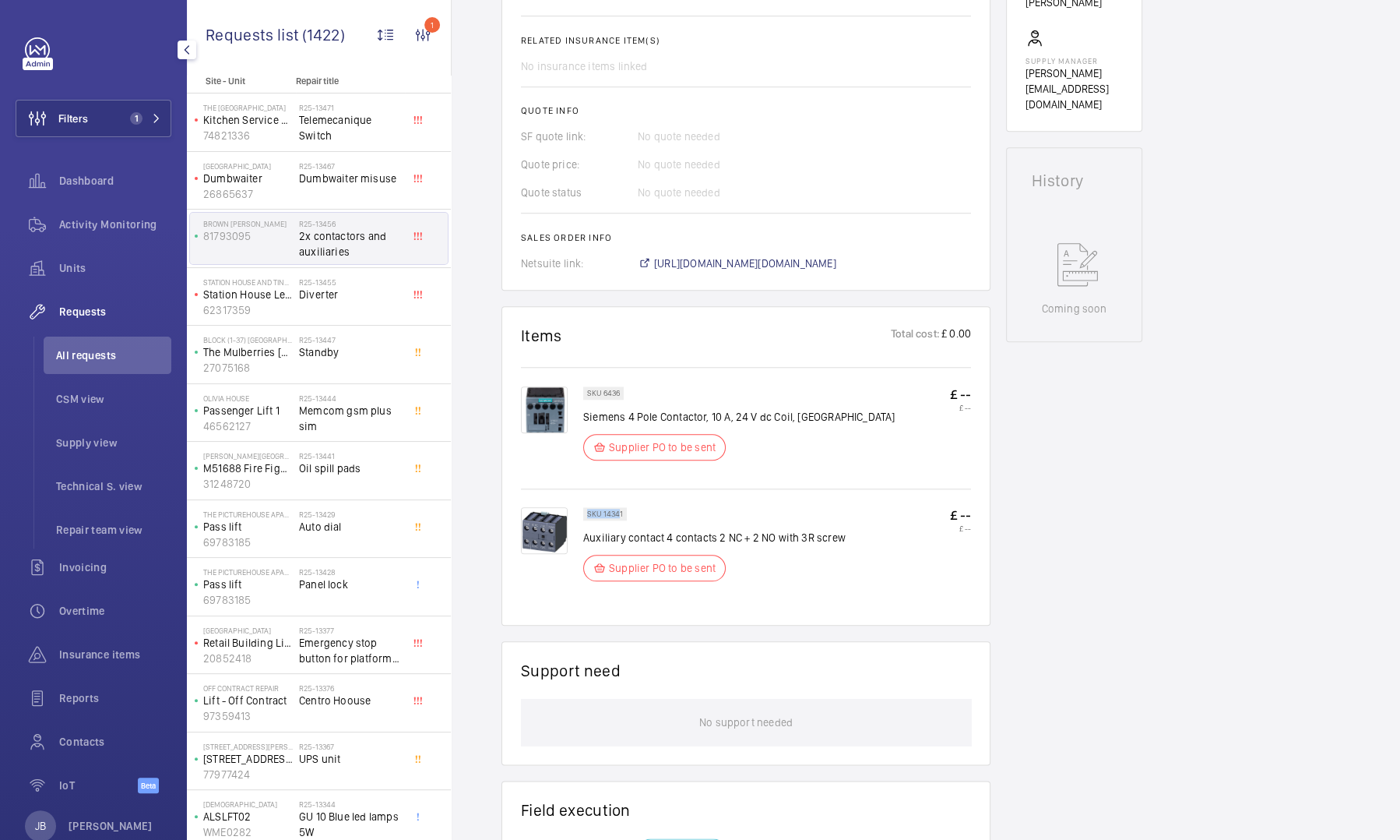
drag, startPoint x: 620, startPoint y: 511, endPoint x: 587, endPoint y: 510, distance: 33.0
click at [587, 511] on p "SKU 14341" at bounding box center [605, 513] width 36 height 5
drag, startPoint x: 587, startPoint y: 510, endPoint x: 632, endPoint y: 509, distance: 45.0
click at [632, 509] on wm-front-pills "SKU 14341" at bounding box center [609, 513] width 53 height 13
drag, startPoint x: 620, startPoint y: 510, endPoint x: 583, endPoint y: 512, distance: 37.1
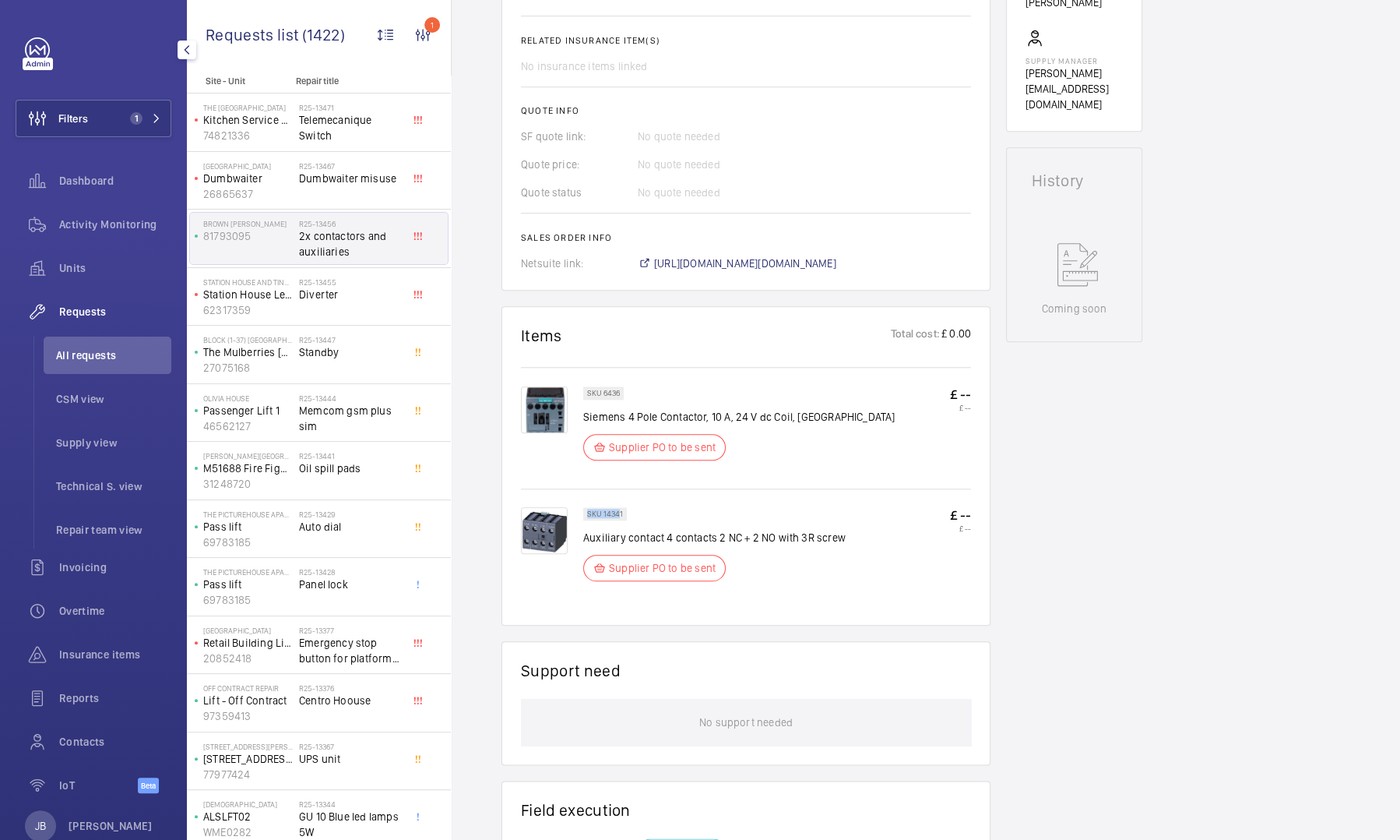
click at [583, 512] on div "SKU 14341" at bounding box center [605, 513] width 44 height 13
click at [587, 512] on div "SKU 14341" at bounding box center [605, 513] width 44 height 13
click at [624, 515] on div "SKU 14341" at bounding box center [605, 513] width 44 height 13
drag, startPoint x: 626, startPoint y: 515, endPoint x: 575, endPoint y: 516, distance: 51.0
click at [575, 516] on div "SKU 14341 Auxiliary contact 4 contacts 2 NC + 2 NO with 3R screw Supplier PO to…" at bounding box center [746, 556] width 450 height 99
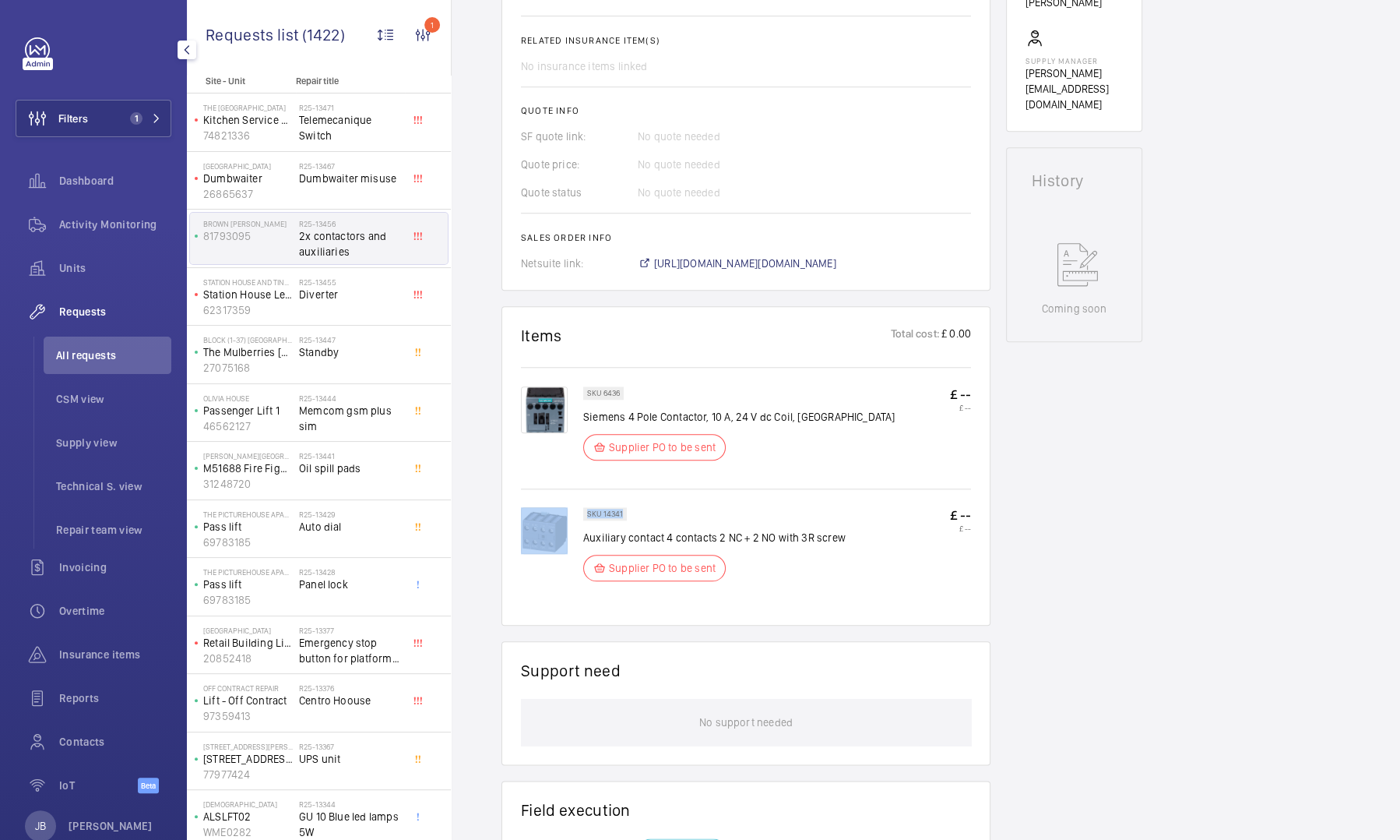
copy div "SKU 14341"
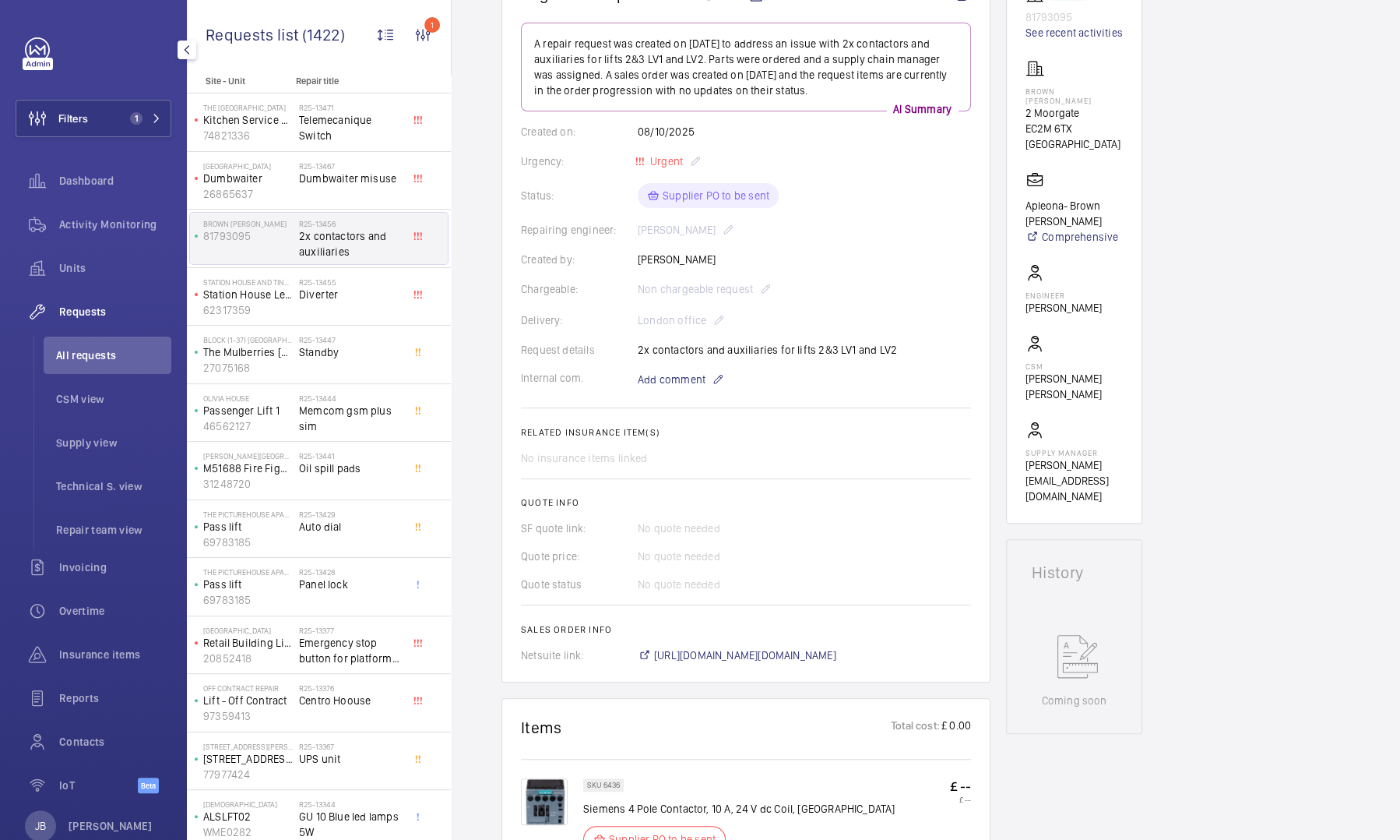
scroll to position [0, 0]
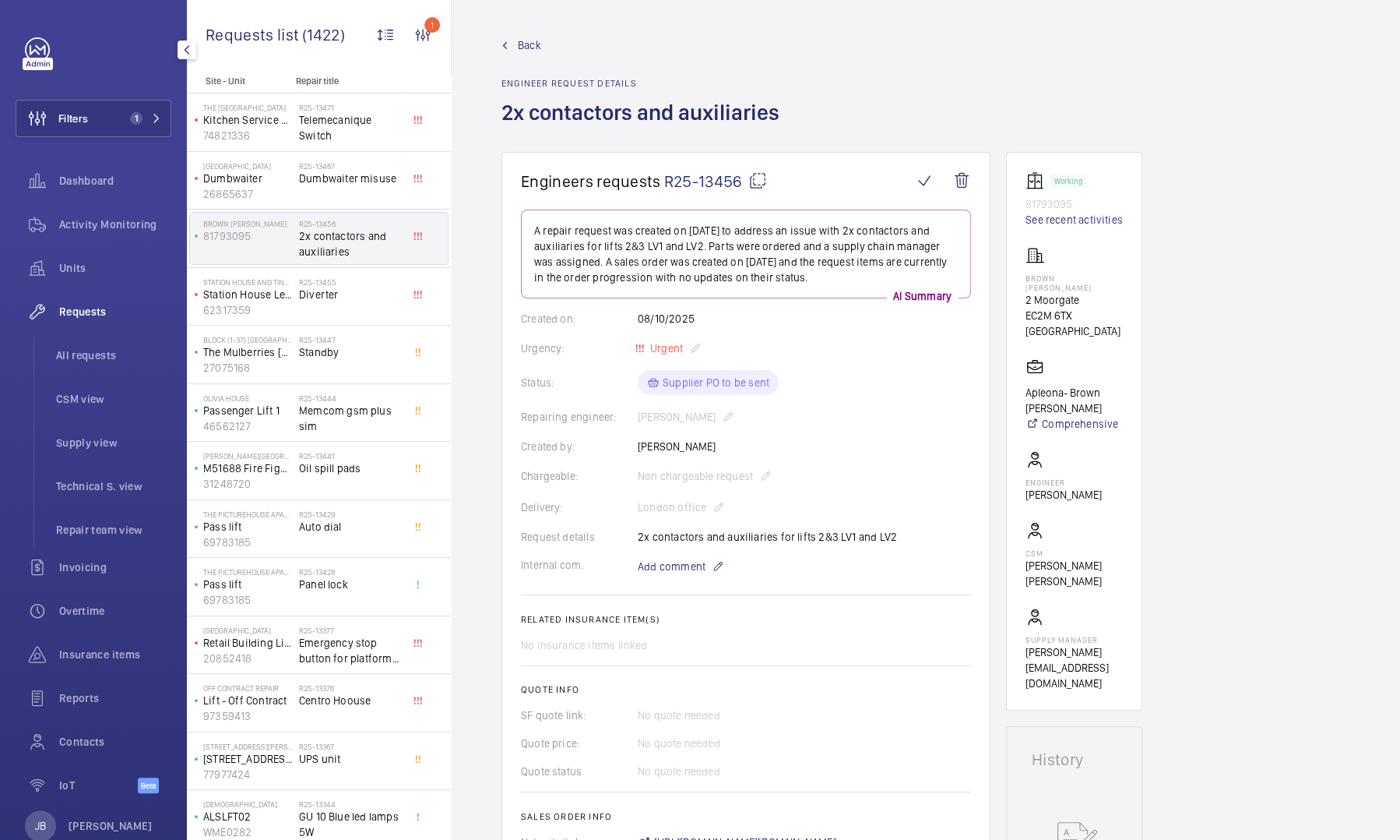
click at [70, 314] on span "Requests" at bounding box center [115, 312] width 113 height 16
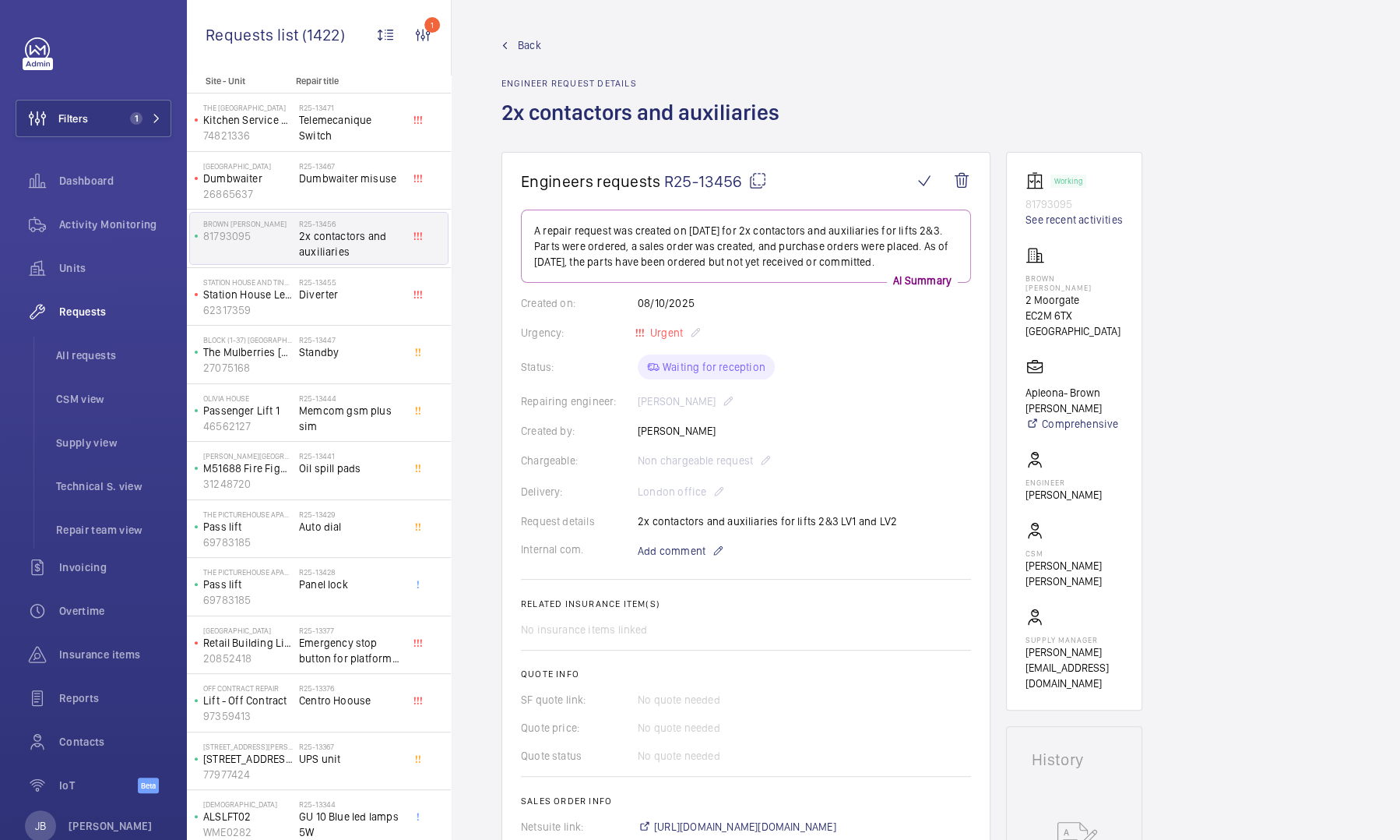
drag, startPoint x: 501, startPoint y: 44, endPoint x: 461, endPoint y: 38, distance: 40.4
click at [461, 38] on wm-front-admin-header "Back Engineer request details 2x contactors and auxiliaries" at bounding box center [926, 76] width 949 height 151
click at [515, 45] on link "Back" at bounding box center [645, 46] width 287 height 16
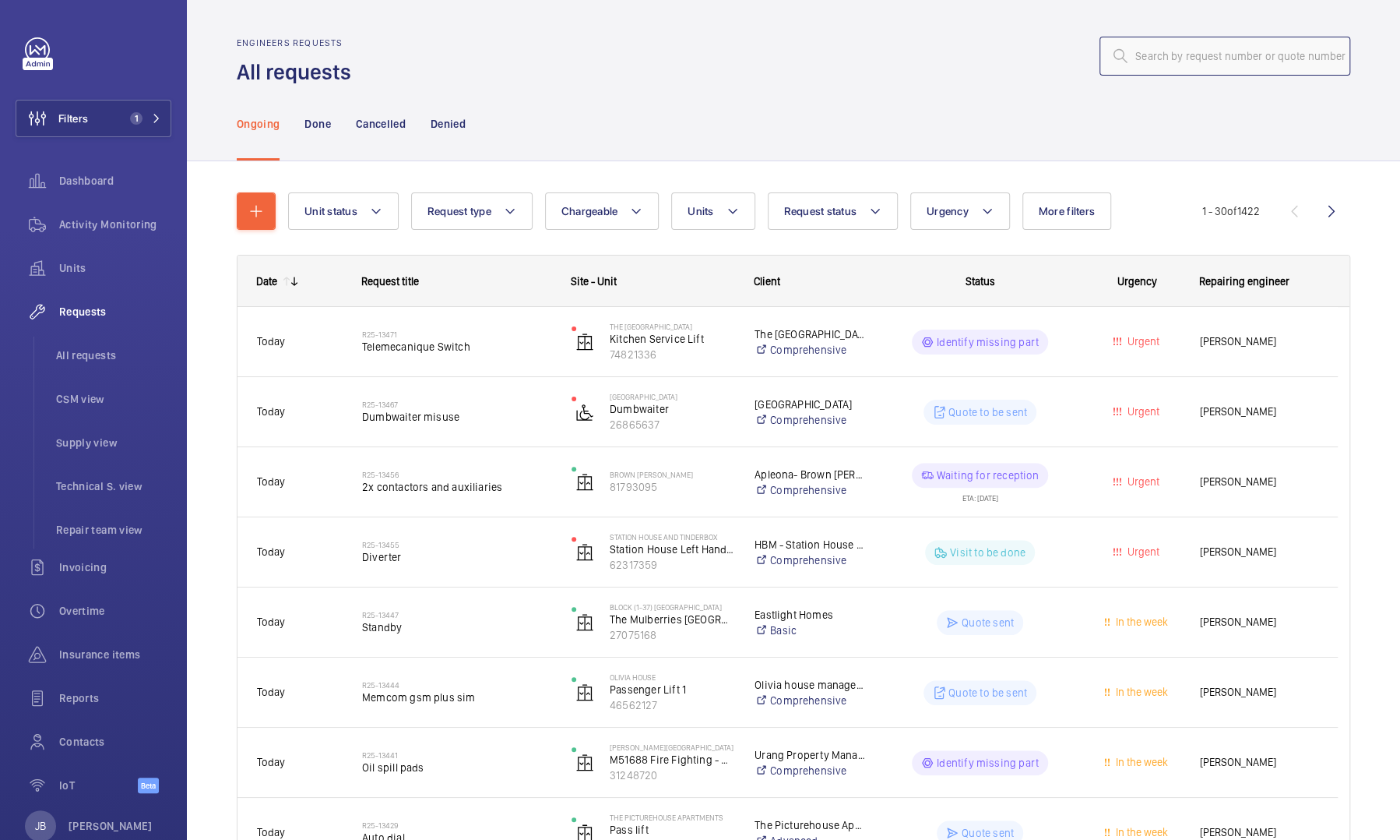
click at [1158, 56] on input "text" at bounding box center [1226, 56] width 251 height 39
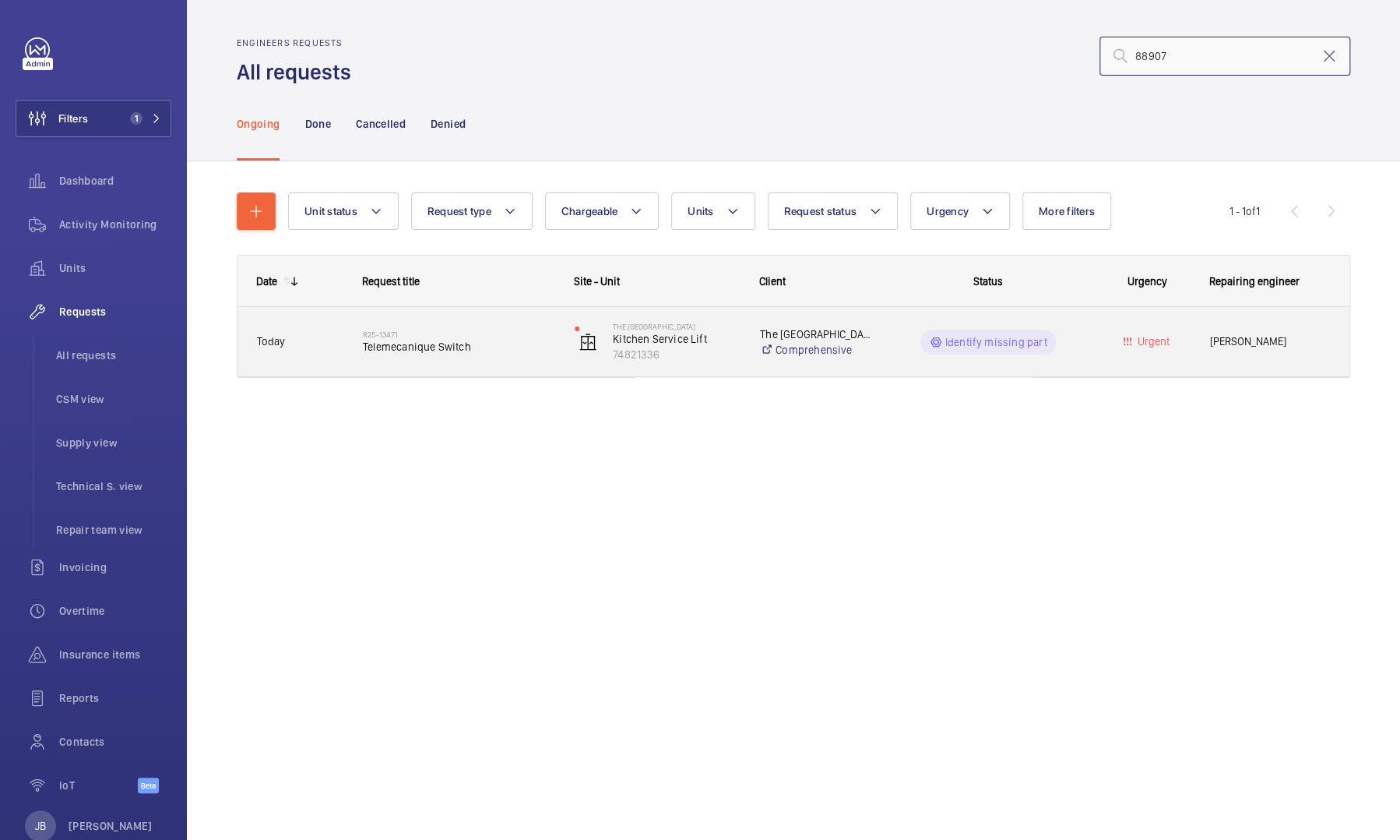
type input "88907"
click at [1134, 327] on div "Urgent" at bounding box center [1138, 341] width 105 height 49
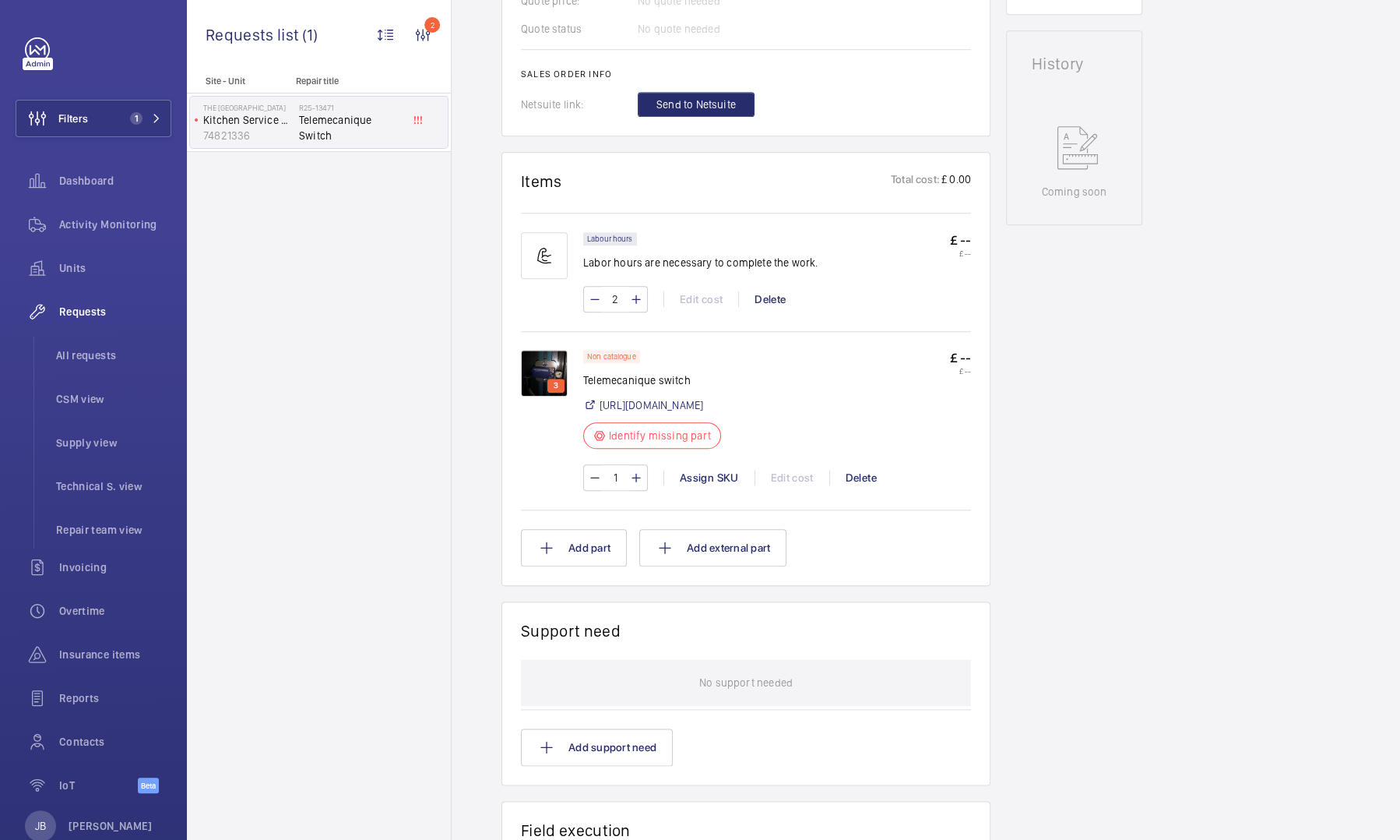
scroll to position [727, 0]
click at [703, 407] on link "[URL][DOMAIN_NAME]" at bounding box center [652, 405] width 104 height 16
click at [717, 484] on div "Assign SKU" at bounding box center [708, 477] width 91 height 16
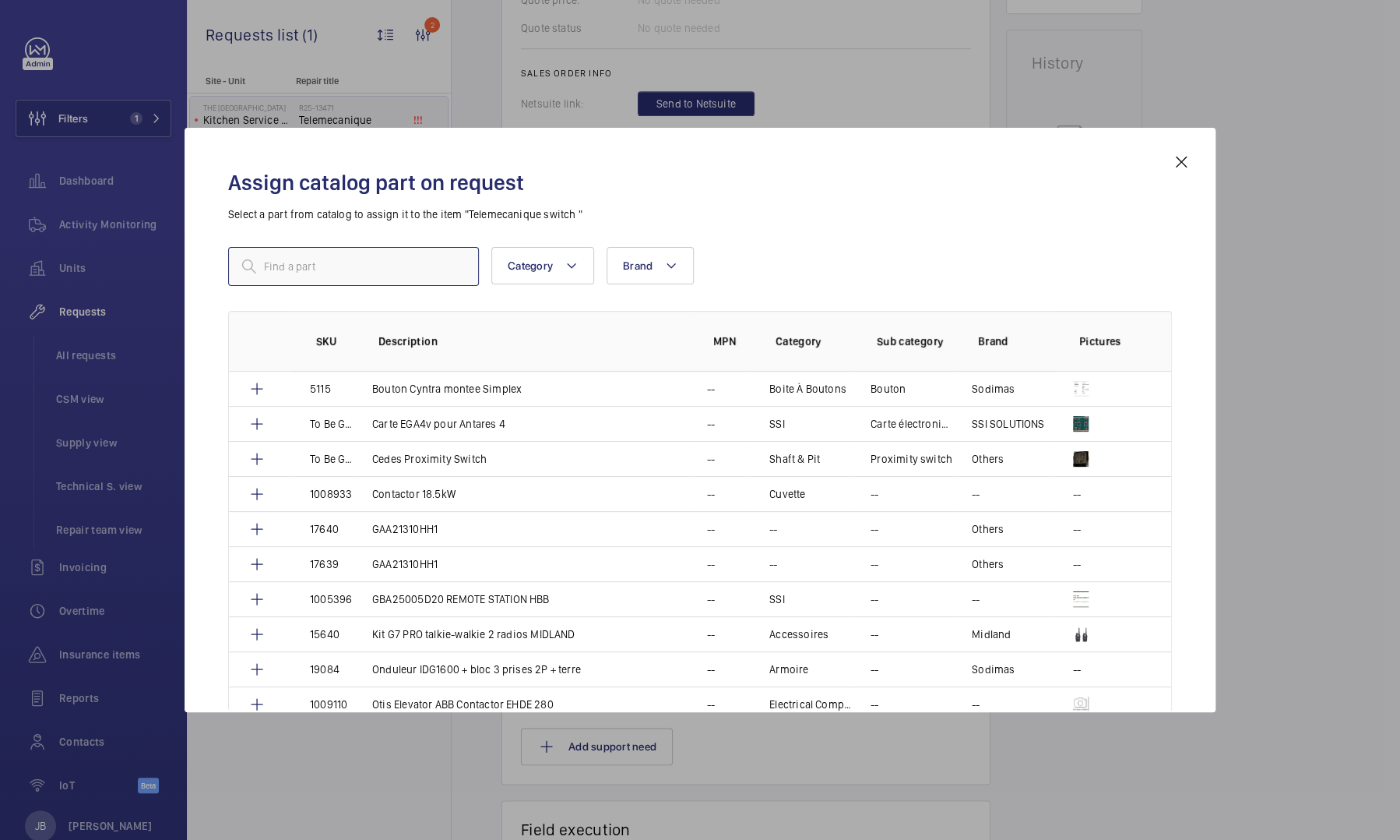
click at [378, 274] on input "text" at bounding box center [354, 266] width 251 height 39
paste input "447-3468"
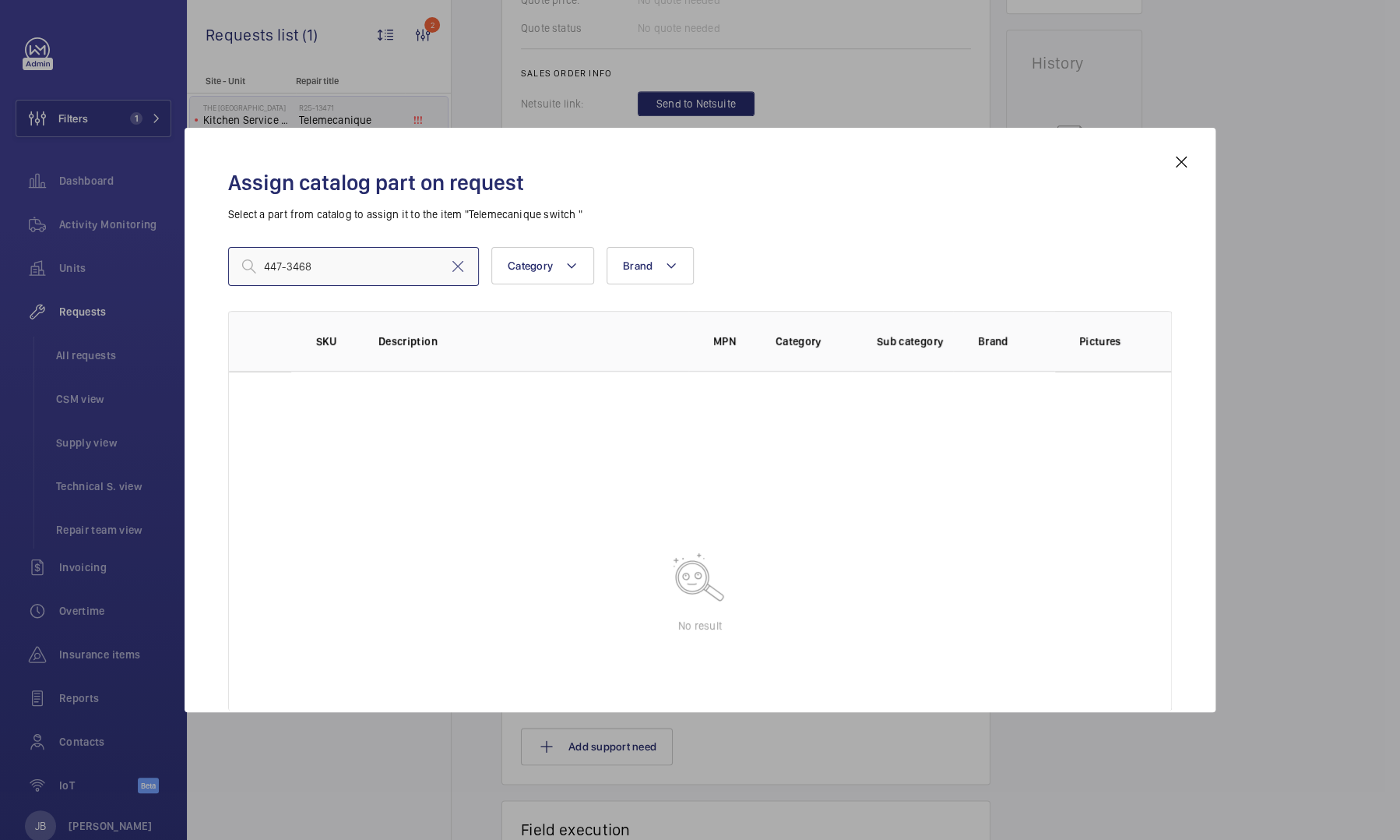
drag, startPoint x: 373, startPoint y: 284, endPoint x: 177, endPoint y: 269, distance: 196.6
click at [177, 269] on div "Assign catalog part on request Select a part from catalog to assign it to the i…" at bounding box center [700, 420] width 1400 height 840
paste input "Telemecanique Sensors"
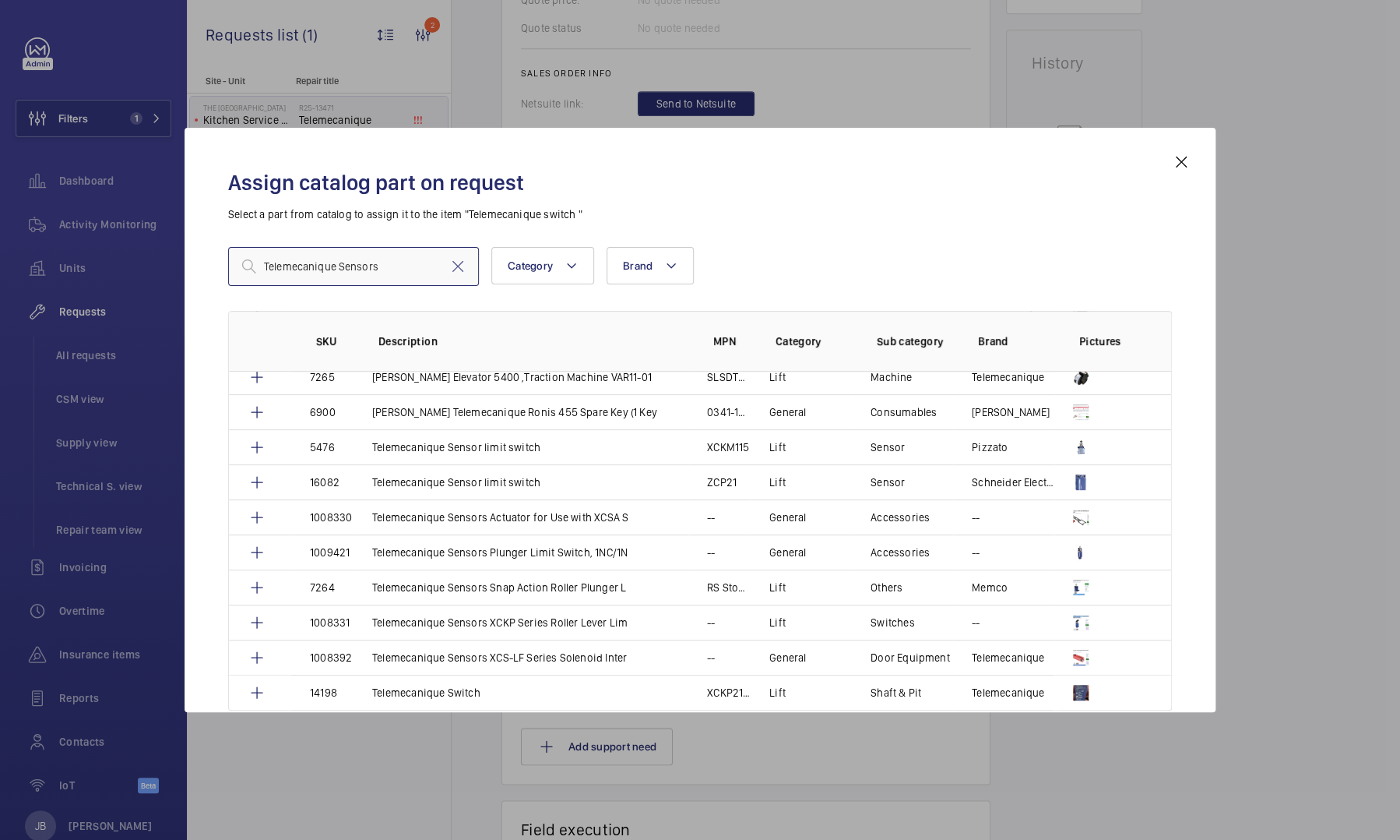
scroll to position [149, 0]
type input "Telemecanique Sensors"
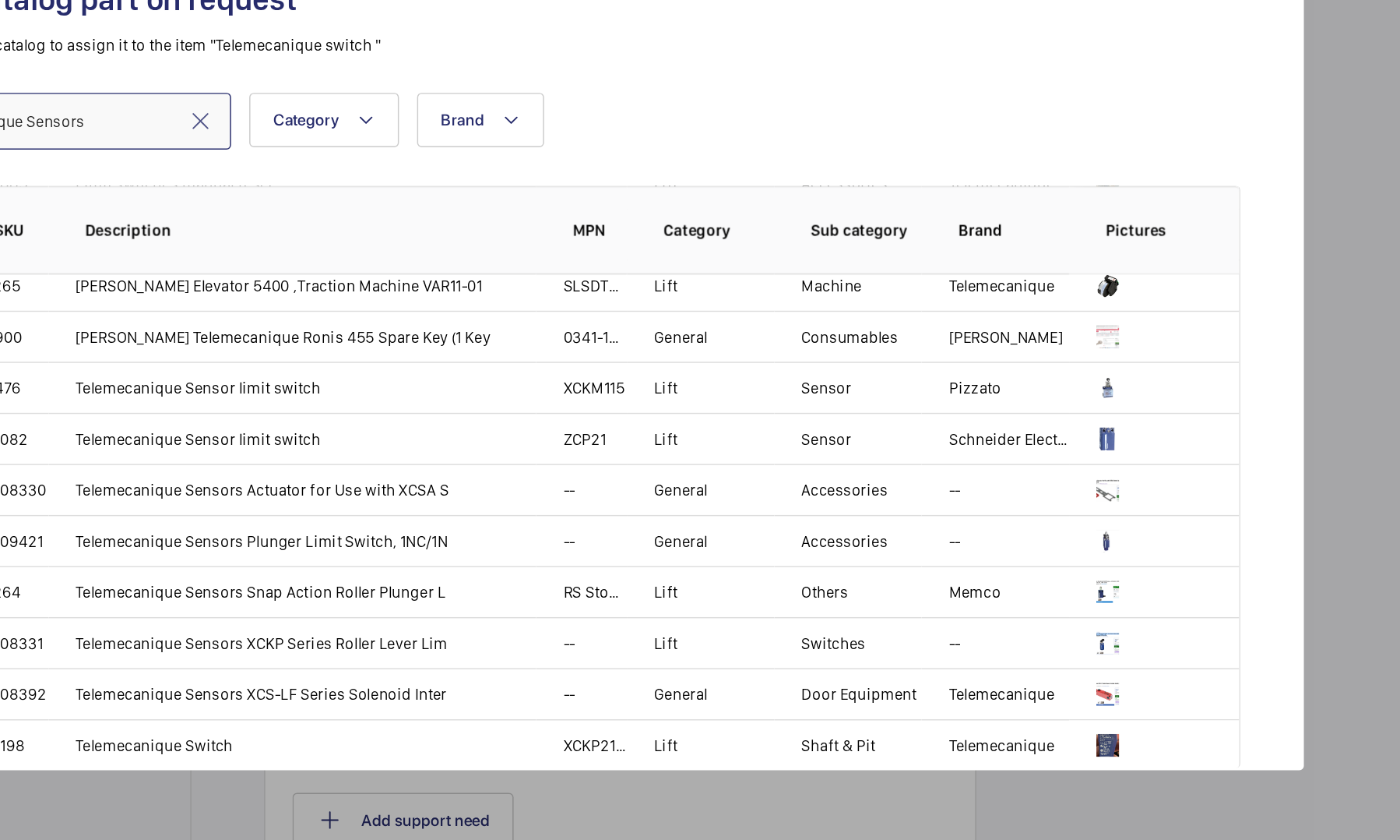
scroll to position [147, 0]
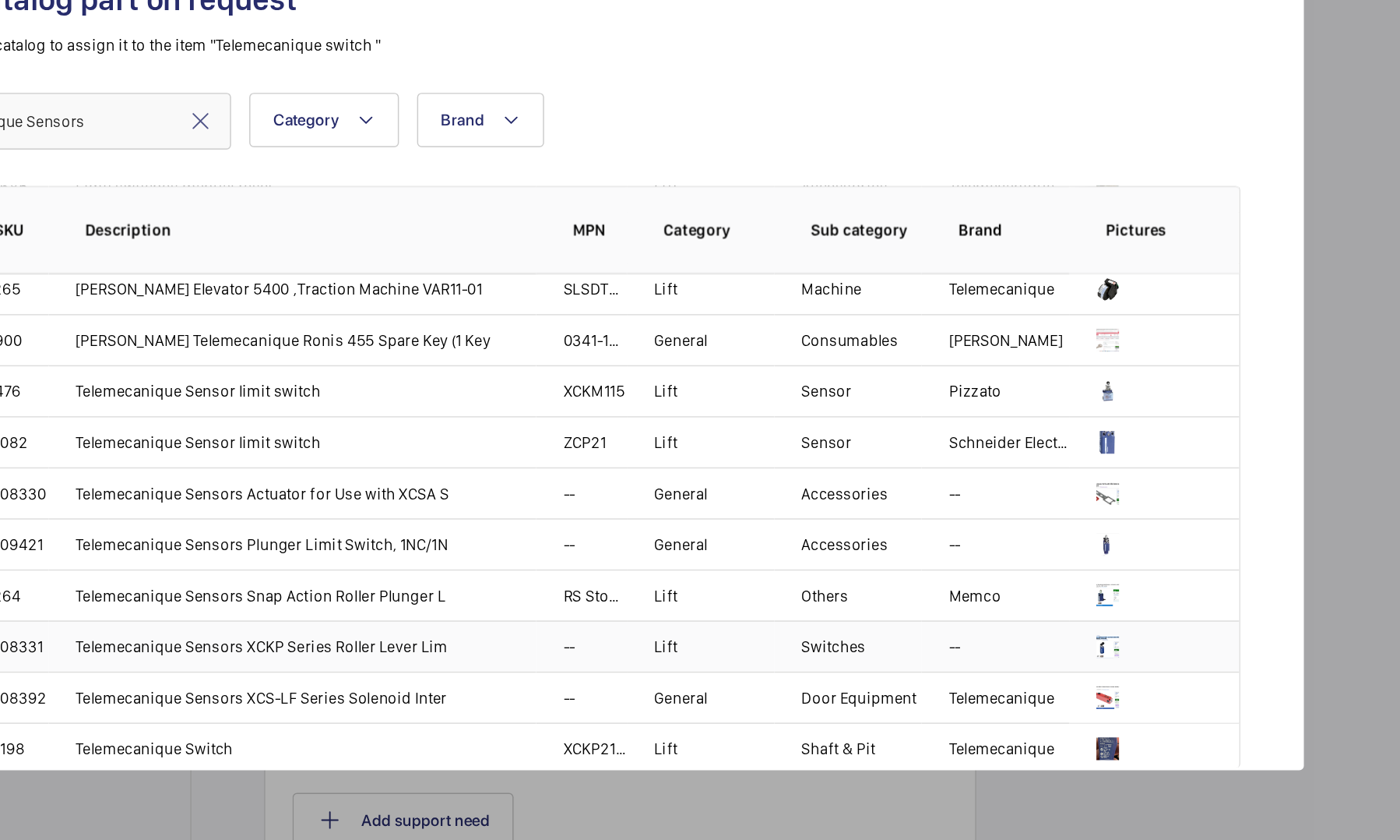
click at [1078, 628] on img at bounding box center [1081, 627] width 16 height 16
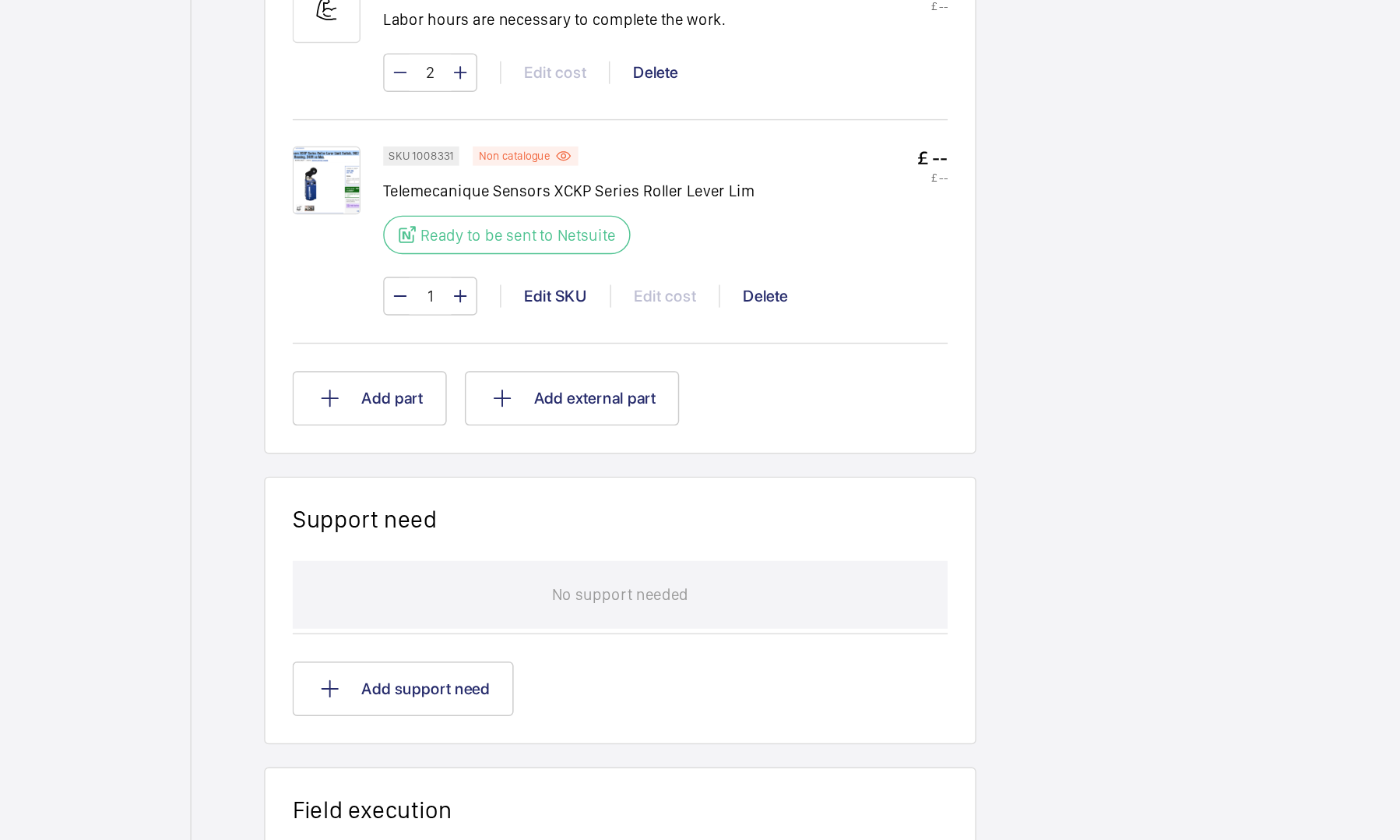
scroll to position [807, 0]
click at [709, 389] on div "Edit SKU" at bounding box center [701, 388] width 76 height 16
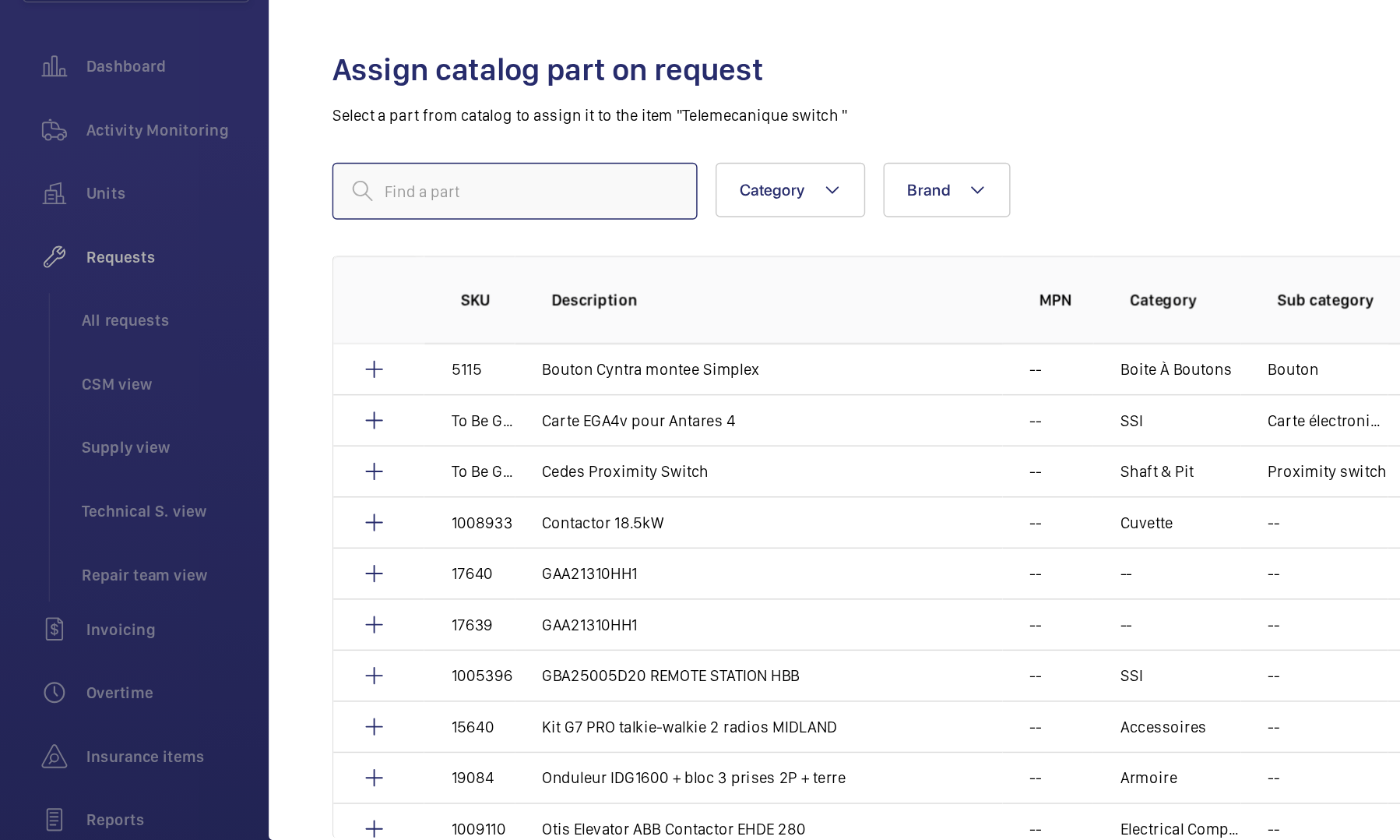
click at [383, 263] on input "text" at bounding box center [354, 266] width 251 height 39
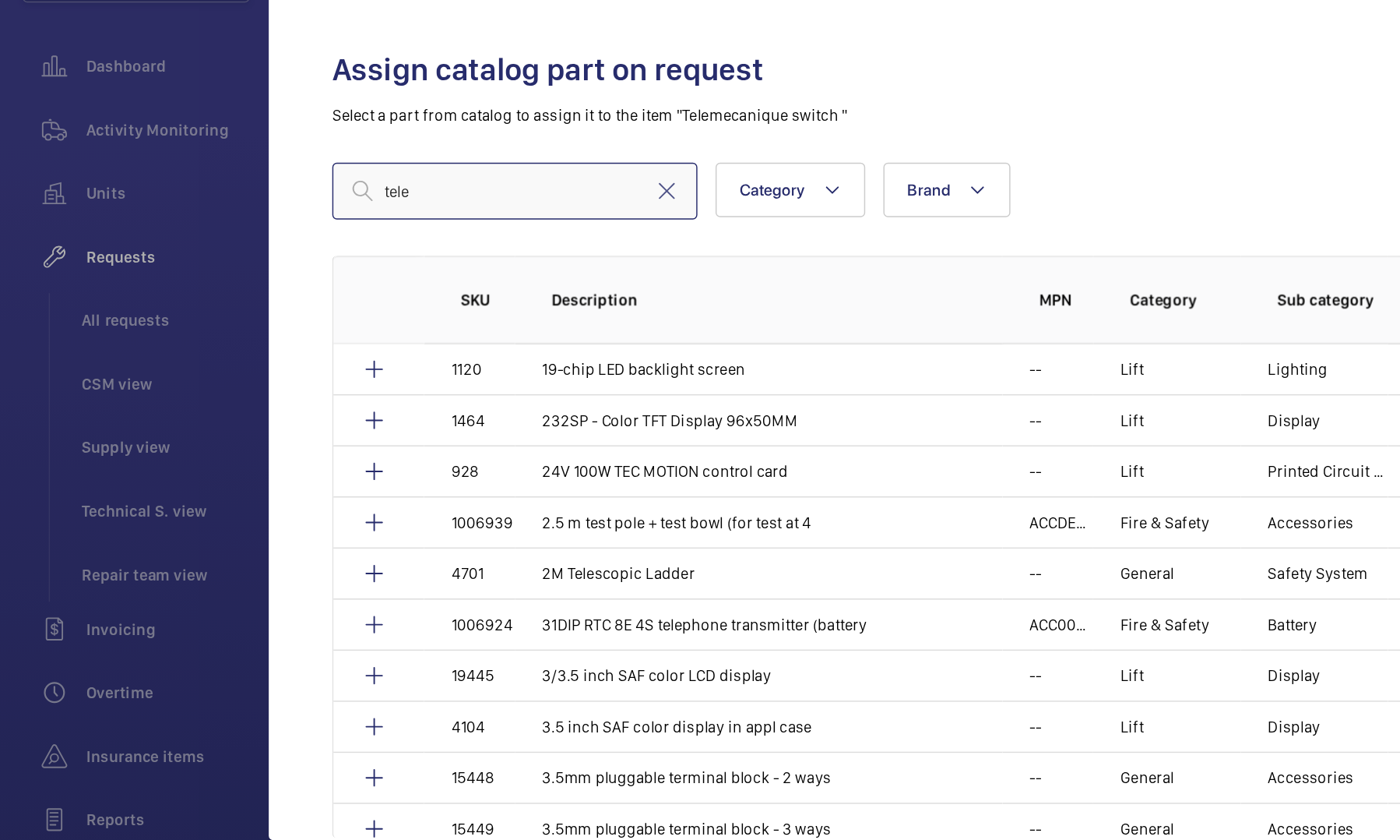
drag, startPoint x: 306, startPoint y: 278, endPoint x: 227, endPoint y: 269, distance: 79.5
click at [228, 269] on input "tele" at bounding box center [354, 266] width 251 height 39
paste input "447-3468"
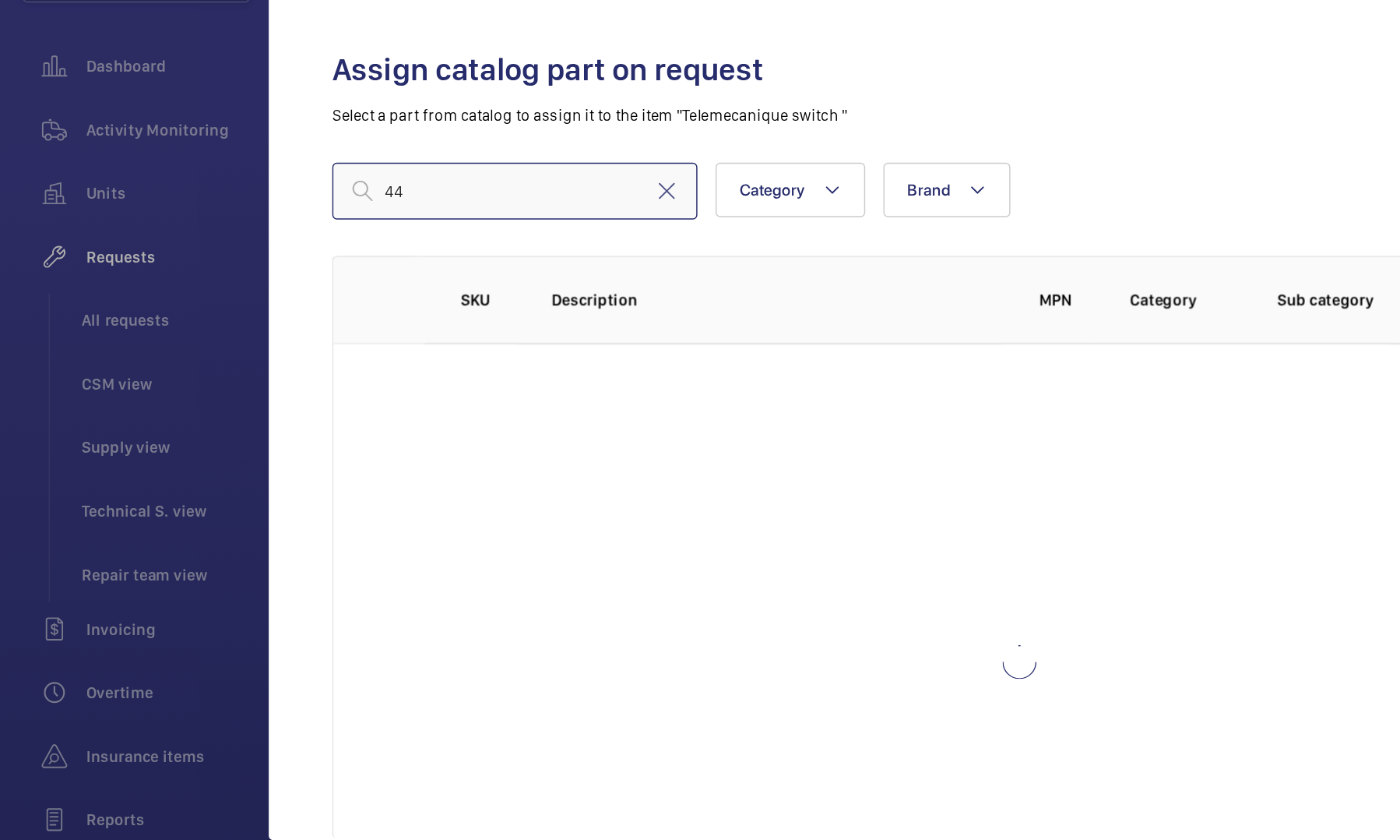
type input "4"
paste input "Telemecanique Sensors"
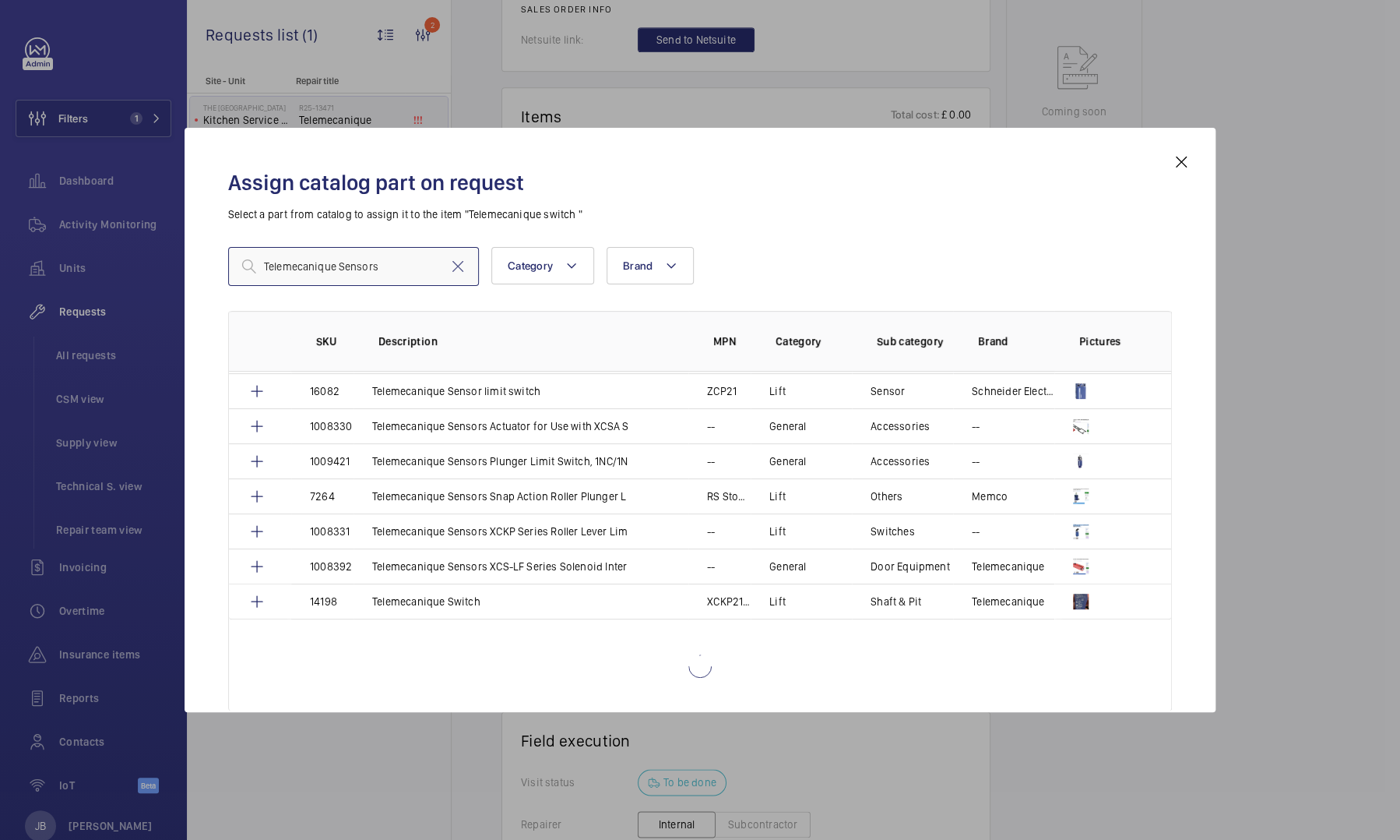
scroll to position [149, 0]
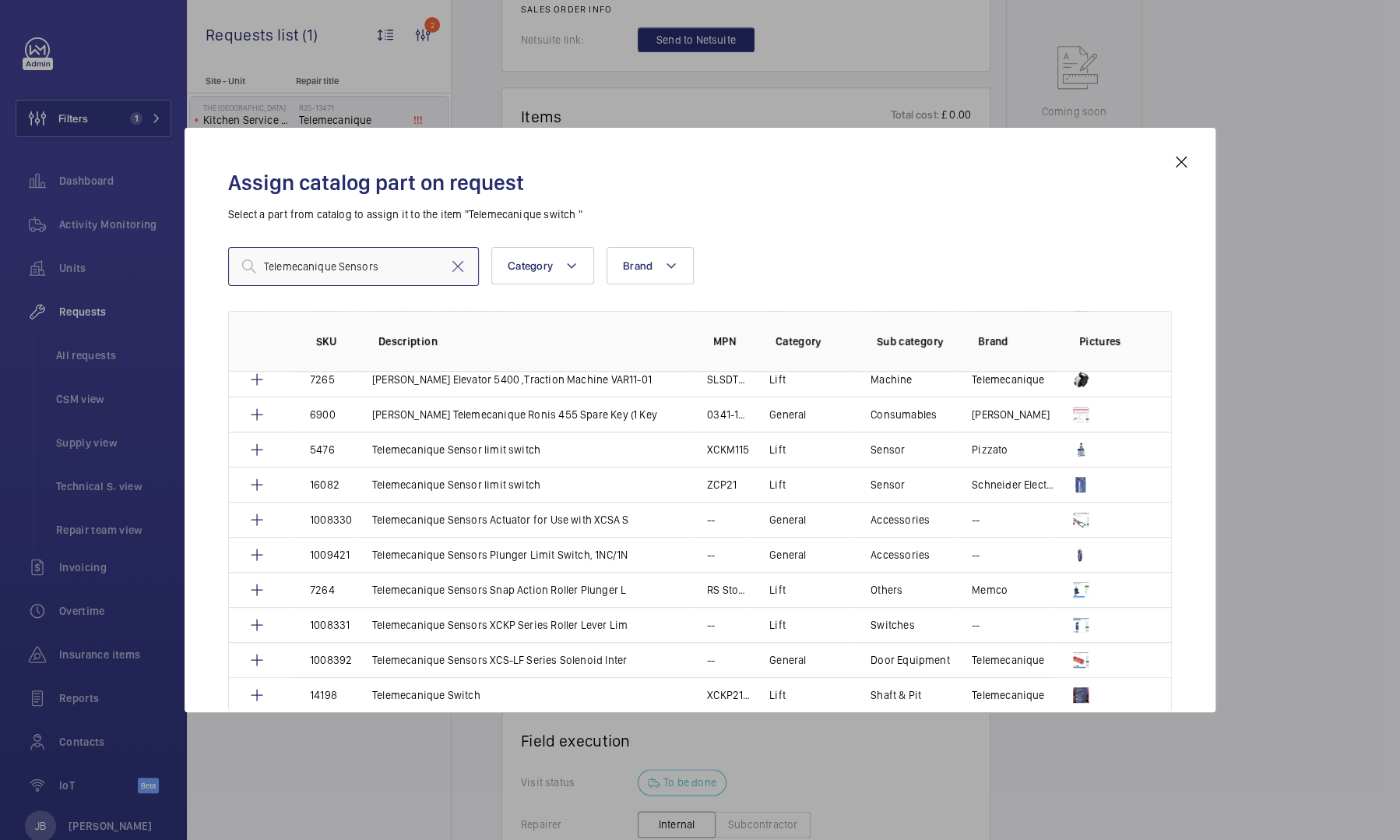
type input "Telemecanique Sensors"
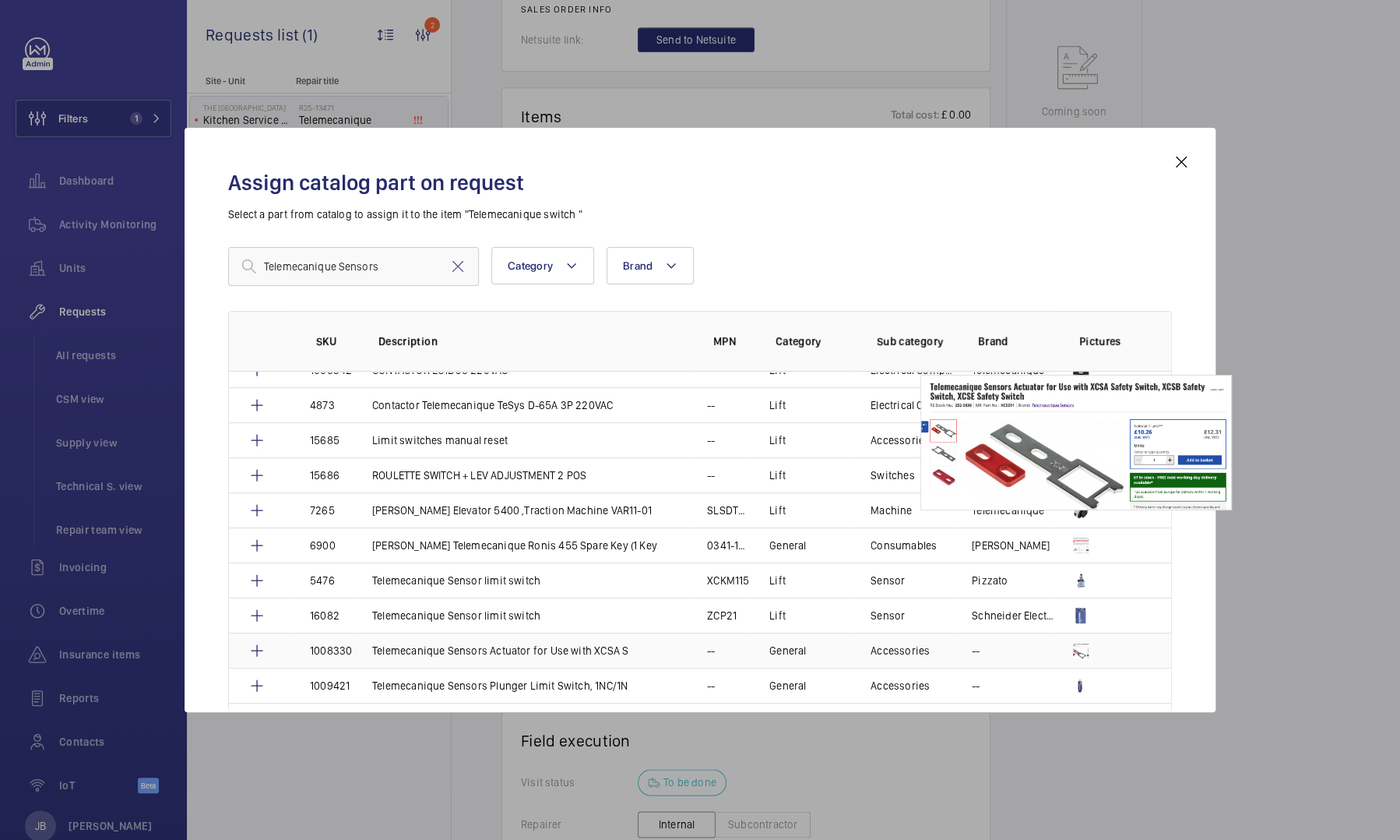
scroll to position [0, 0]
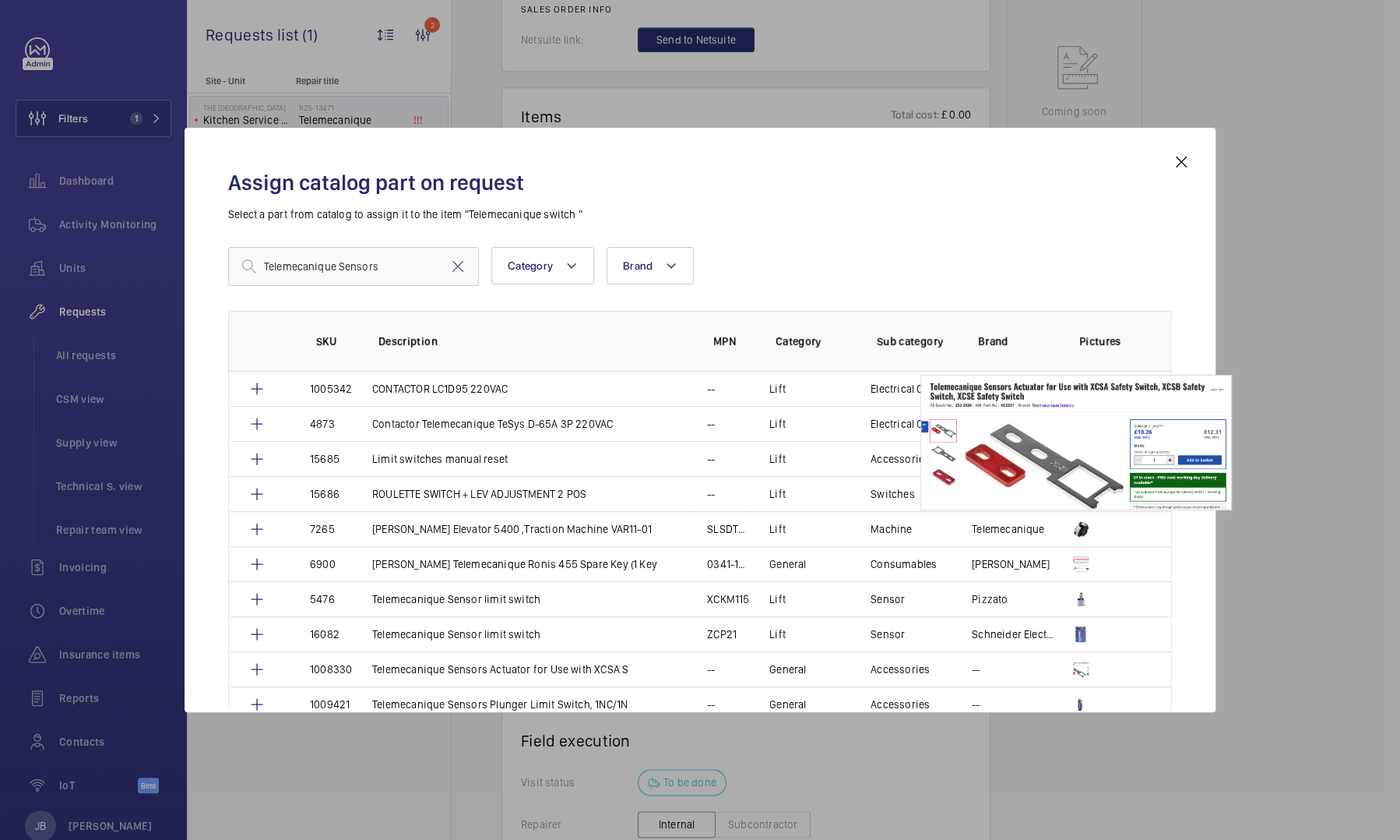
click at [1313, 316] on div at bounding box center [700, 420] width 1400 height 840
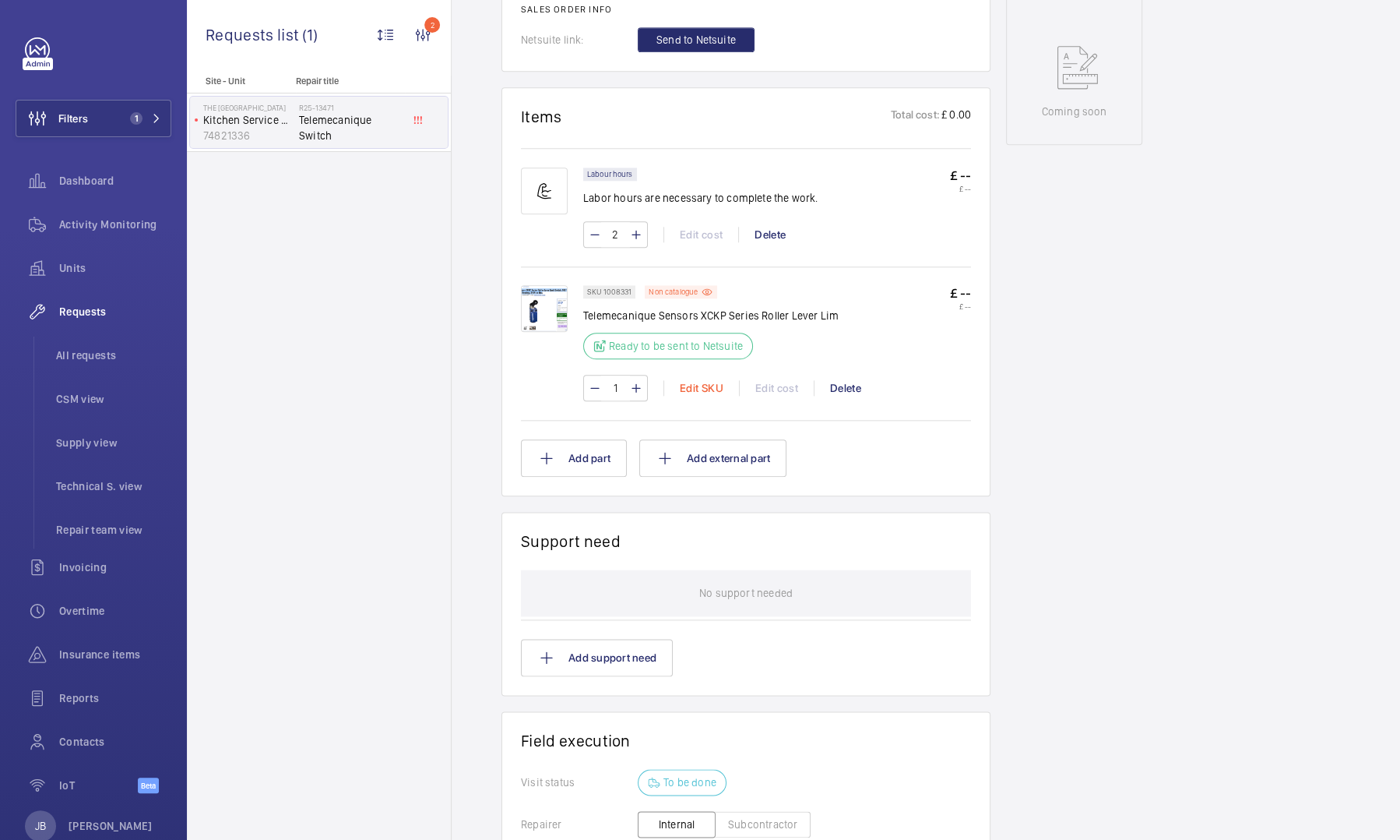
click at [703, 387] on div "Edit SKU" at bounding box center [701, 388] width 76 height 16
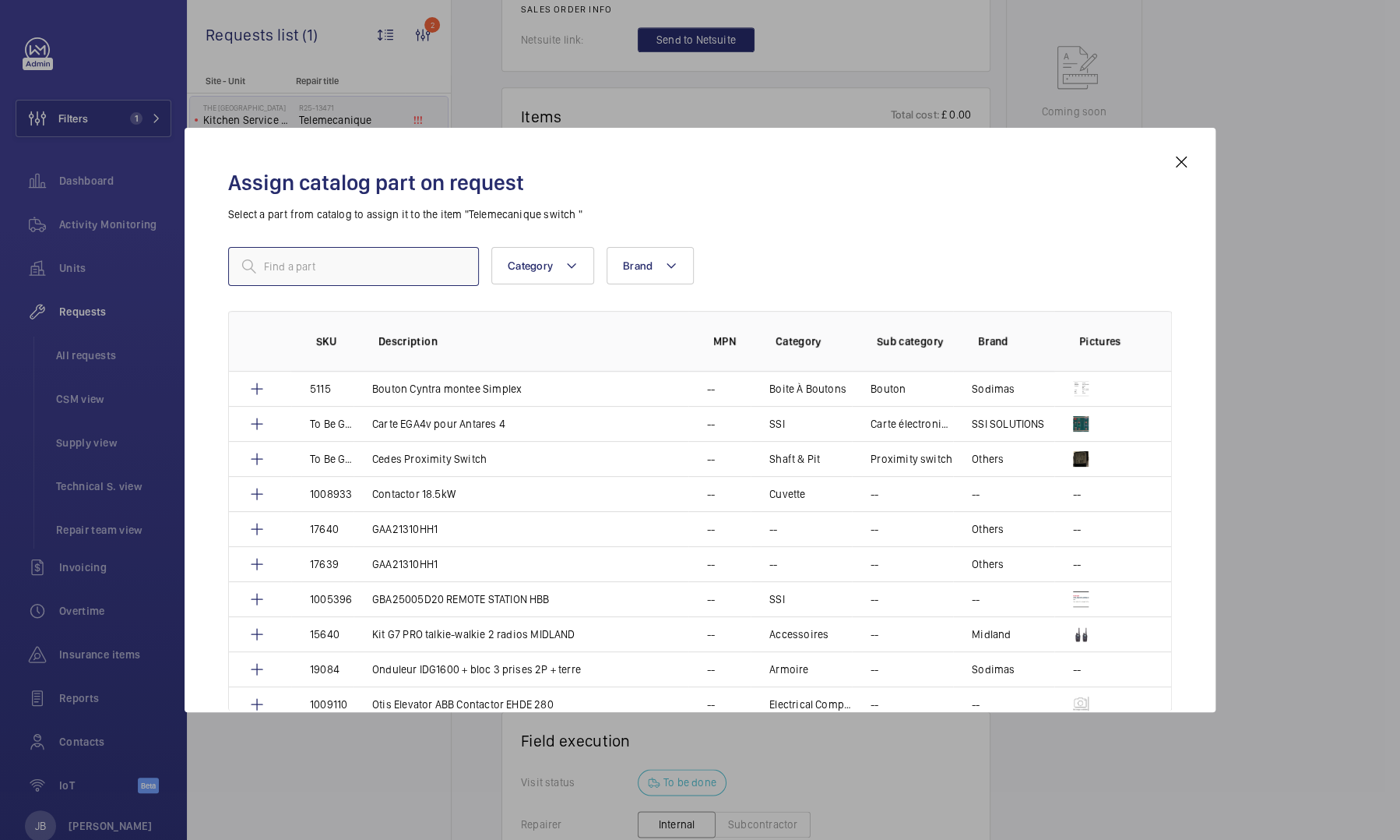
click at [360, 262] on input "text" at bounding box center [354, 266] width 251 height 39
paste input "XCKD2118P16"
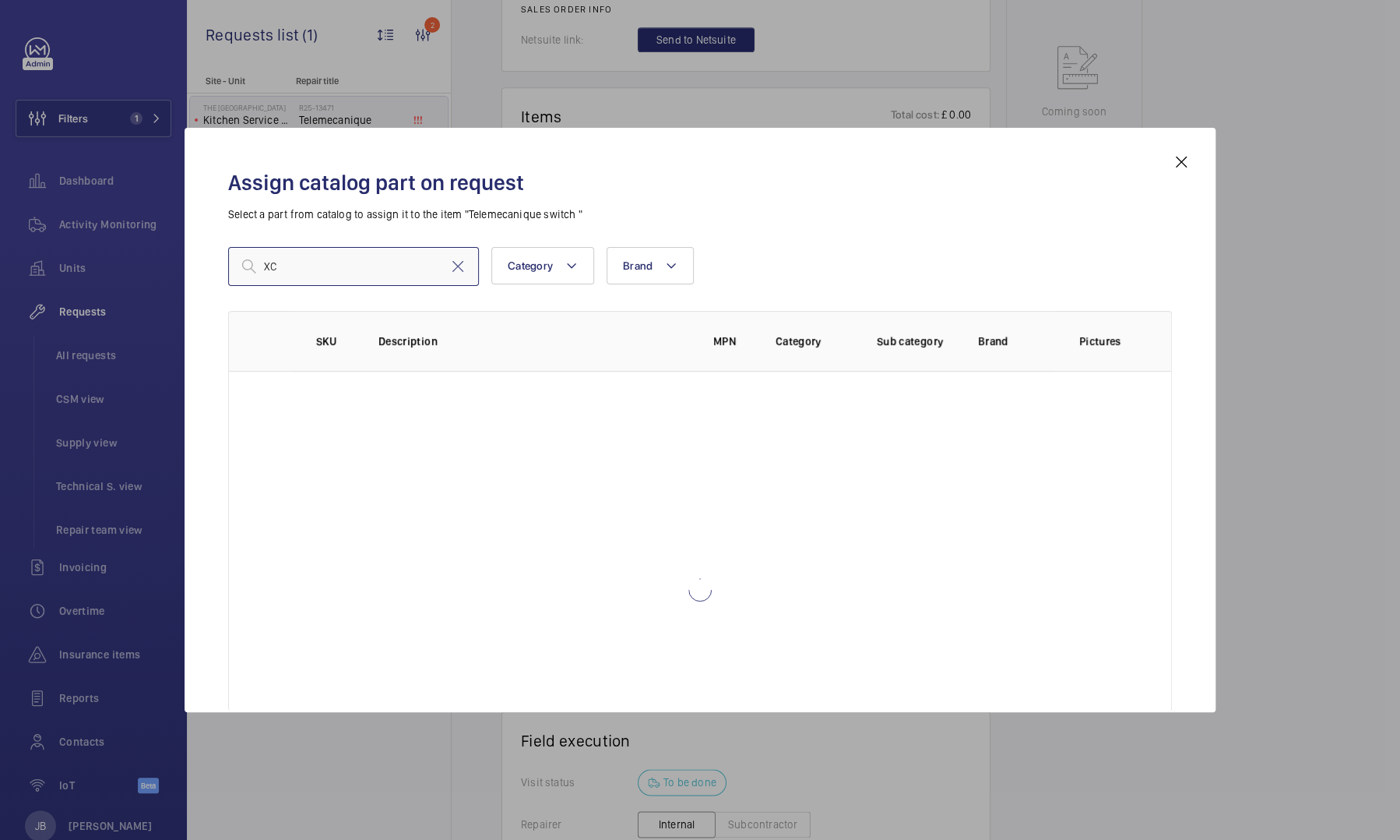
type input "X"
paste input "Telemecanique Sensors XCKD"
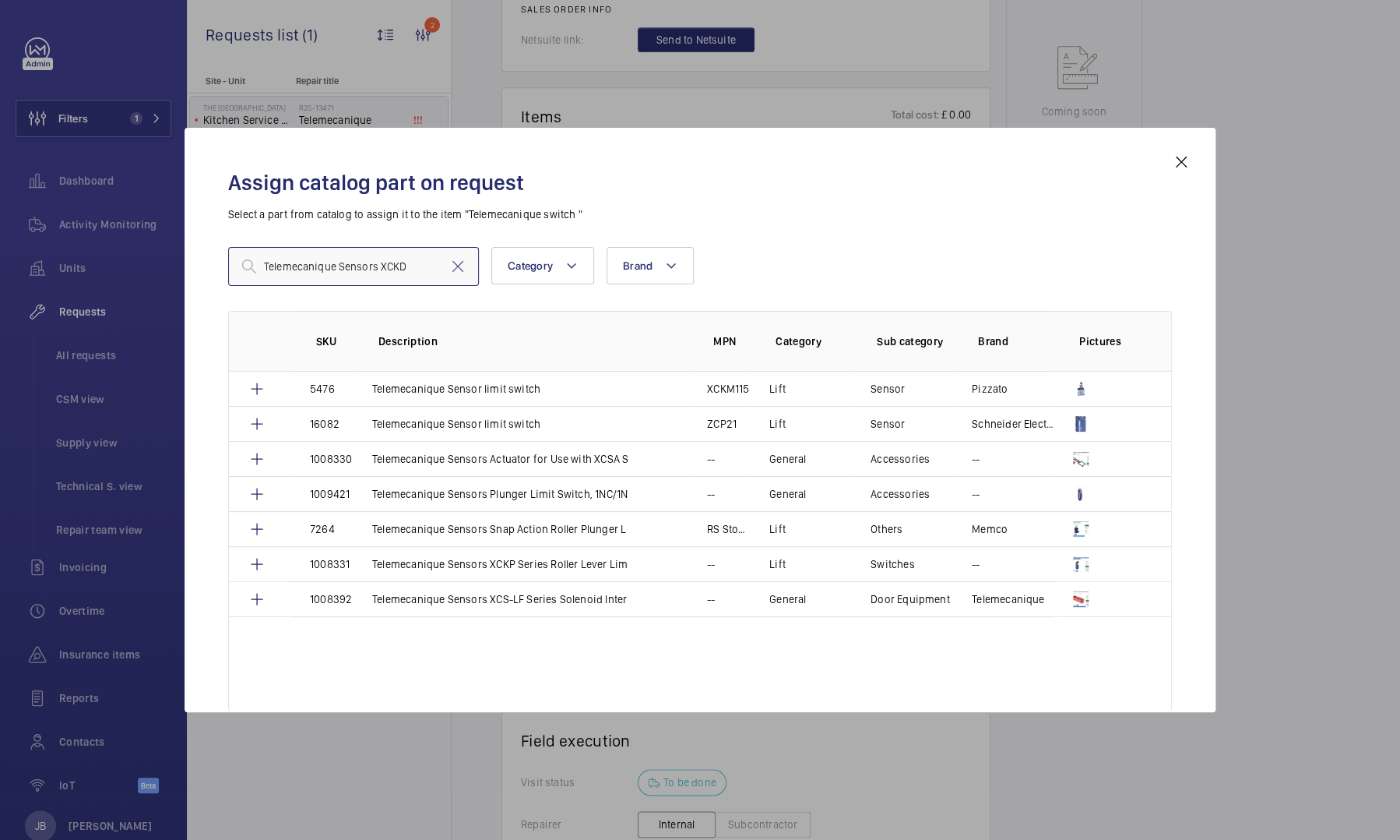
type input "Telemecanique Sensors XCKD"
click at [1183, 167] on mat-icon at bounding box center [1181, 161] width 19 height 19
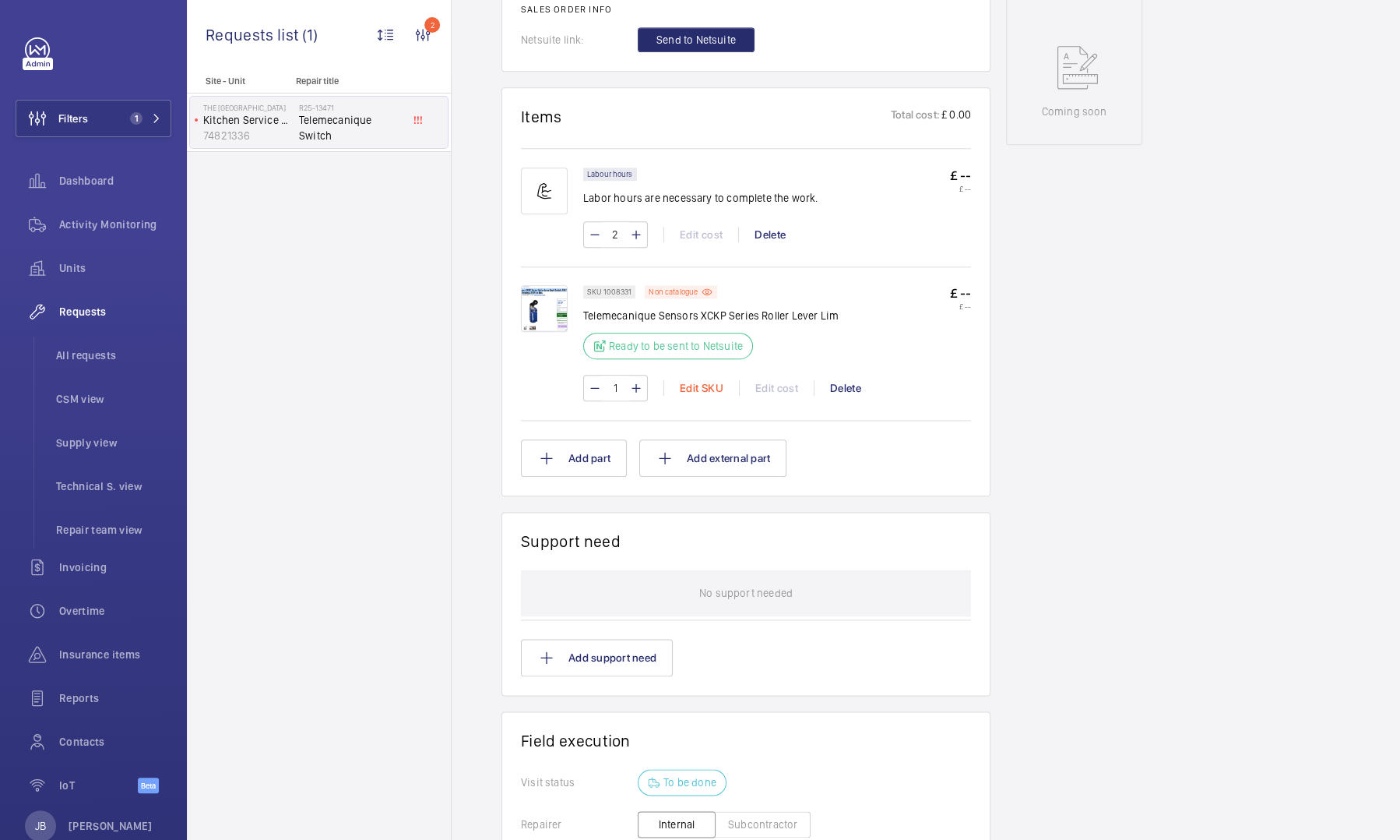
click at [698, 387] on div "Edit SKU" at bounding box center [701, 388] width 76 height 16
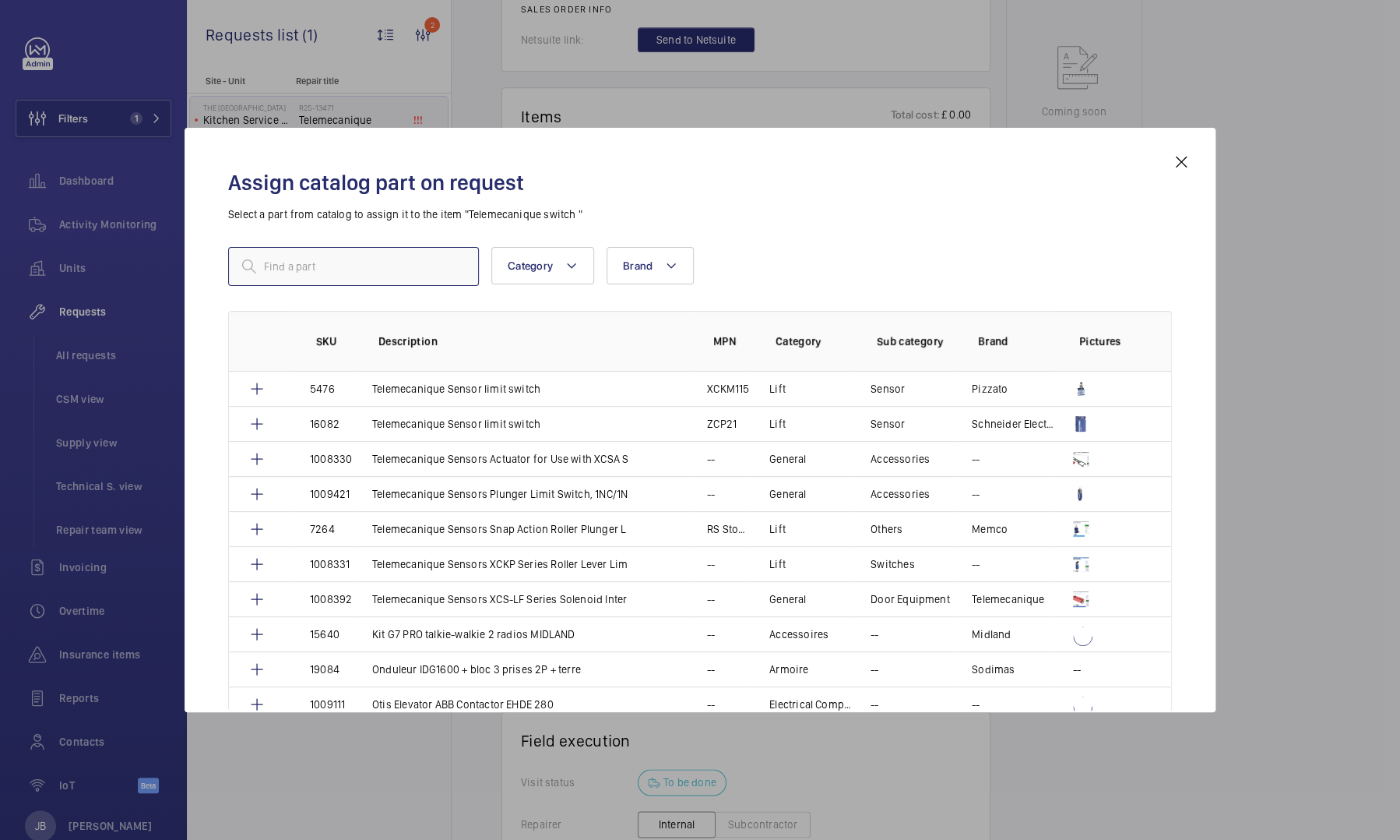
click at [391, 262] on input "text" at bounding box center [354, 266] width 251 height 39
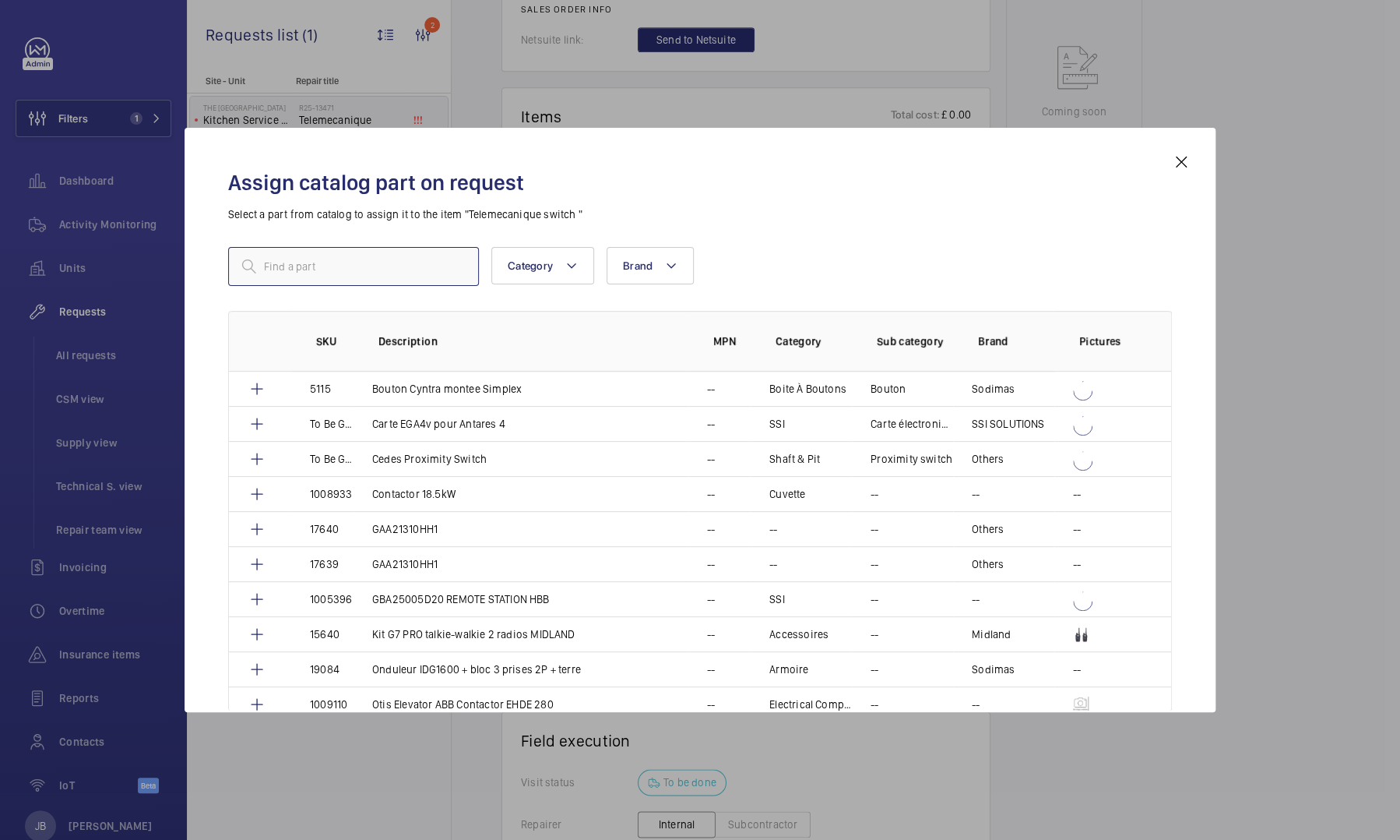
paste input "1010483"
type input "1010483"
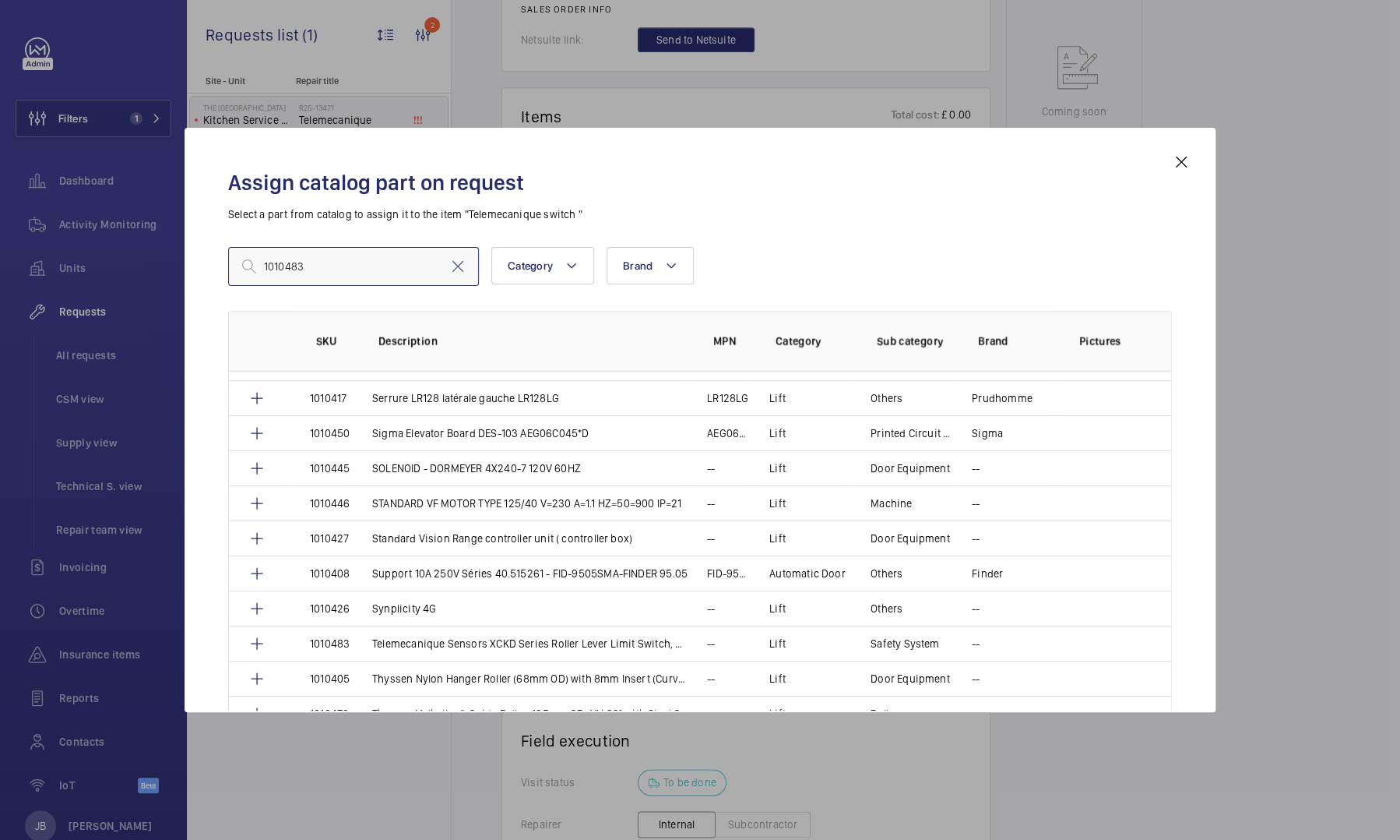
scroll to position [2545, 0]
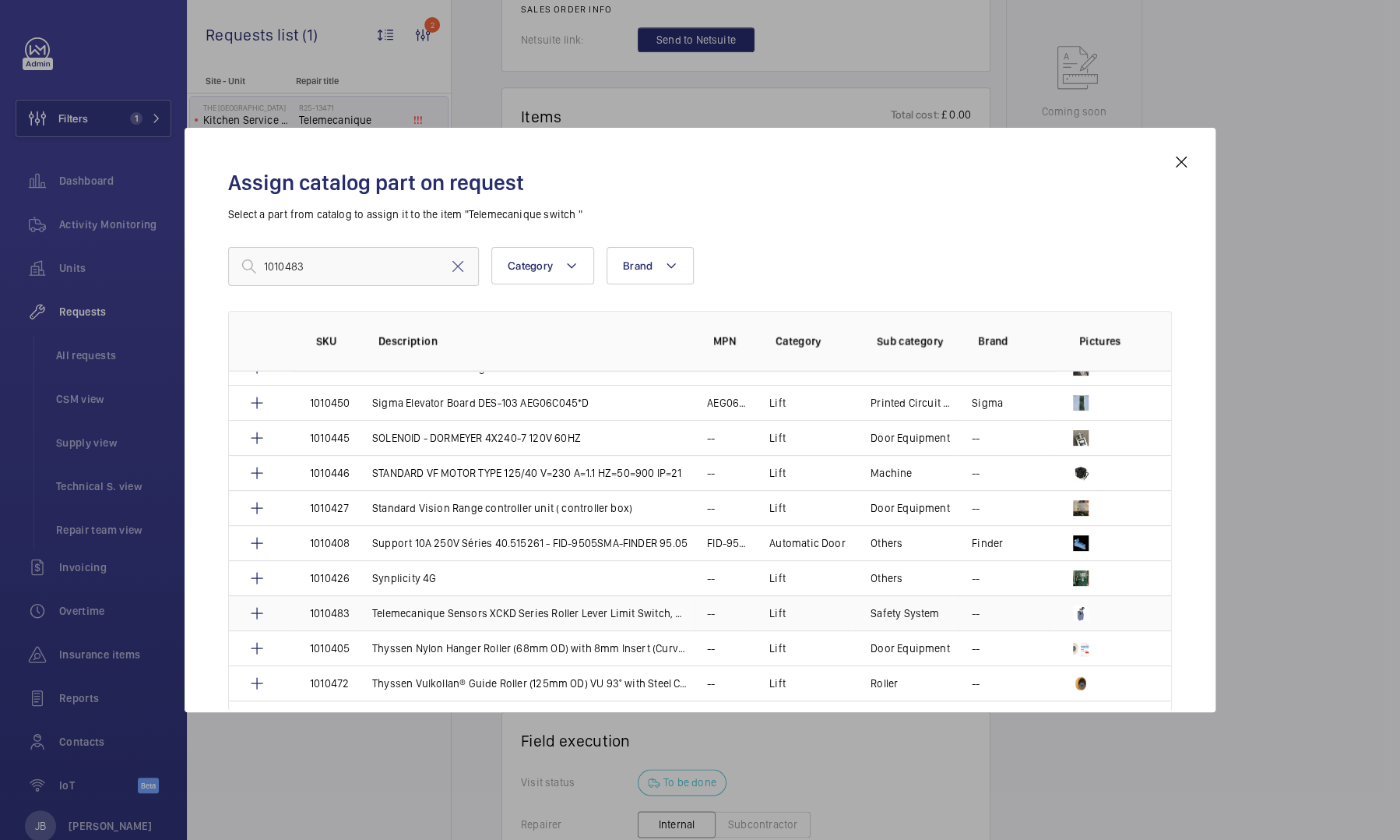
click at [519, 605] on p "Telemecanique Sensors XCKD Series Roller Lever Limit Switch, NO/NC, IP66, IP67,…" at bounding box center [530, 613] width 316 height 16
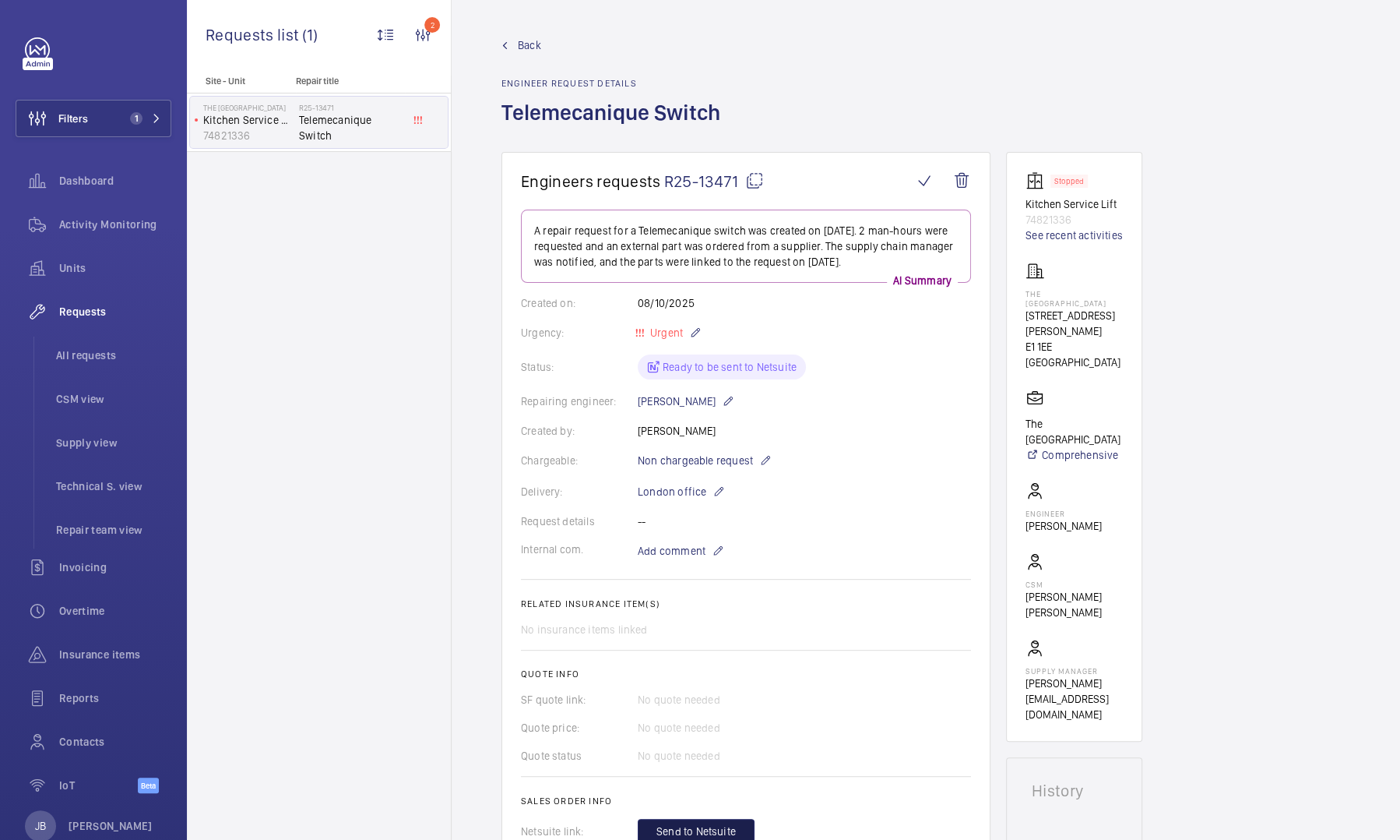
click at [702, 832] on span "Send to Netsuite" at bounding box center [697, 831] width 80 height 16
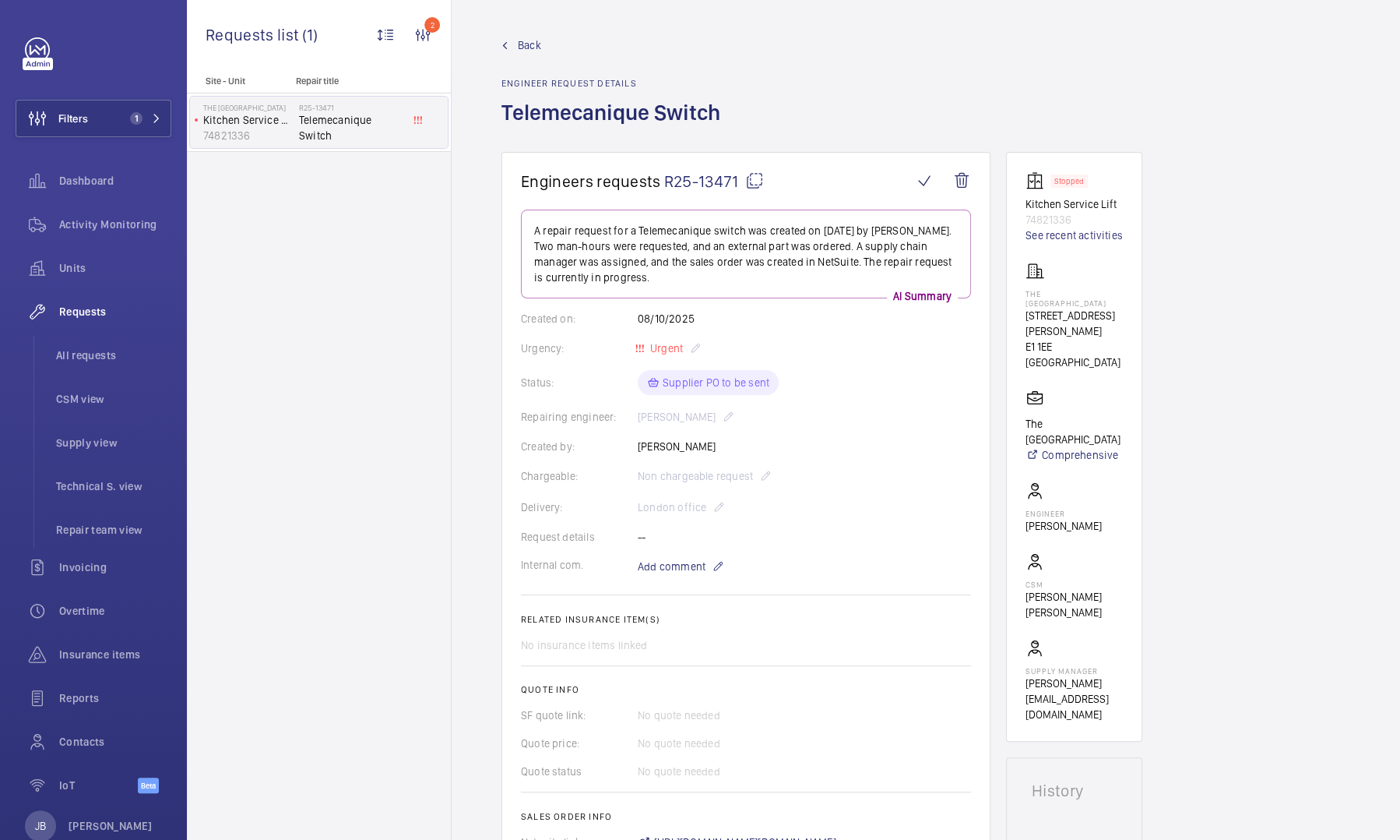
click at [890, 77] on div "Back Engineer request details Telemecanique Switch" at bounding box center [926, 95] width 849 height 115
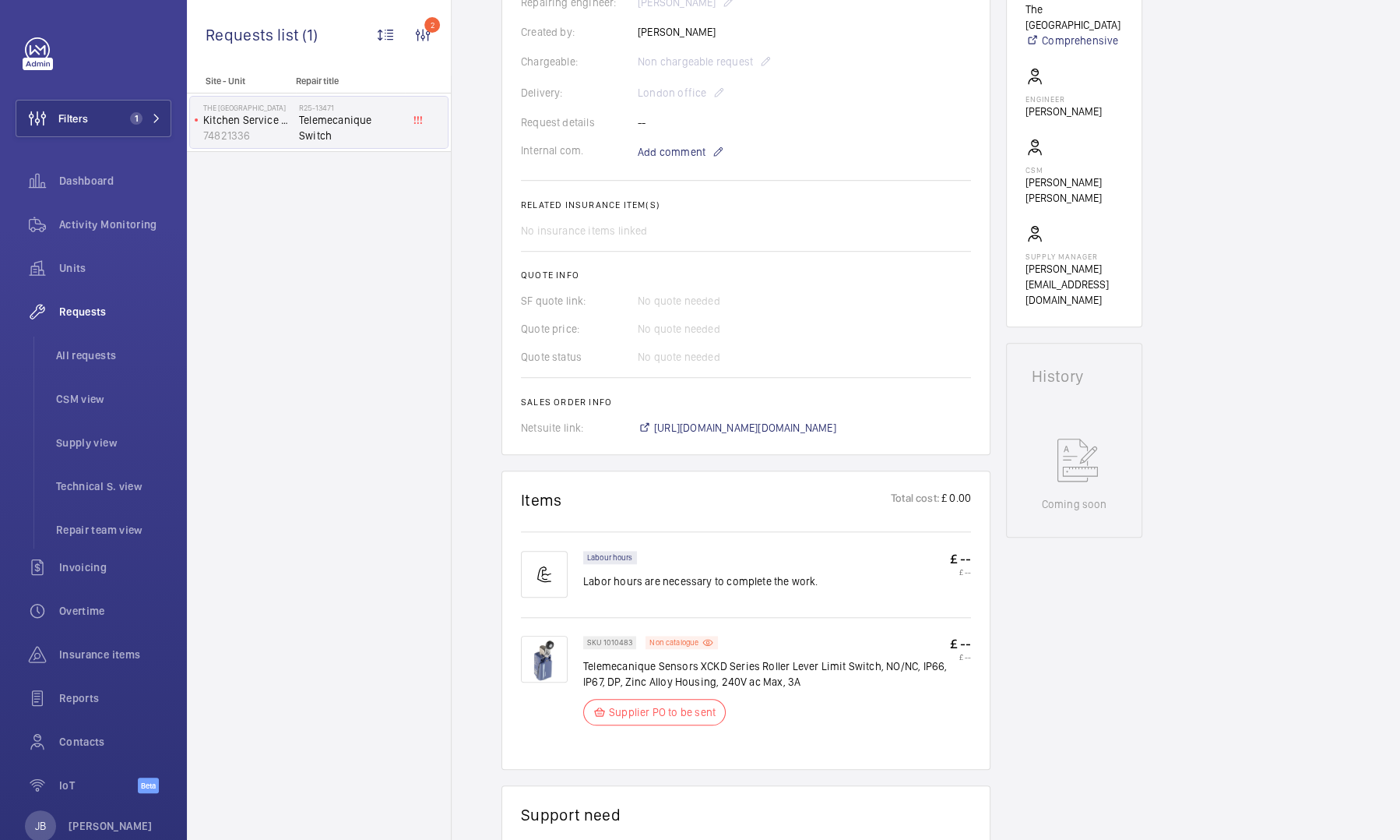
scroll to position [502, 0]
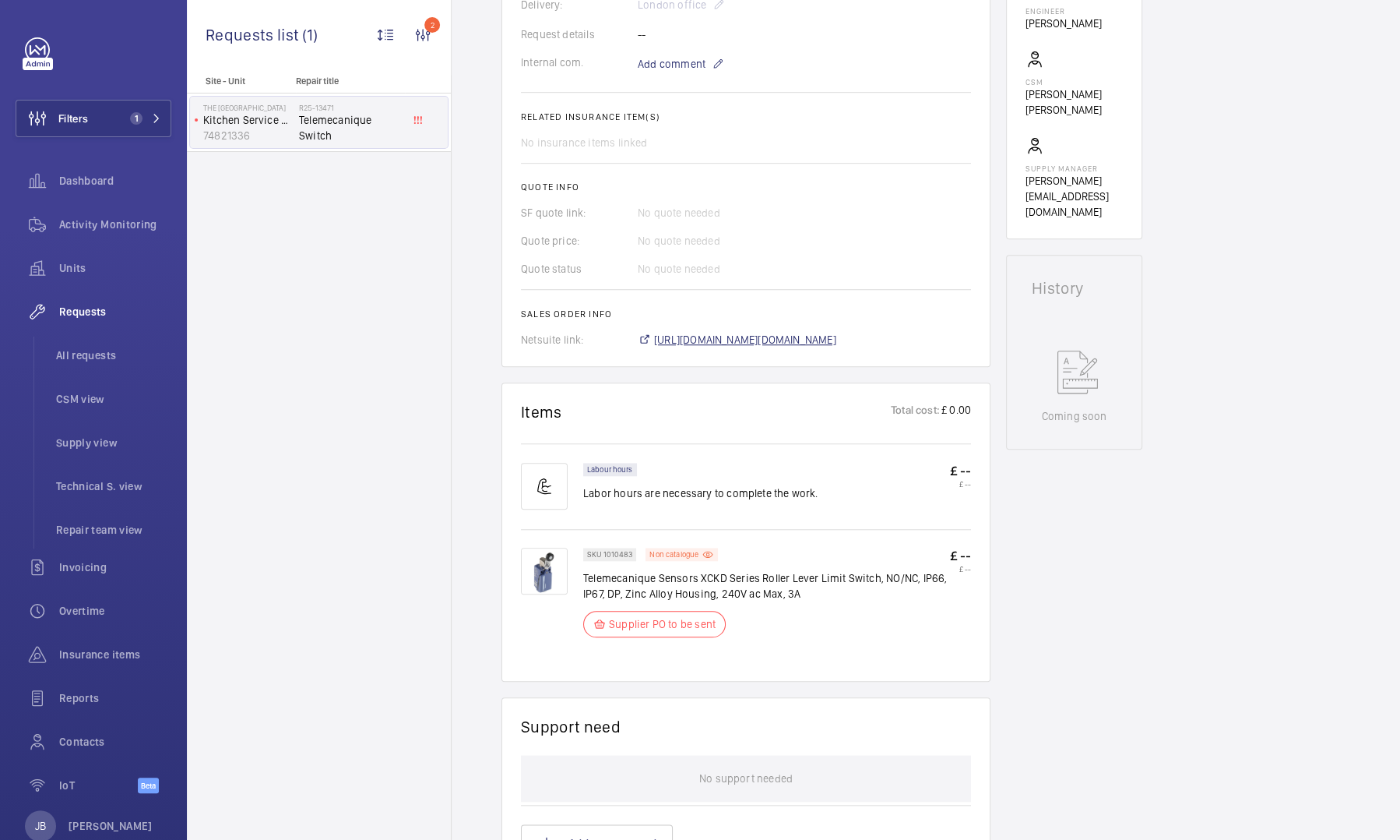
click at [815, 341] on span "[URL][DOMAIN_NAME][DOMAIN_NAME]" at bounding box center [745, 340] width 182 height 16
